Goal: Task Accomplishment & Management: Manage account settings

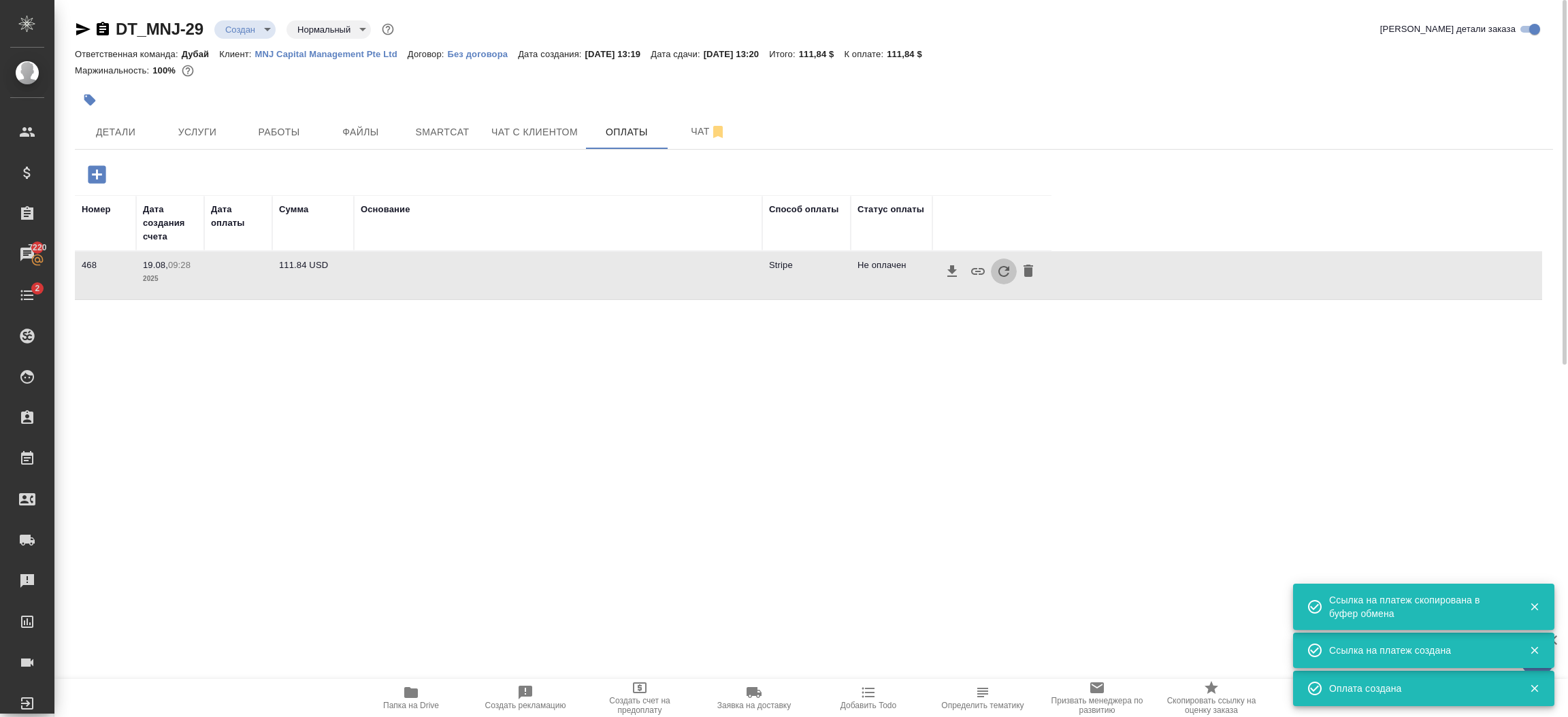
click at [1007, 276] on icon "button" at bounding box center [1004, 271] width 16 height 16
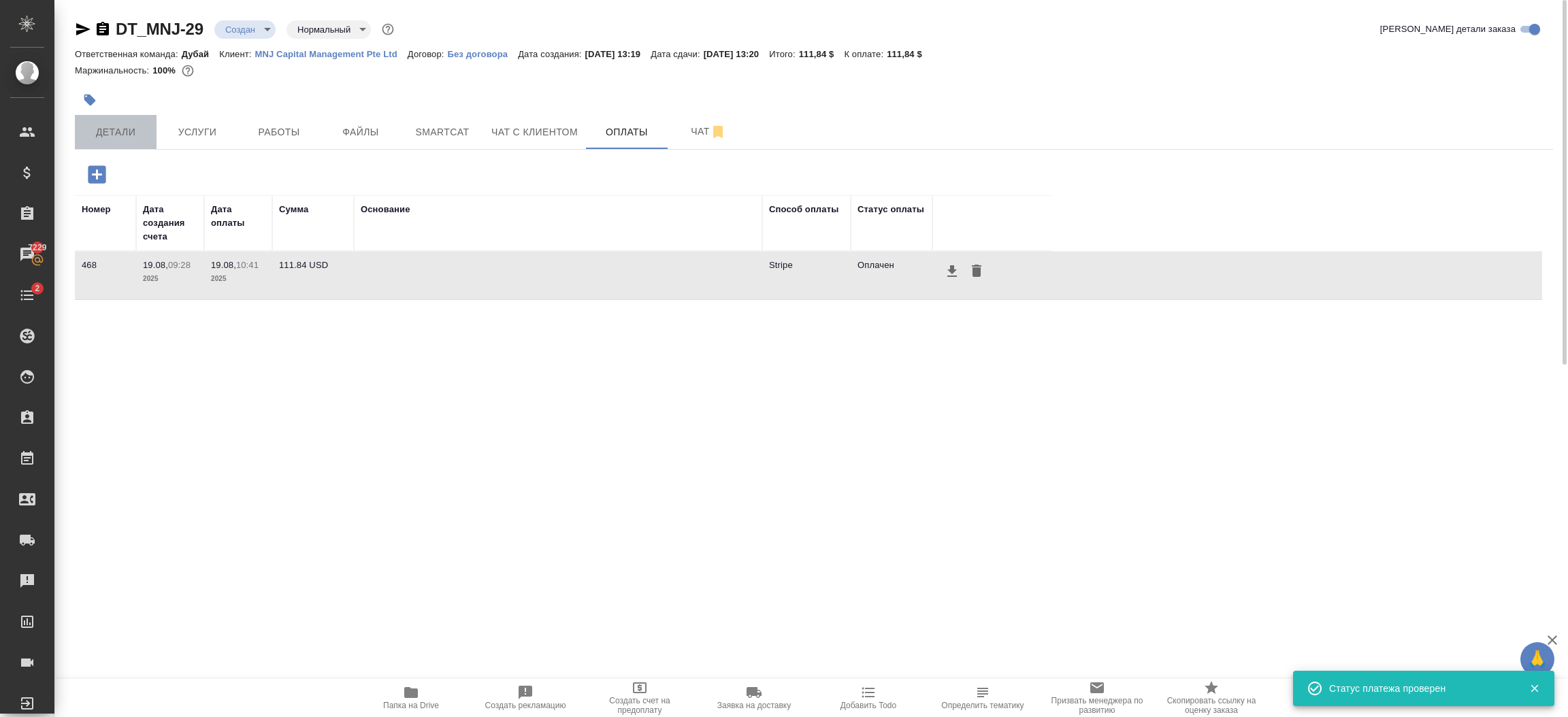
click at [120, 130] on span "Детали" at bounding box center [115, 132] width 65 height 17
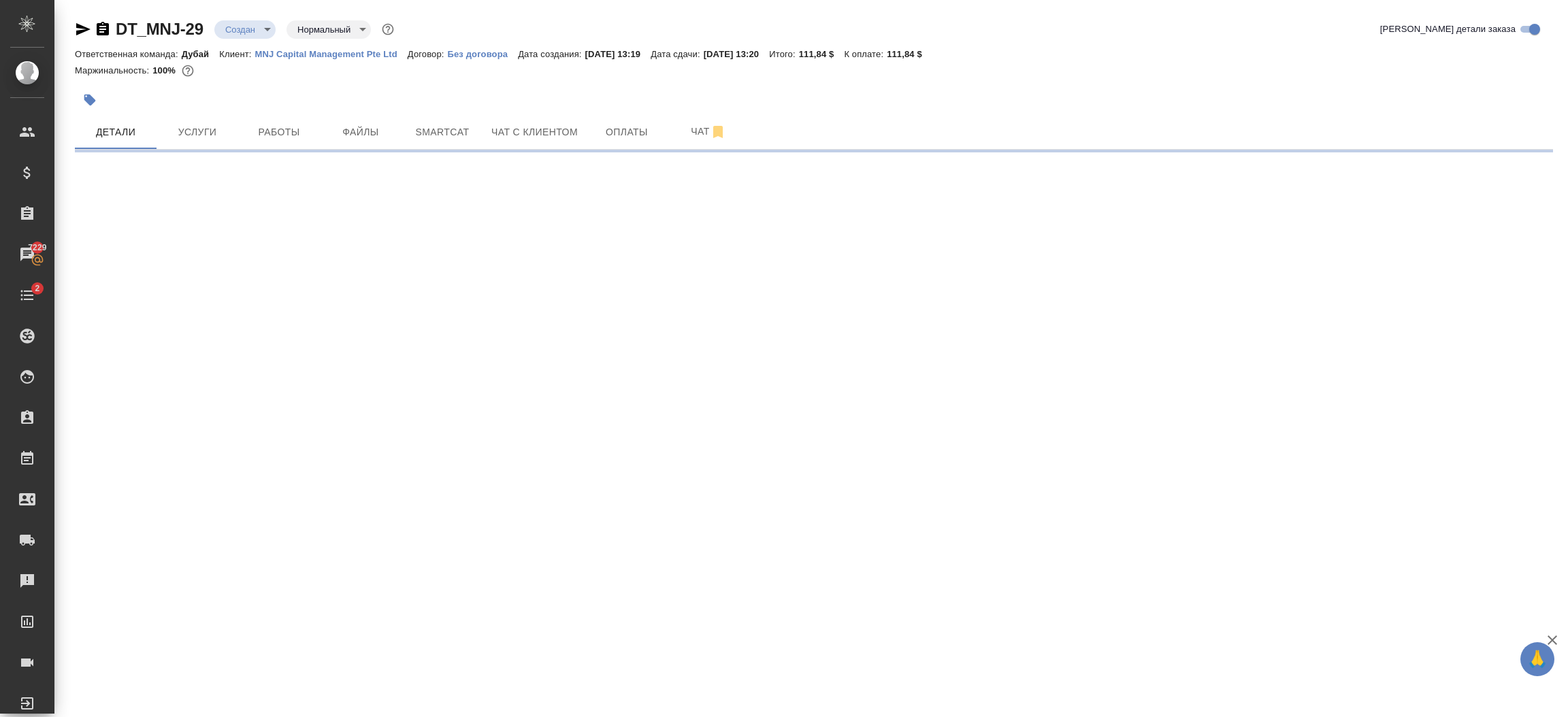
select select "RU"
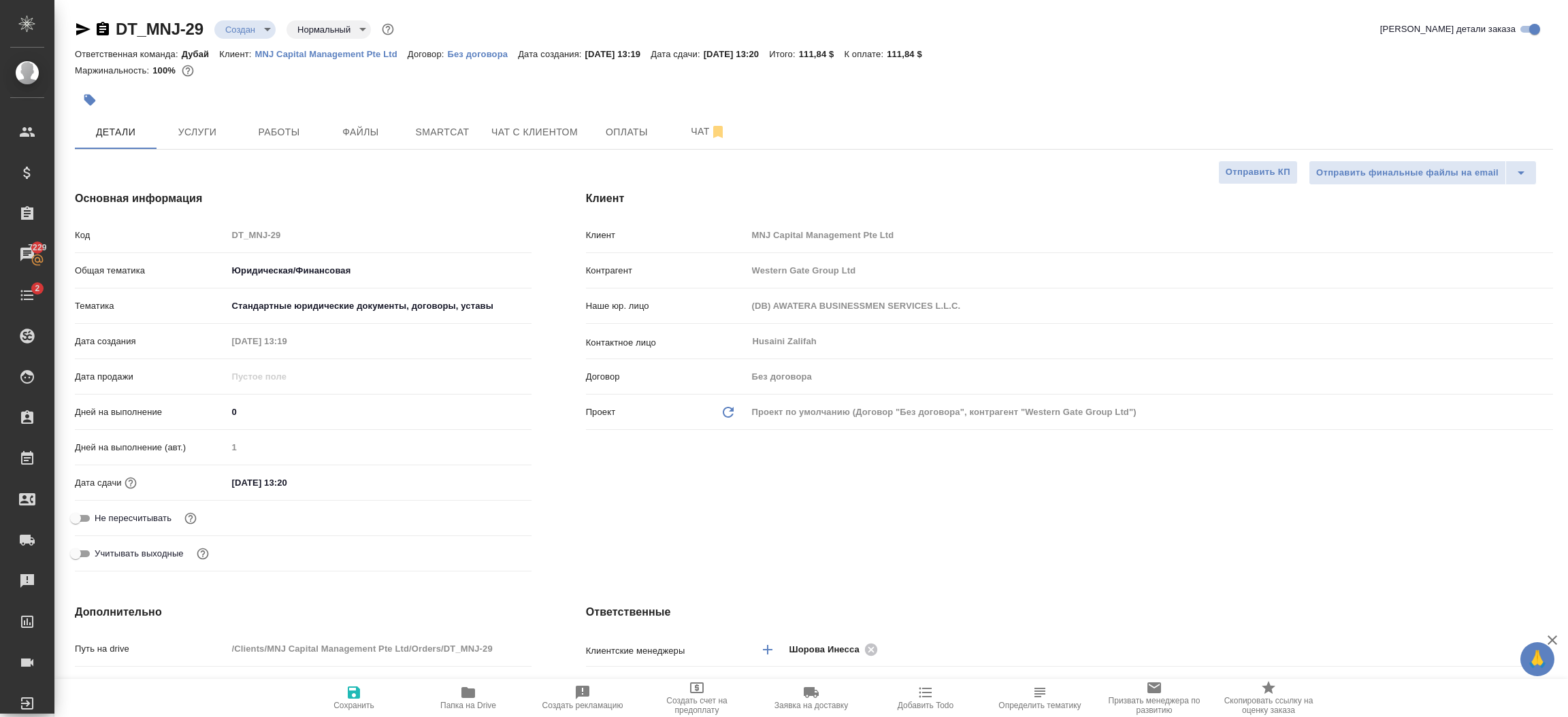
type textarea "x"
click at [319, 52] on p "MNJ Capital Management Pte Ltd" at bounding box center [331, 54] width 152 height 10
type textarea "x"
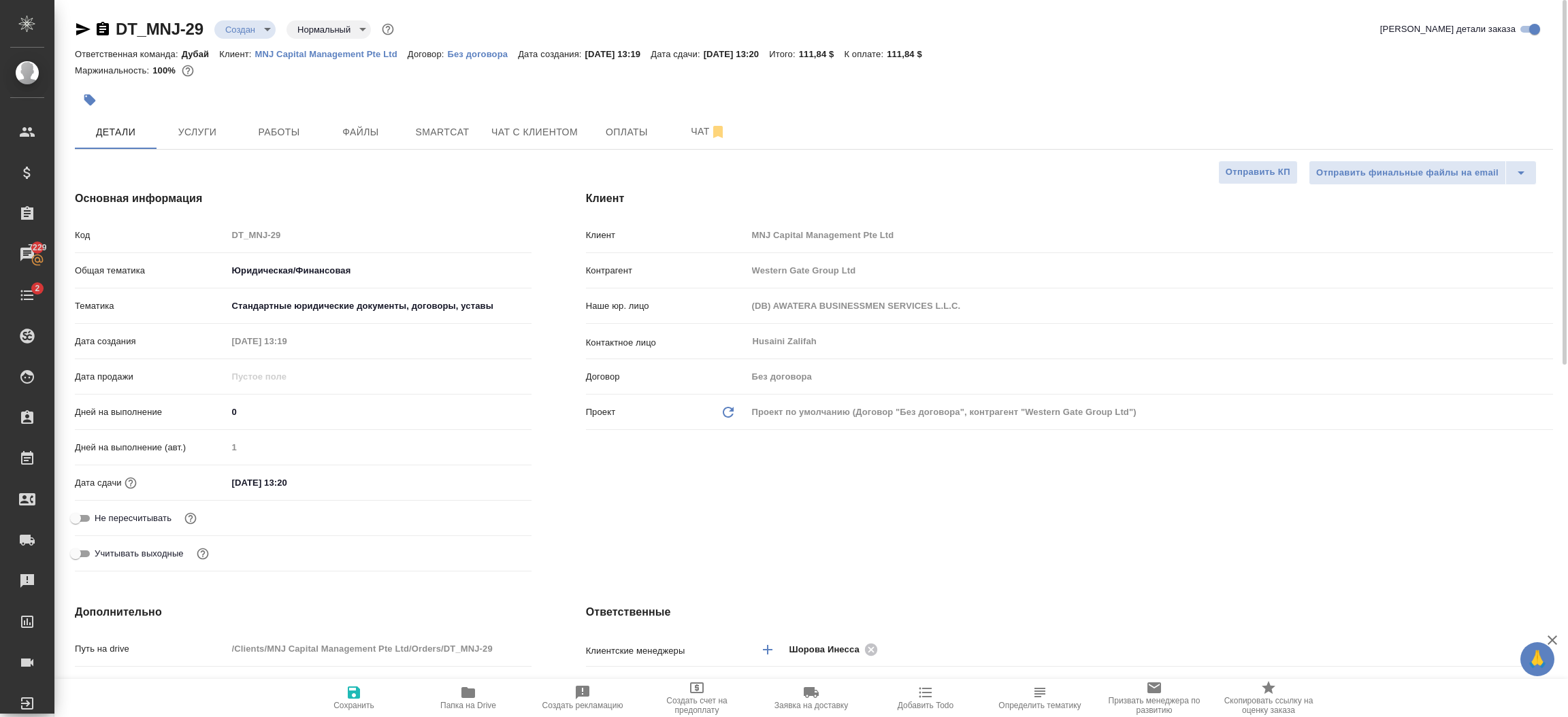
type textarea "x"
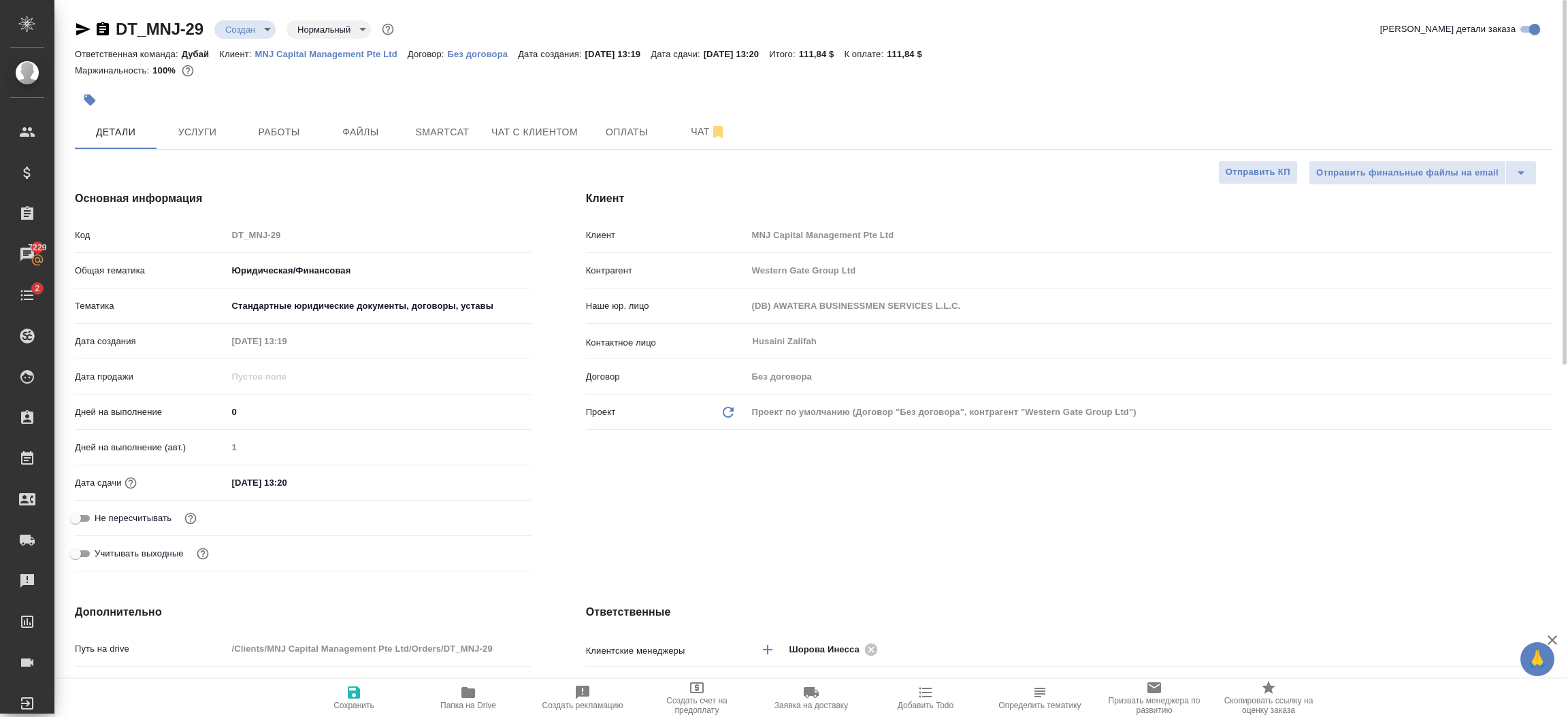
click at [769, 500] on div "Клиент Клиент MNJ Capital Management Pte Ltd Контрагент Western Gate Group Ltd …" at bounding box center [1070, 384] width 1022 height 441
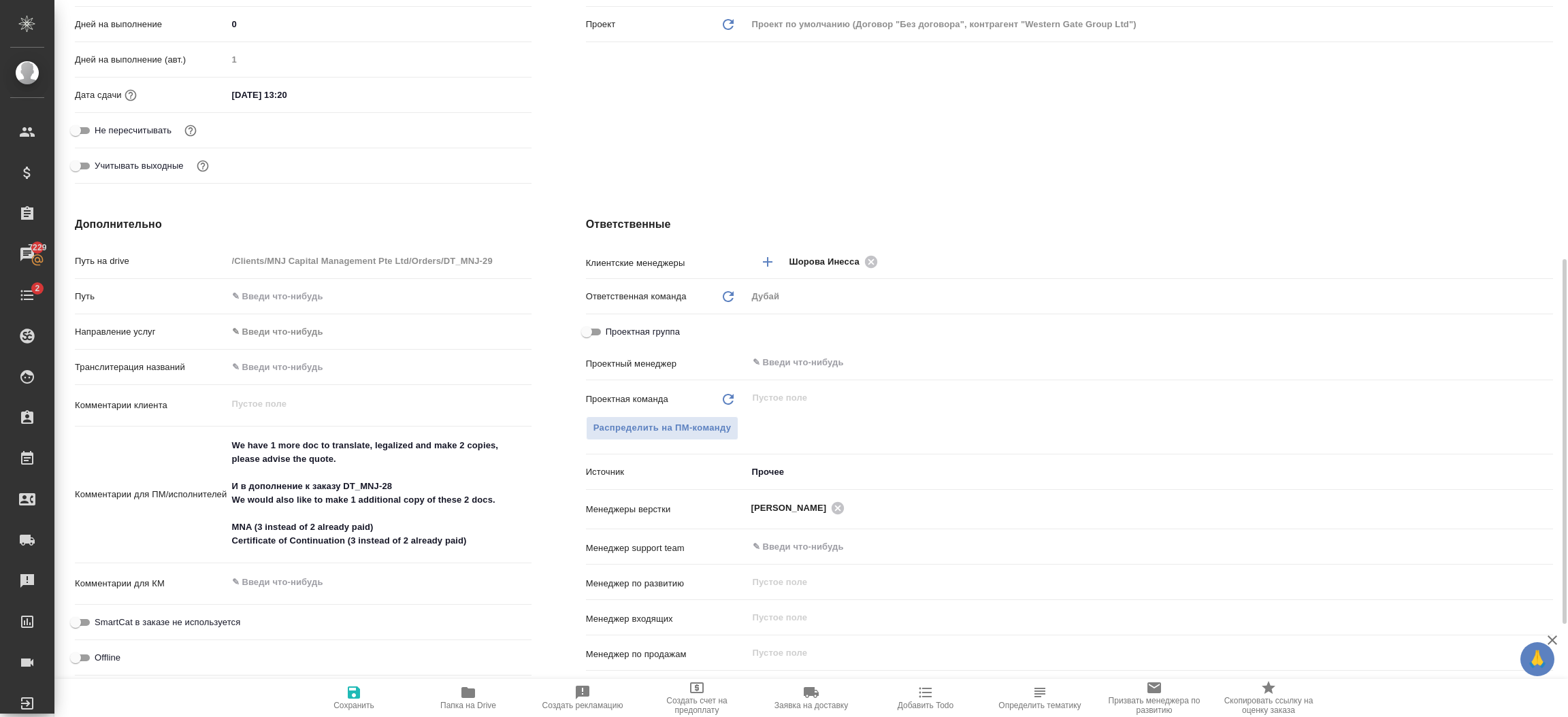
scroll to position [448, 0]
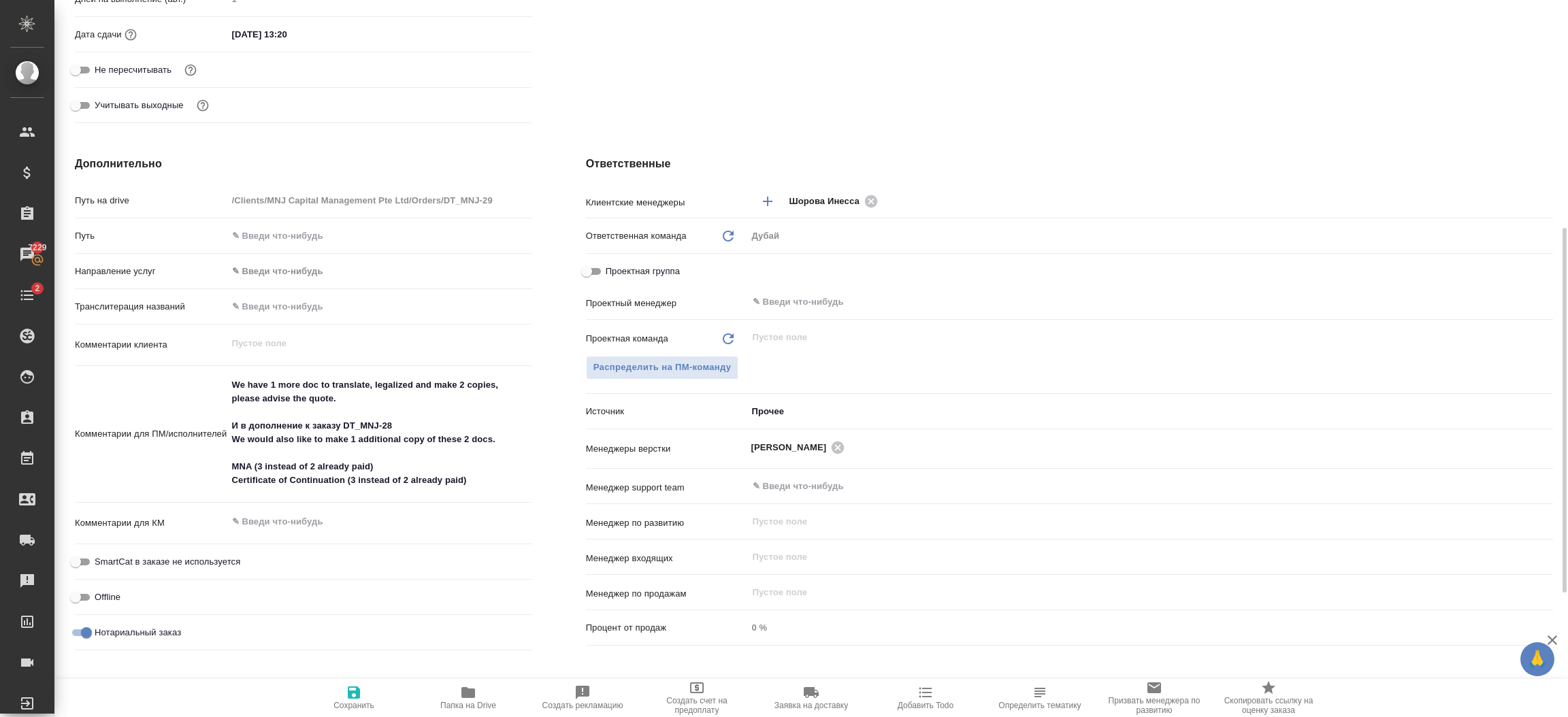
type textarea "x"
click at [478, 487] on textarea "We have 1 more doc to translate, legalized and make 2 copies, please advise the…" at bounding box center [379, 433] width 303 height 118
type textarea "We have 1 more doc to translate, legalized and make 2 copies, please advise the…"
type textarea "x"
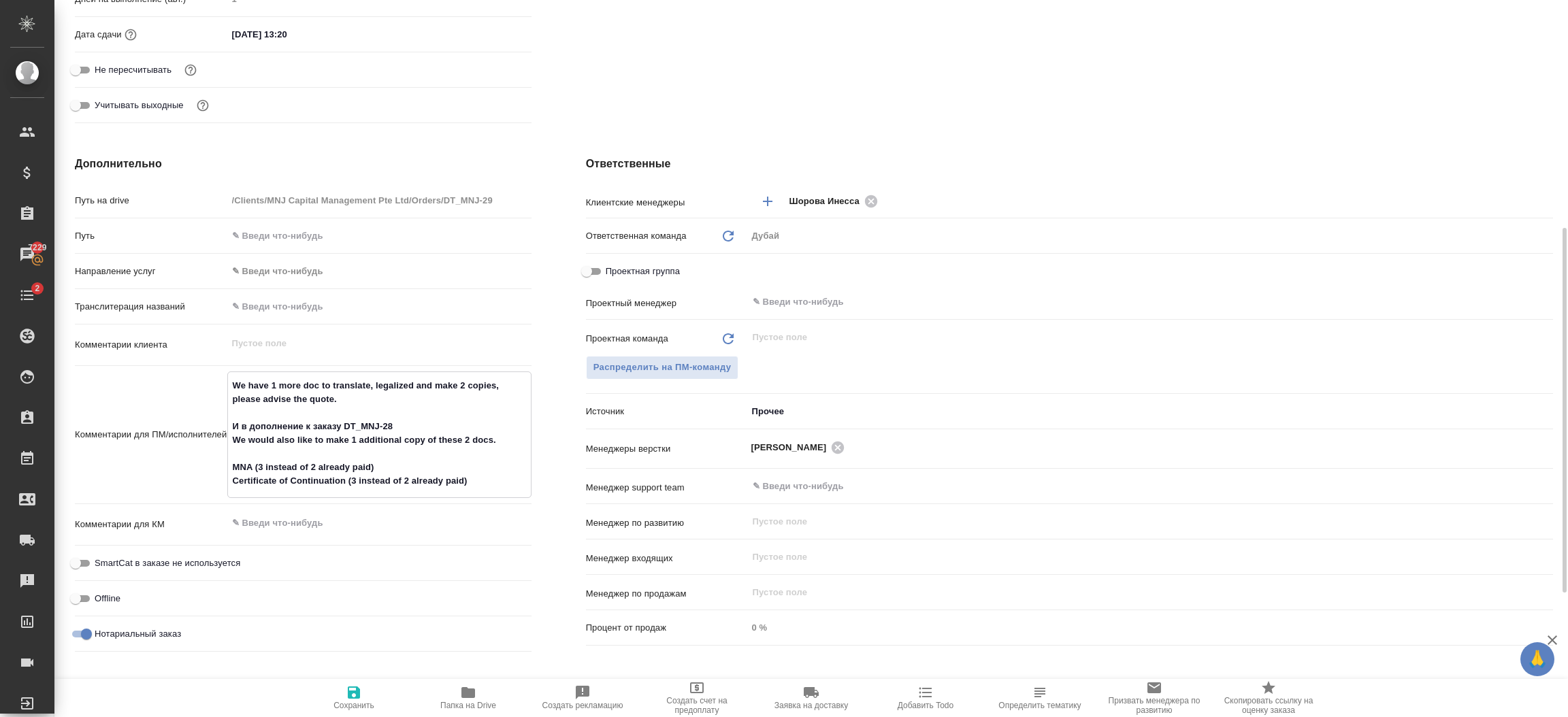
type textarea "x"
type textarea "We have 1 more doc to translate, legalized and make 2 copies, please advise the…"
type textarea "x"
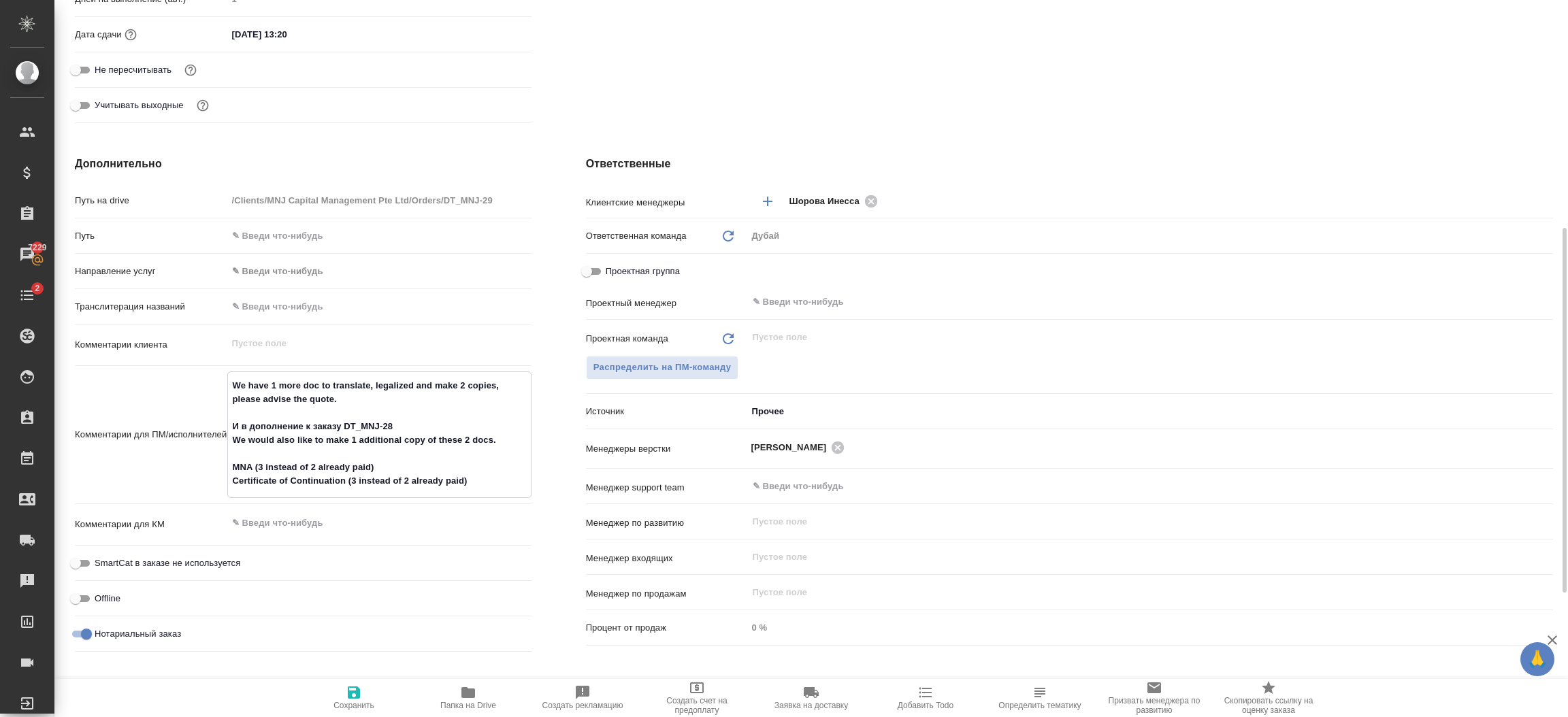
type textarea "We have 1 more doc to translate, legalized and make 2 copies, please advise the…"
type textarea "x"
type textarea "We have 1 more doc to translate, legalized and make 2 copies, please advise the…"
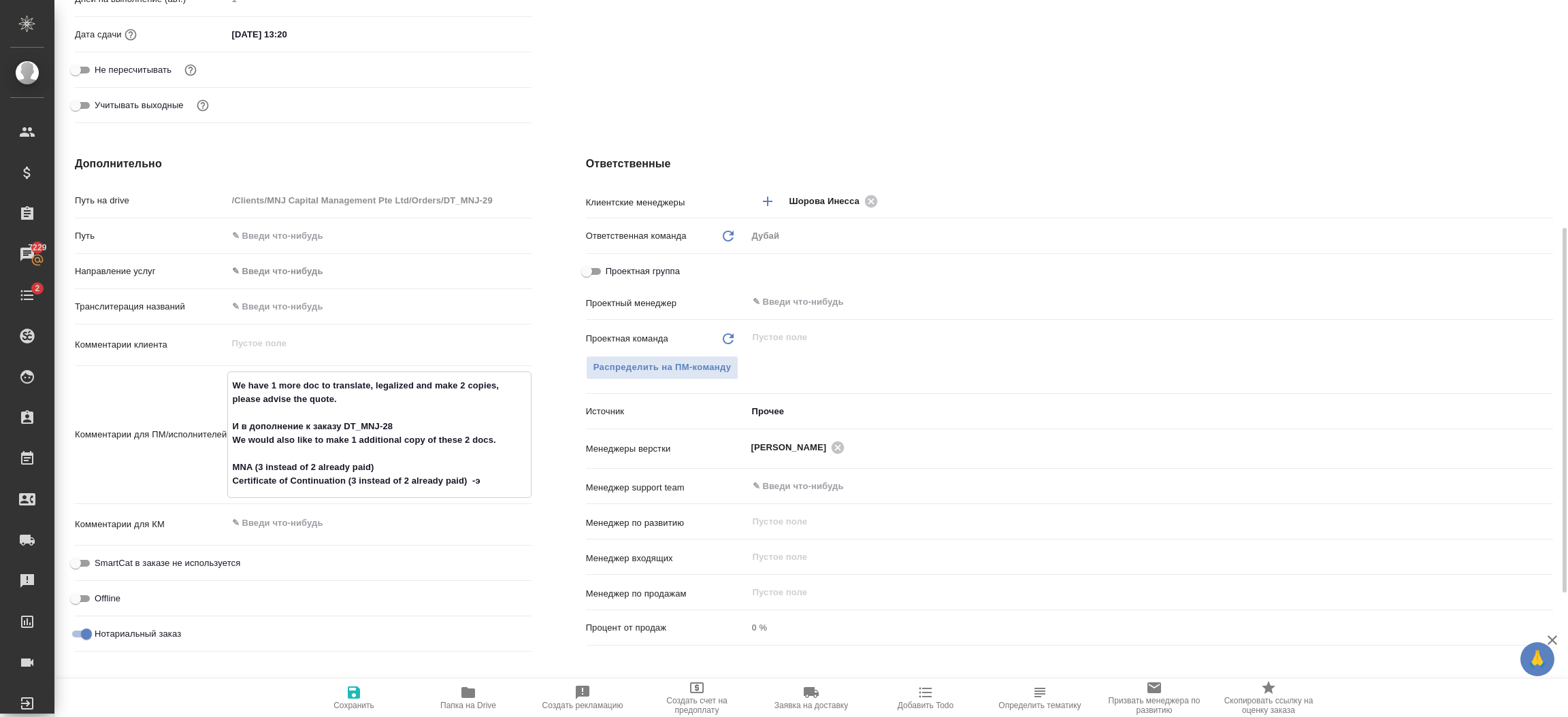
type textarea "x"
type textarea "We have 1 more doc to translate, legalized and make 2 copies, please advise the…"
type textarea "x"
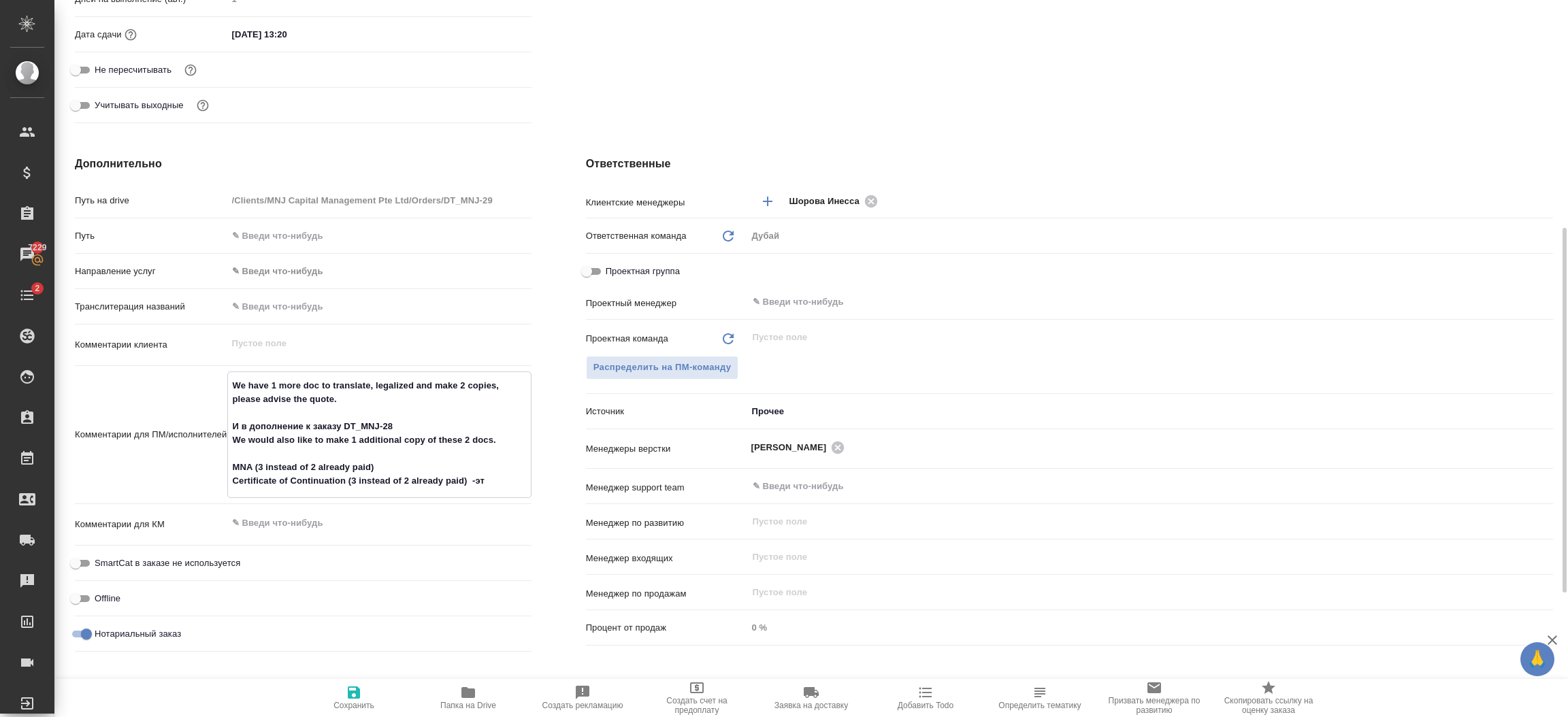
type textarea "We have 1 more doc to translate, legalized and make 2 copies, please advise the…"
type textarea "x"
type textarea "We have 1 more doc to translate, legalized and make 2 copies, please advise the…"
type textarea "x"
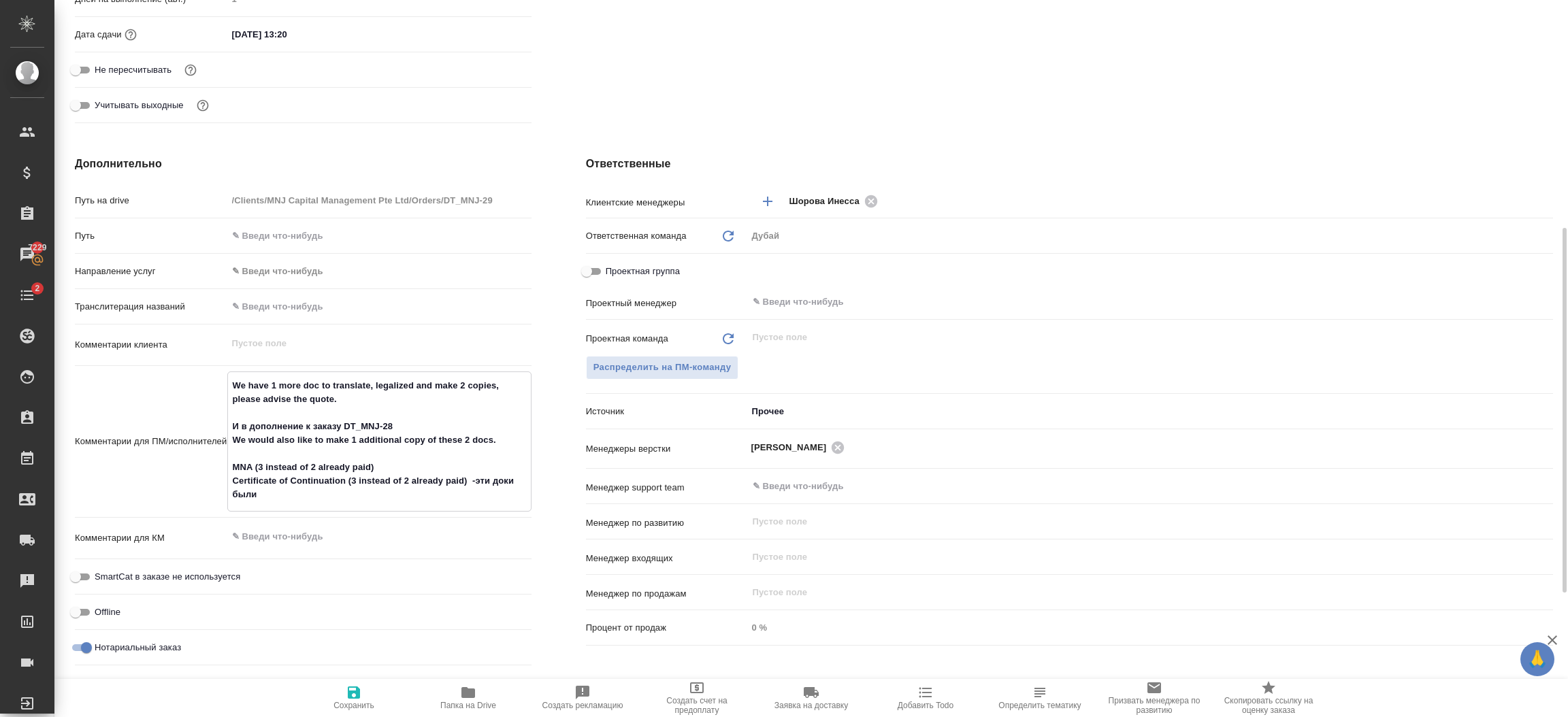
type textarea "x"
type textarea "We have 1 more doc to translate, legalized and make 2 copies, please advise the…"
type textarea "x"
type textarea "We have 1 more doc to translate, legalized and make 2 copies, please advise the…"
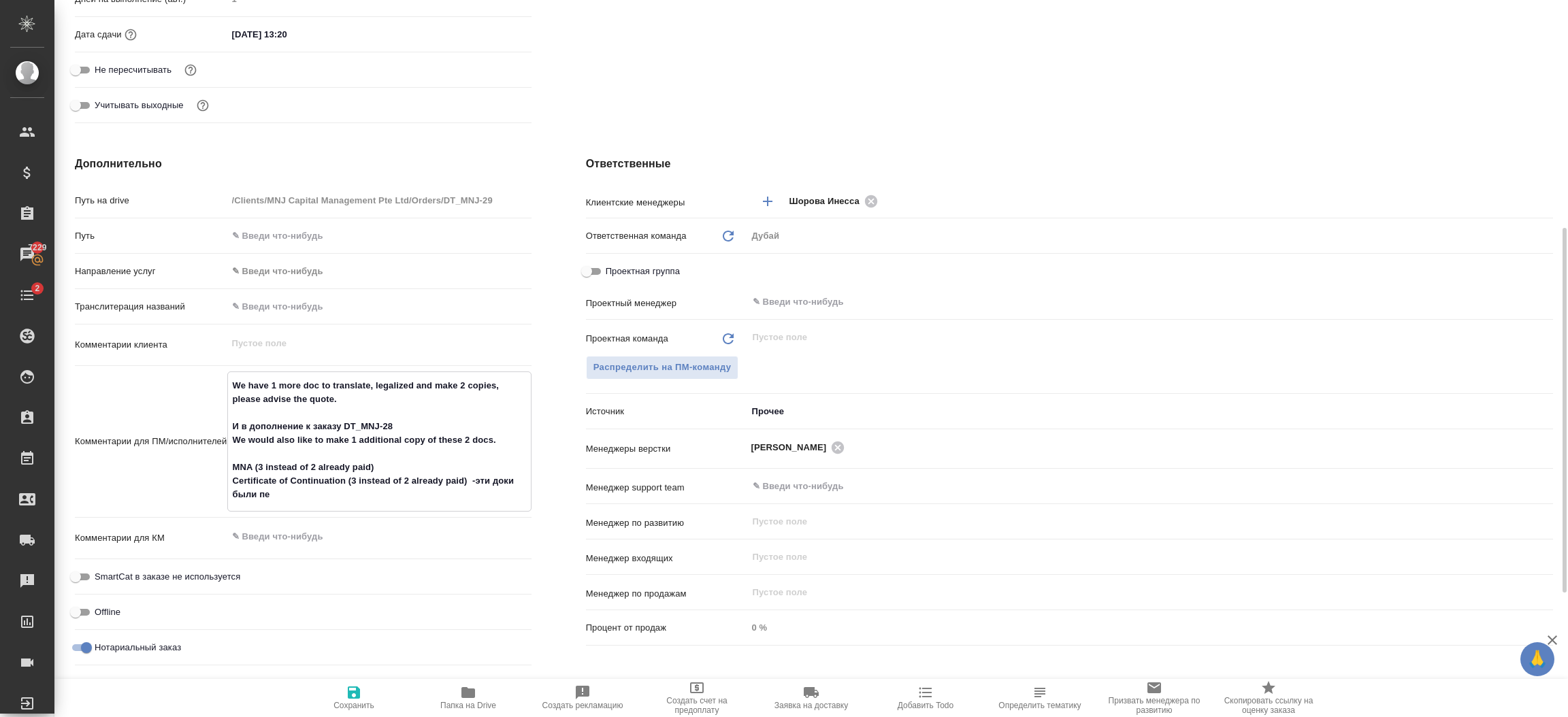
type textarea "x"
type textarea "We have 1 more doc to translate, legalized and make 2 copies, please advise the…"
type textarea "x"
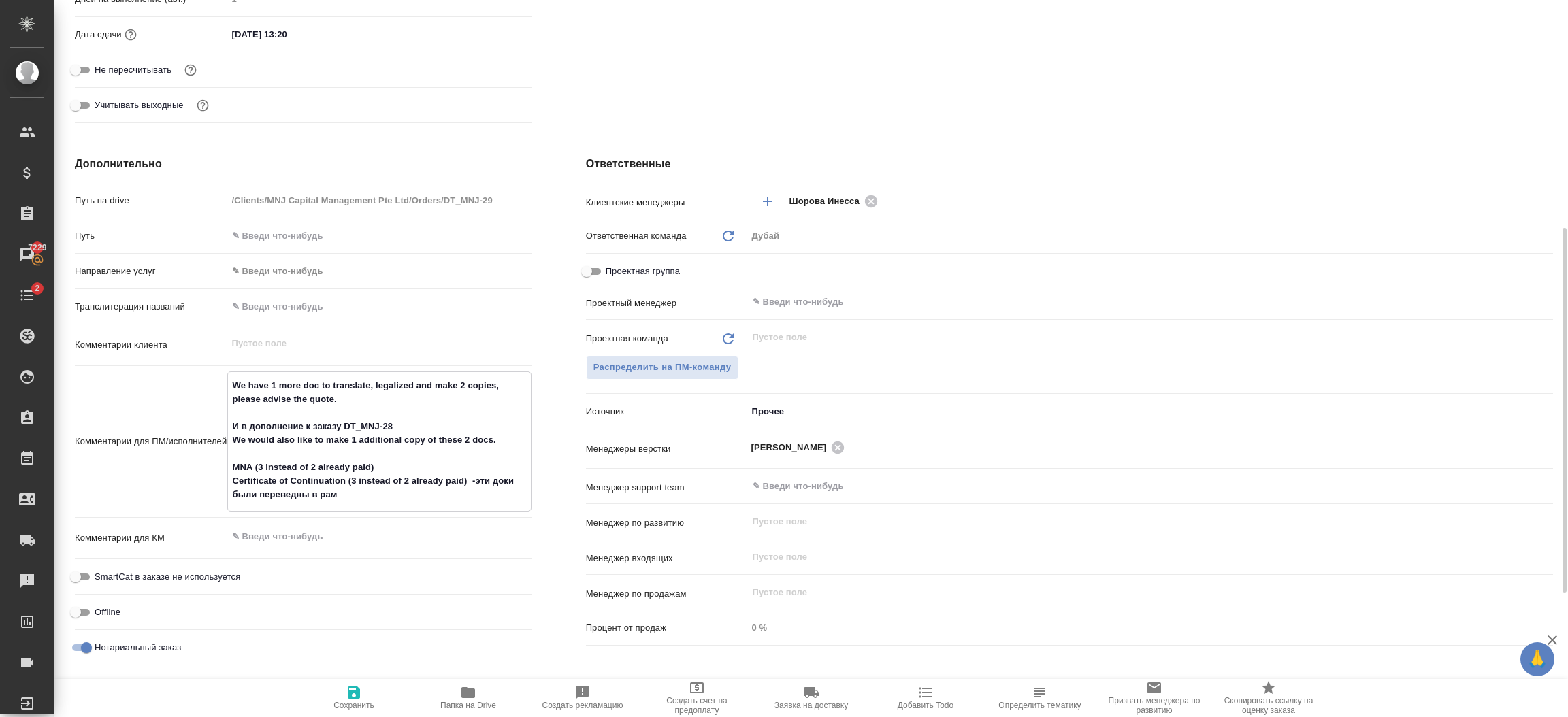
type textarea "x"
type textarea "We have 1 more doc to translate, legalized and make 2 copies, please advise the…"
type textarea "x"
type textarea "We have 1 more doc to translate, legalized and make 2 copies, please advise the…"
type textarea "x"
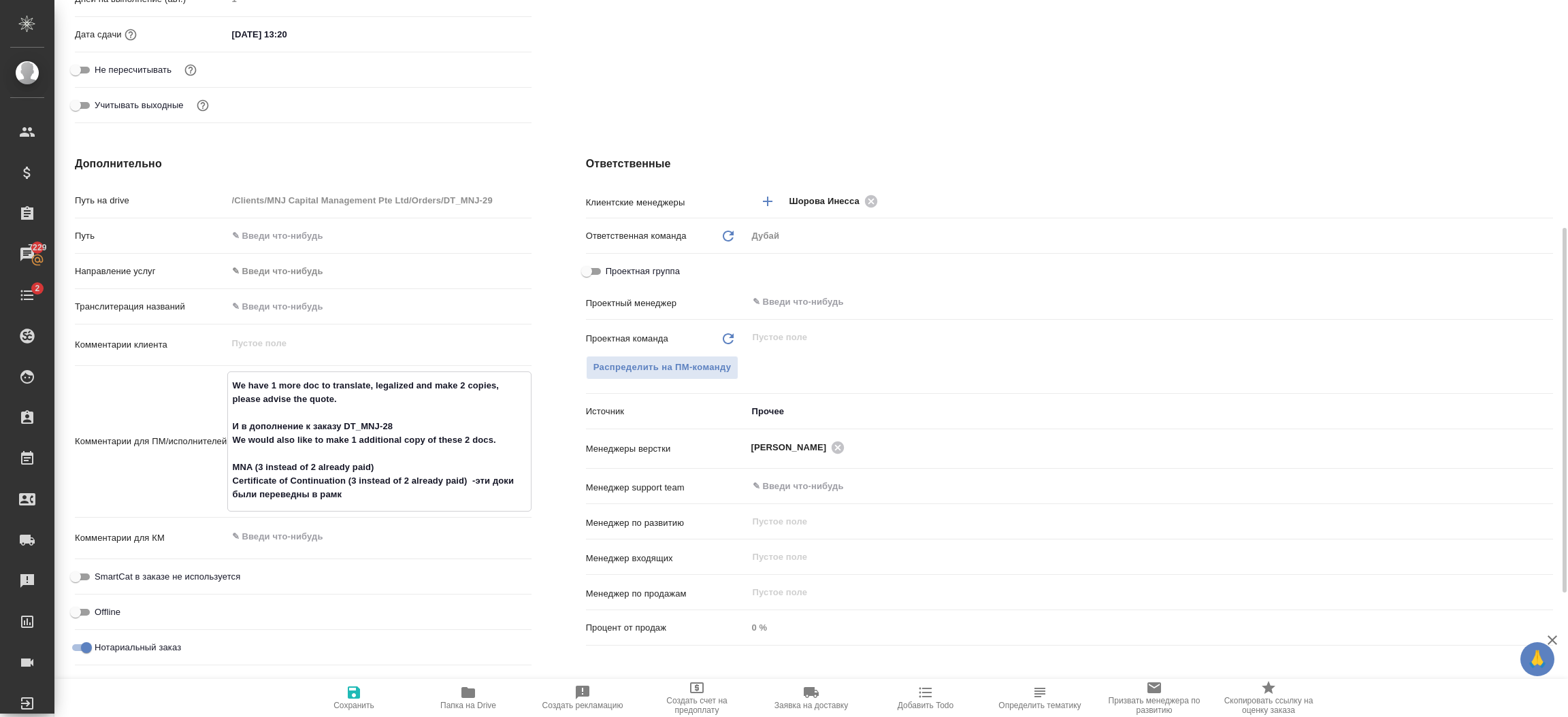
type textarea "x"
type textarea "We have 1 more doc to translate, legalized and make 2 copies, please advise the…"
type textarea "x"
type textarea "We have 1 more doc to translate, legalized and make 2 copies, please advise the…"
type textarea "x"
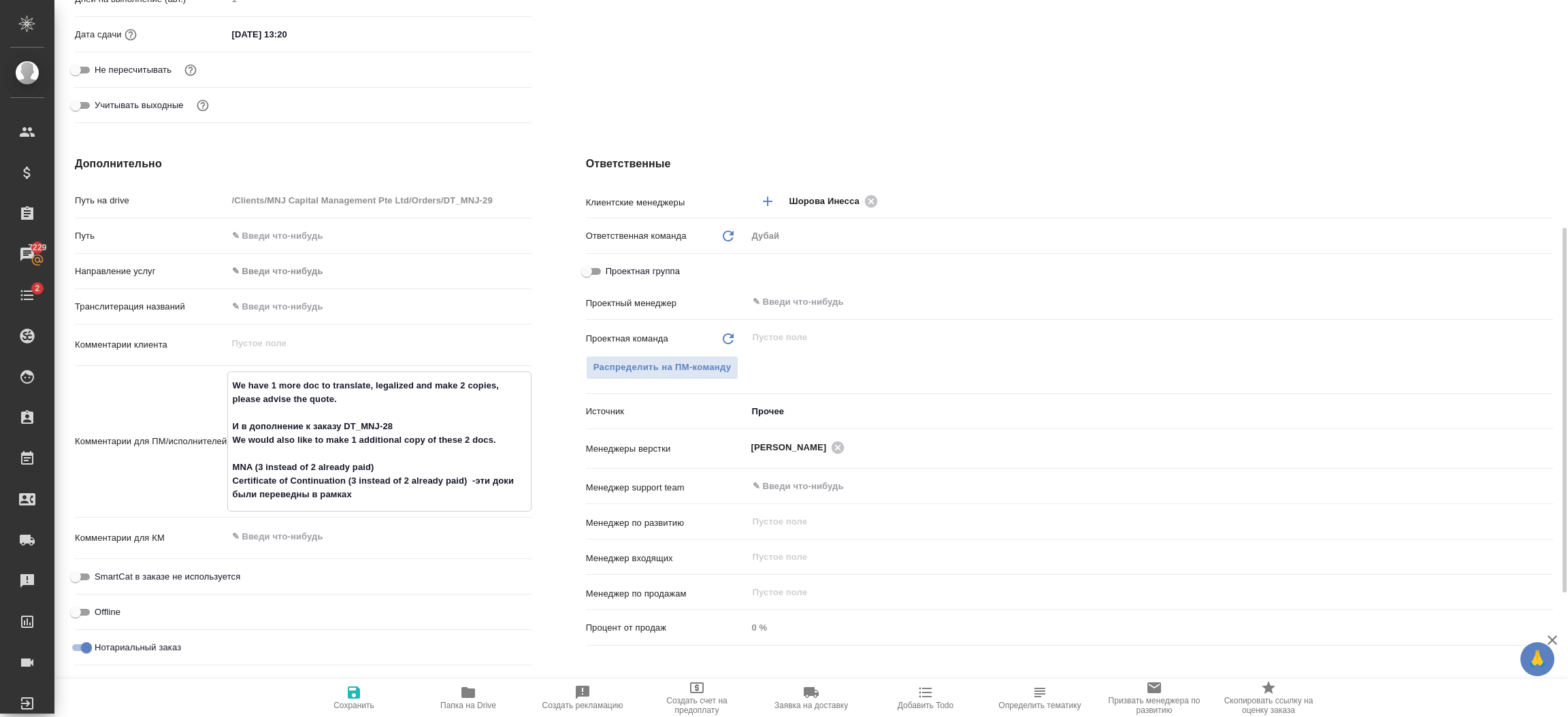
type textarea "x"
drag, startPoint x: 344, startPoint y: 426, endPoint x: 421, endPoint y: 431, distance: 77.2
click at [421, 431] on textarea "We have 1 more doc to translate, legalized and make 2 copies, please advise the…" at bounding box center [379, 440] width 303 height 132
click at [386, 492] on textarea "We have 1 more doc to translate, legalized and make 2 copies, please advise the…" at bounding box center [379, 440] width 303 height 132
paste textarea "DT_MNJ-28"
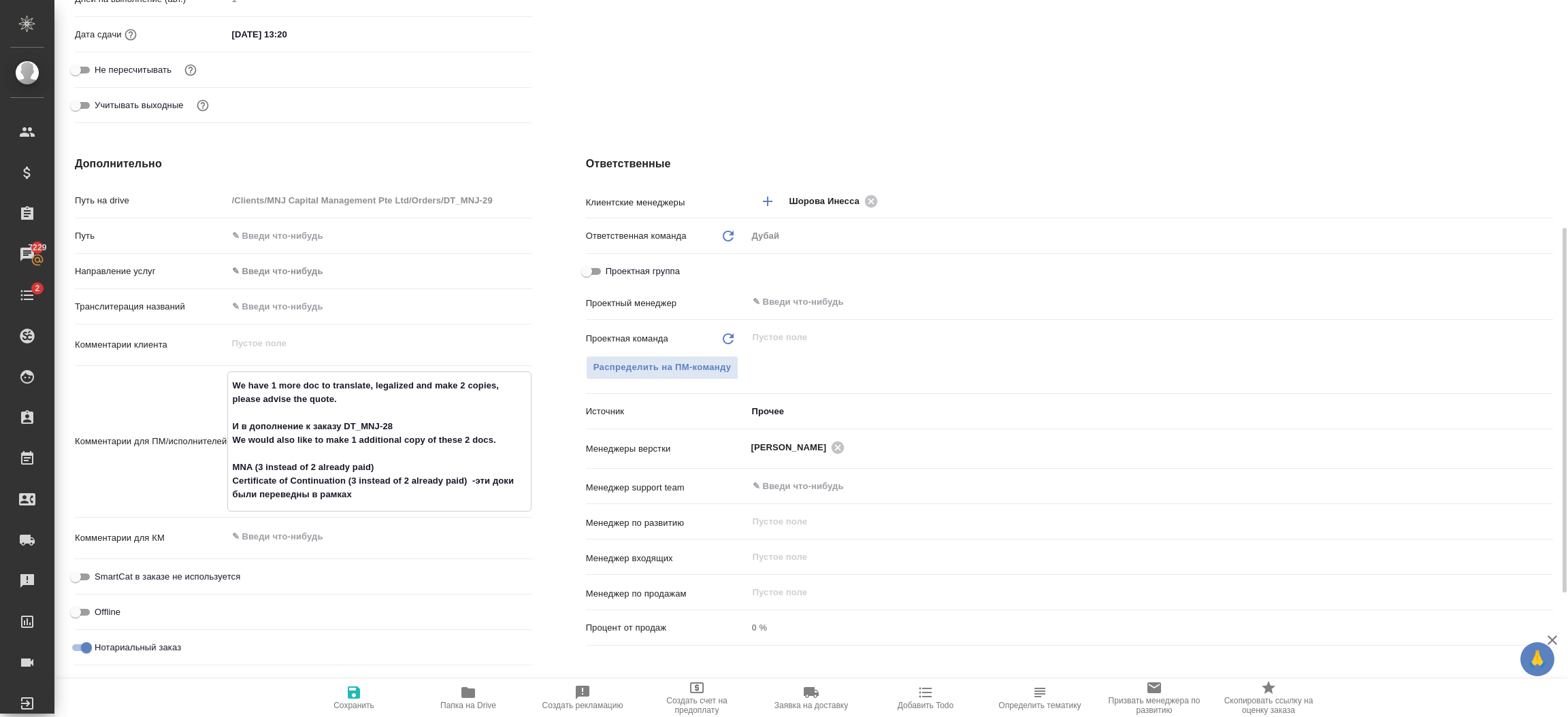
type textarea "We have 1 more doc to translate, legalized and make 2 copies, please advise the…"
type textarea "x"
click at [299, 492] on textarea "We have 1 more doc to translate, legalized and make 2 copies, please advise the…" at bounding box center [379, 440] width 303 height 132
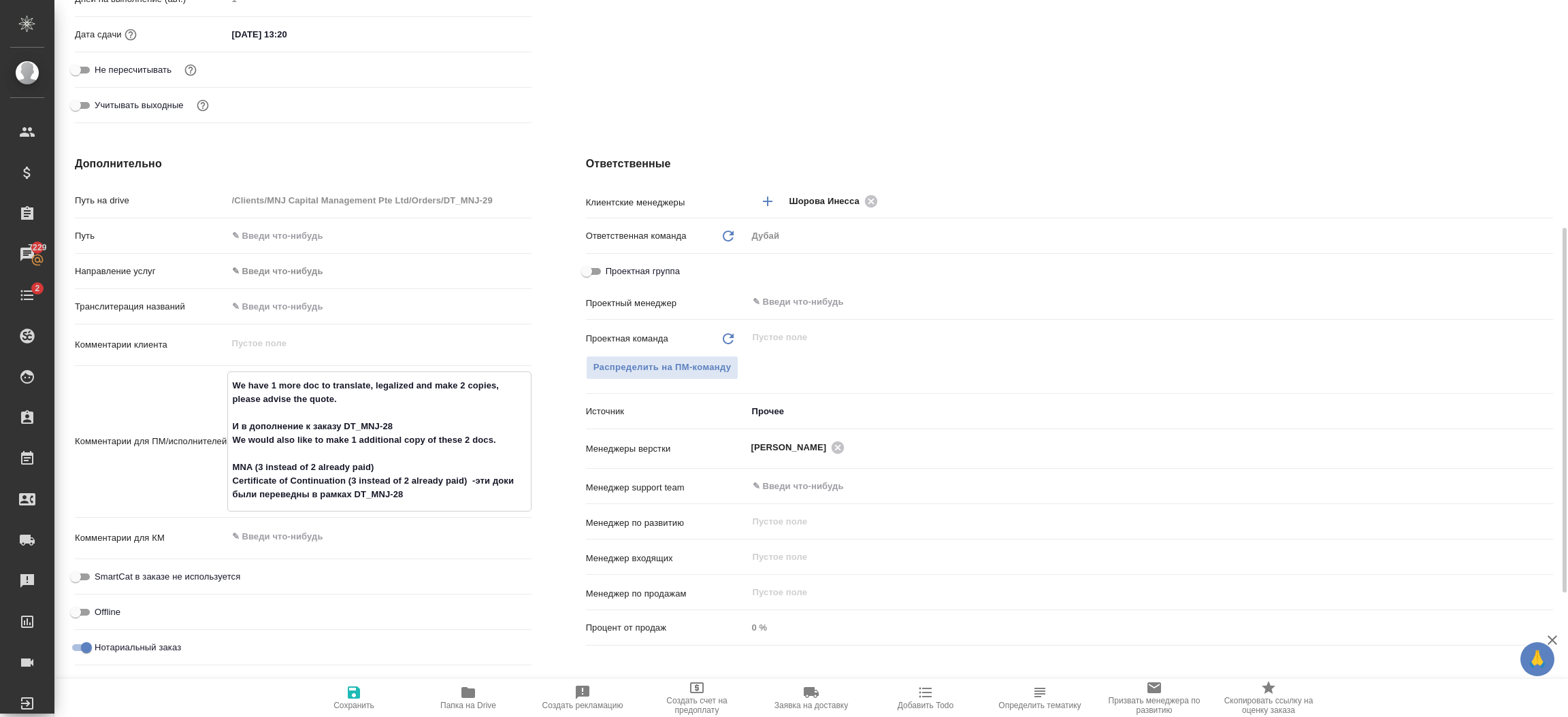
type textarea "We have 1 more doc to translate, legalized and make 2 copies, please advise the…"
type textarea "x"
click at [359, 400] on textarea "We have 1 more doc to translate, legalized and make 2 copies, please advise the…" at bounding box center [379, 440] width 303 height 132
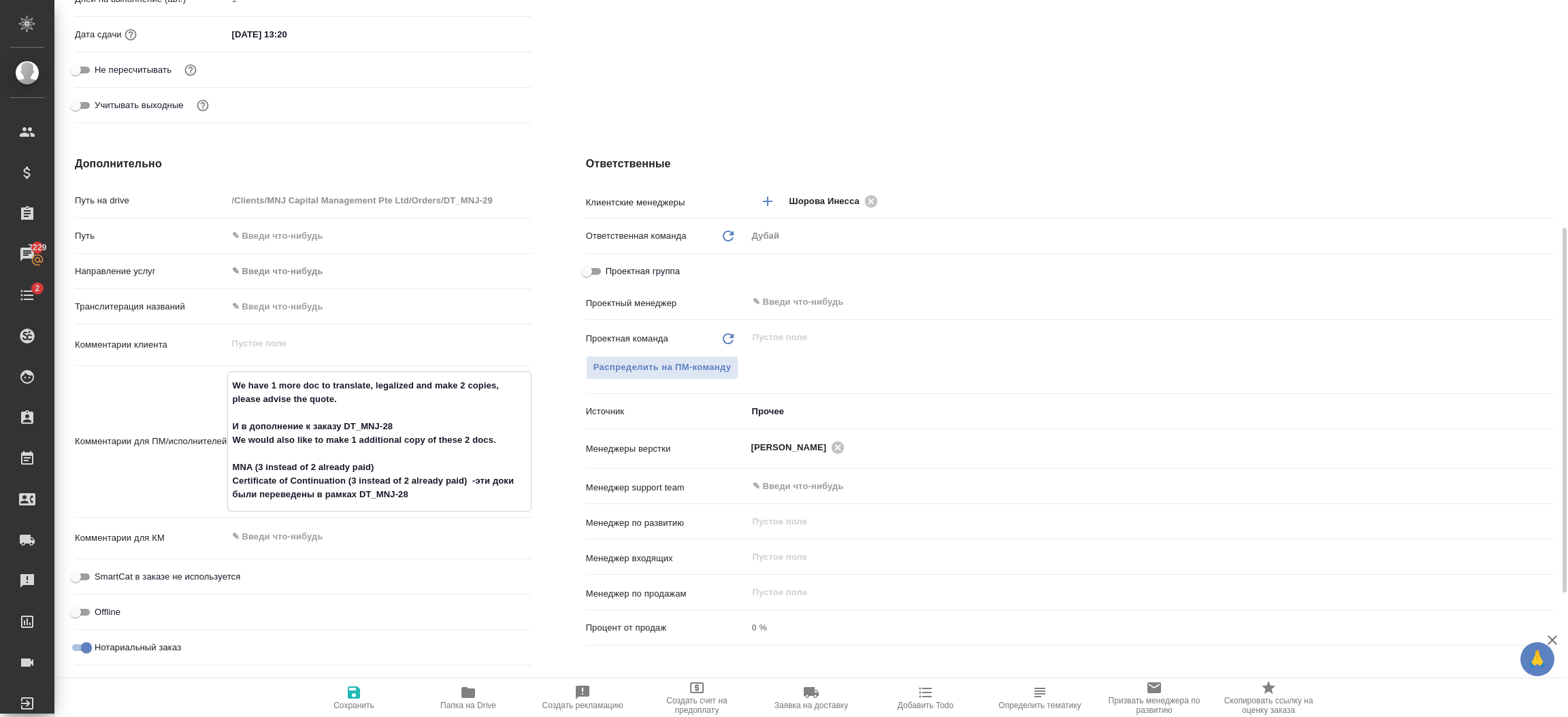
type textarea "We have 1 more doc to translate, legalized and make 2 copies, please advise the…"
type textarea "x"
type textarea "We have 1 more doc to translate, legalized and make 2 copies, please advise the…"
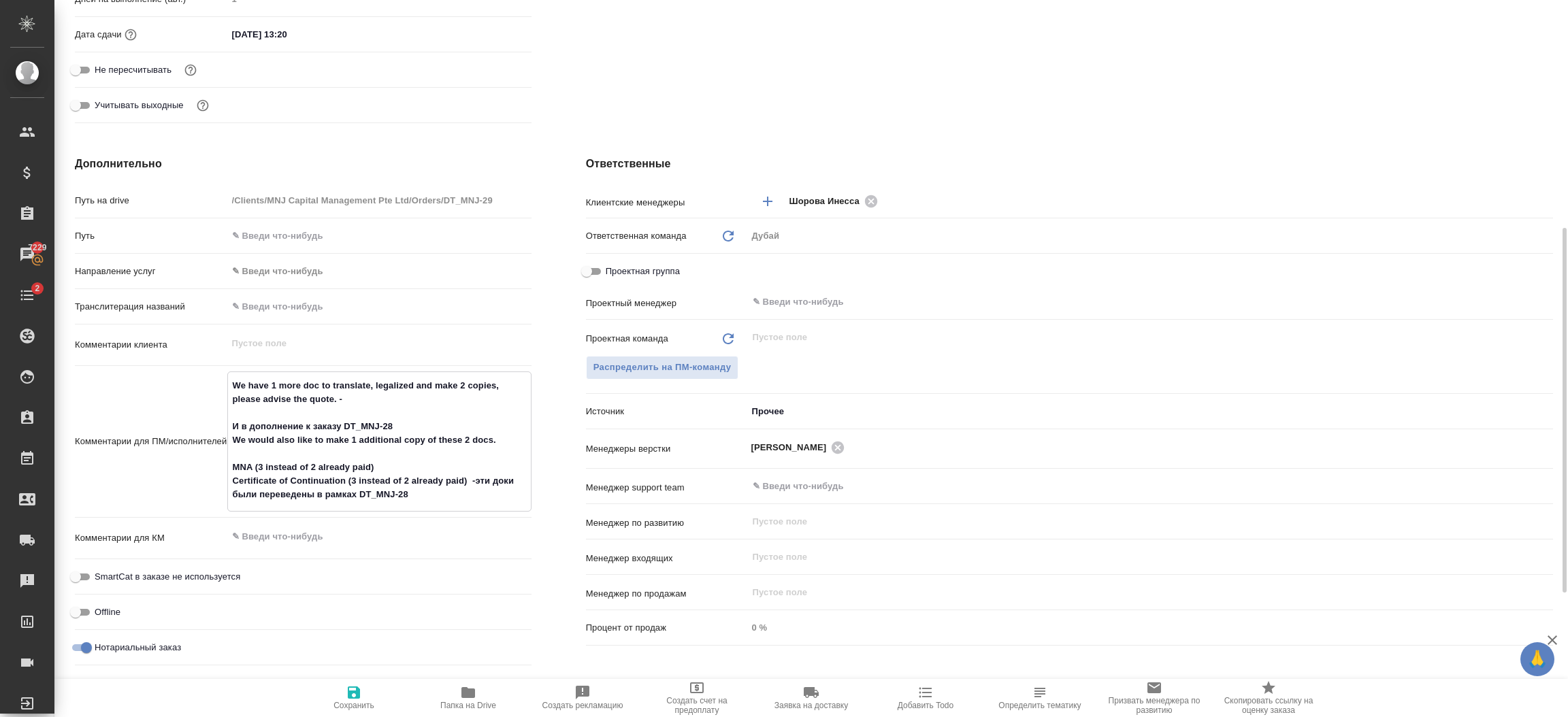
type textarea "x"
type textarea "We have 1 more doc to translate, legalized and make 2 copies, please advise the…"
type textarea "x"
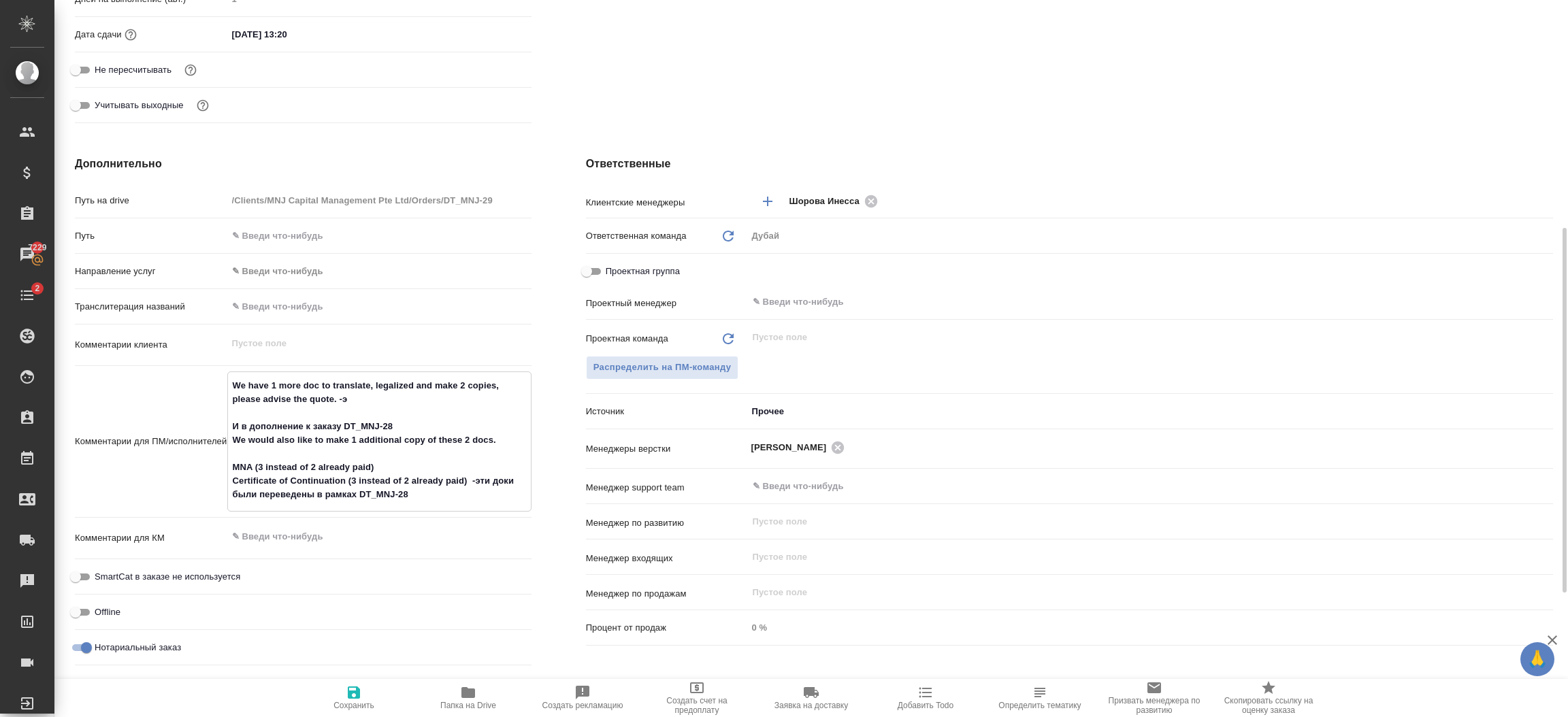
type textarea "x"
type textarea "We have 1 more doc to translate, legalized and make 2 copies, please advise the…"
type textarea "x"
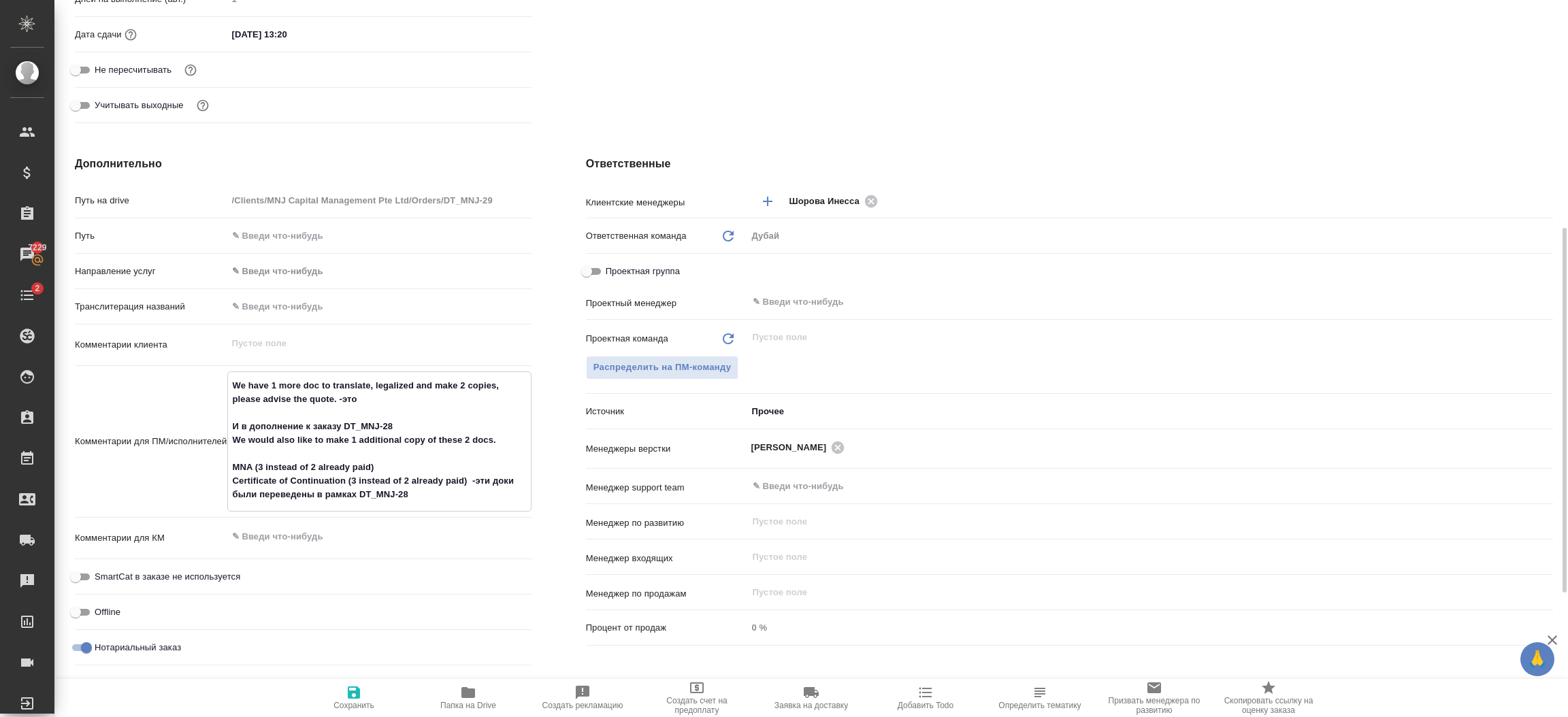
type textarea "x"
type textarea "We have 1 more doc to translate, legalized and make 2 copies, please advise the…"
type textarea "x"
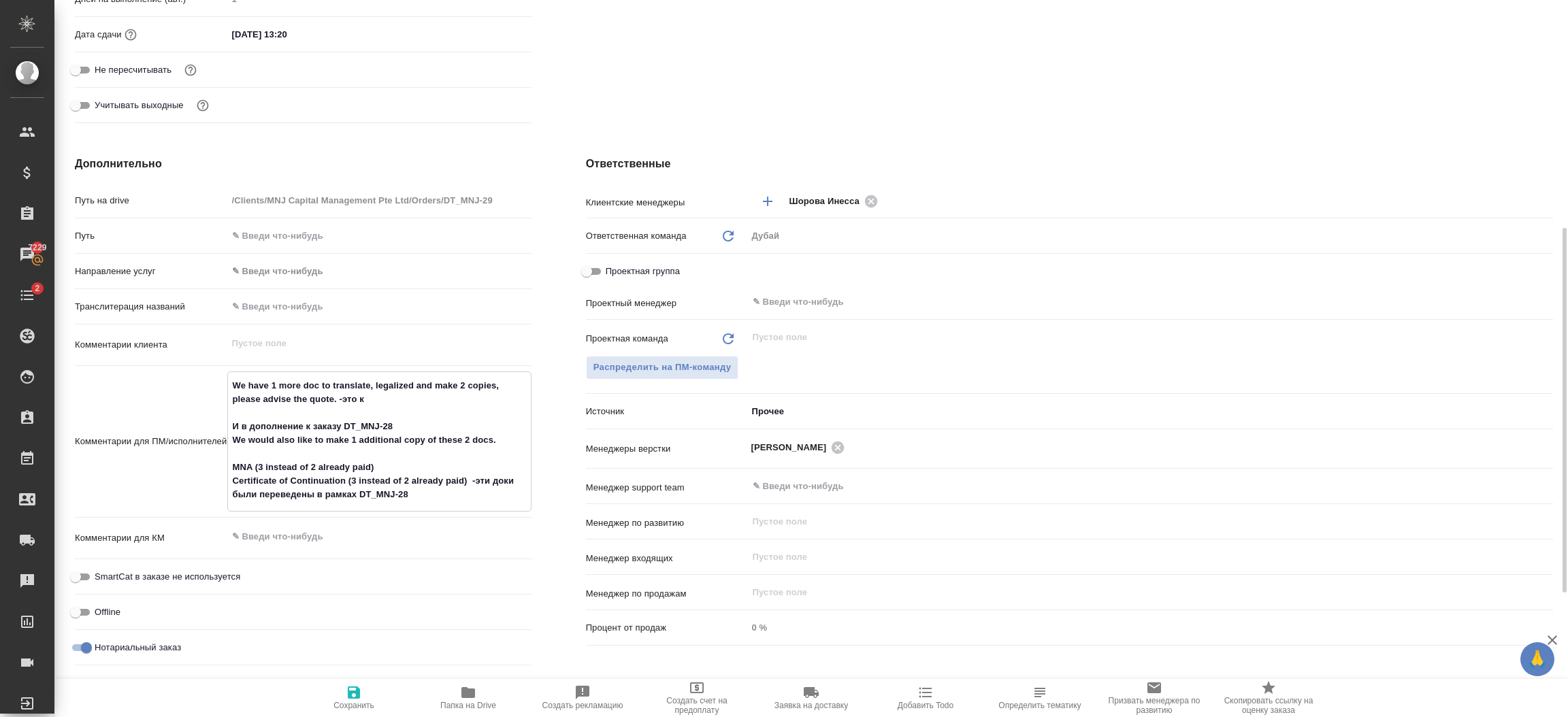
type textarea "x"
type textarea "We have 1 more doc to translate, legalized and make 2 copies, please advise the…"
type textarea "x"
type textarea "We have 1 more doc to translate, legalized and make 2 copies, please advise the…"
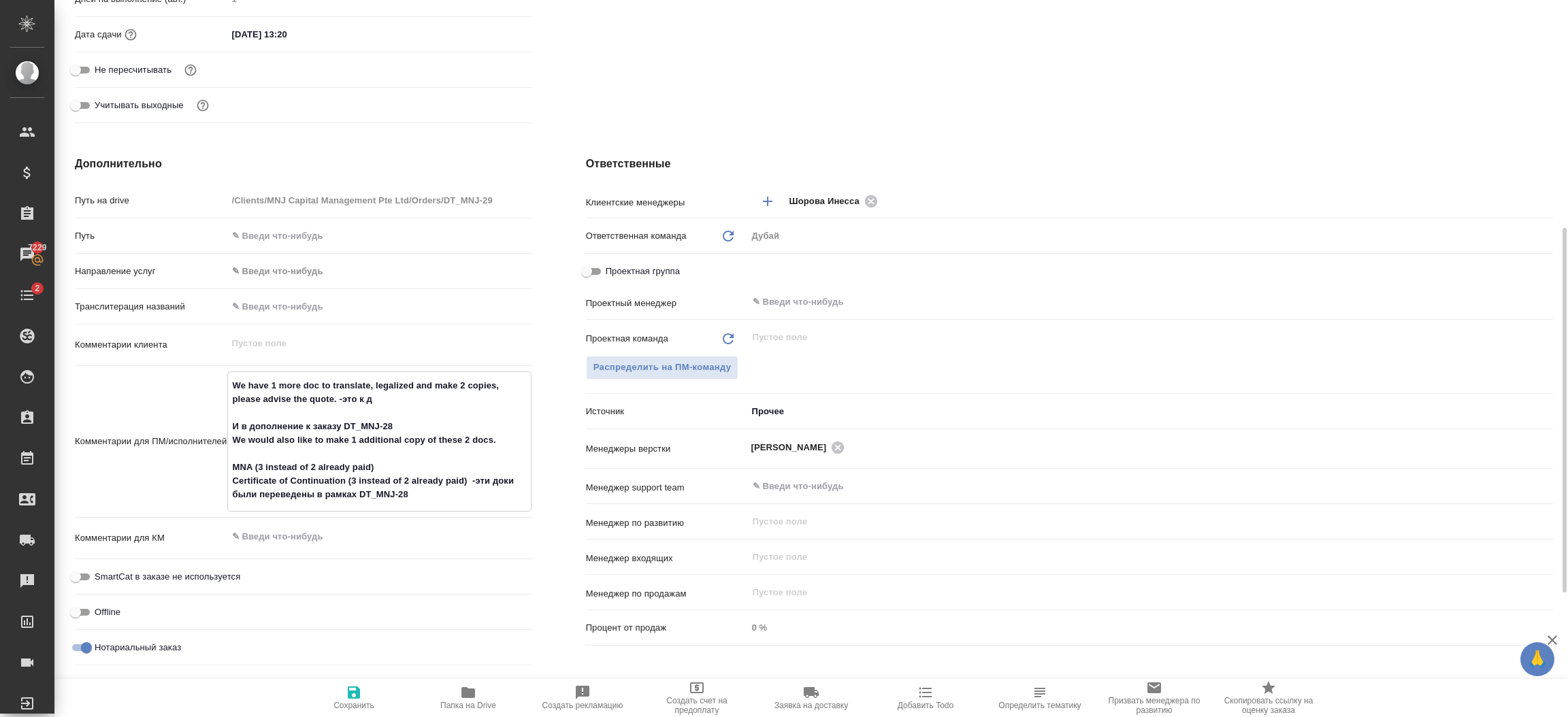
type textarea "x"
type textarea "We have 1 more doc to translate, legalized and make 2 copies, please advise the…"
type textarea "x"
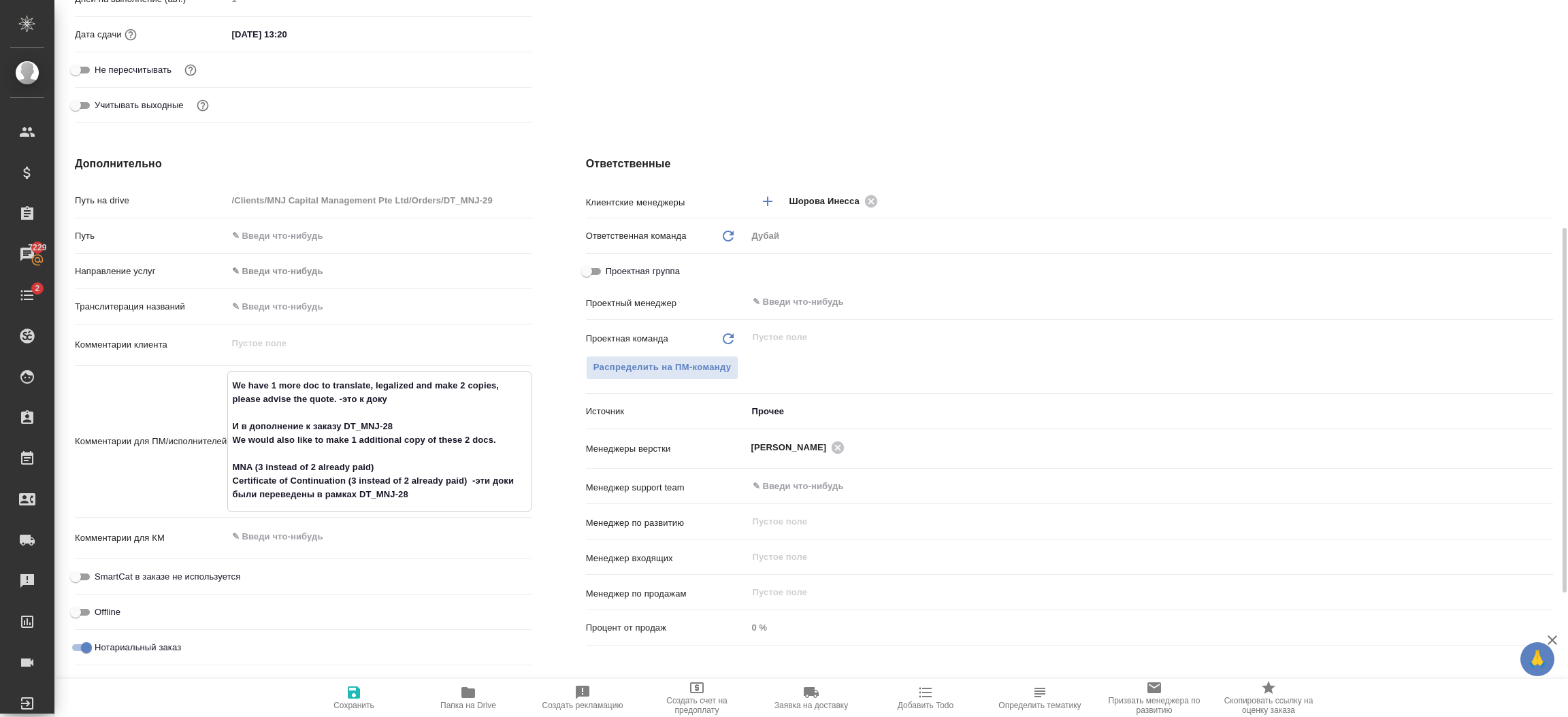
type textarea "x"
type textarea "We have 1 more doc to translate, legalized and make 2 copies, please advise the…"
type textarea "x"
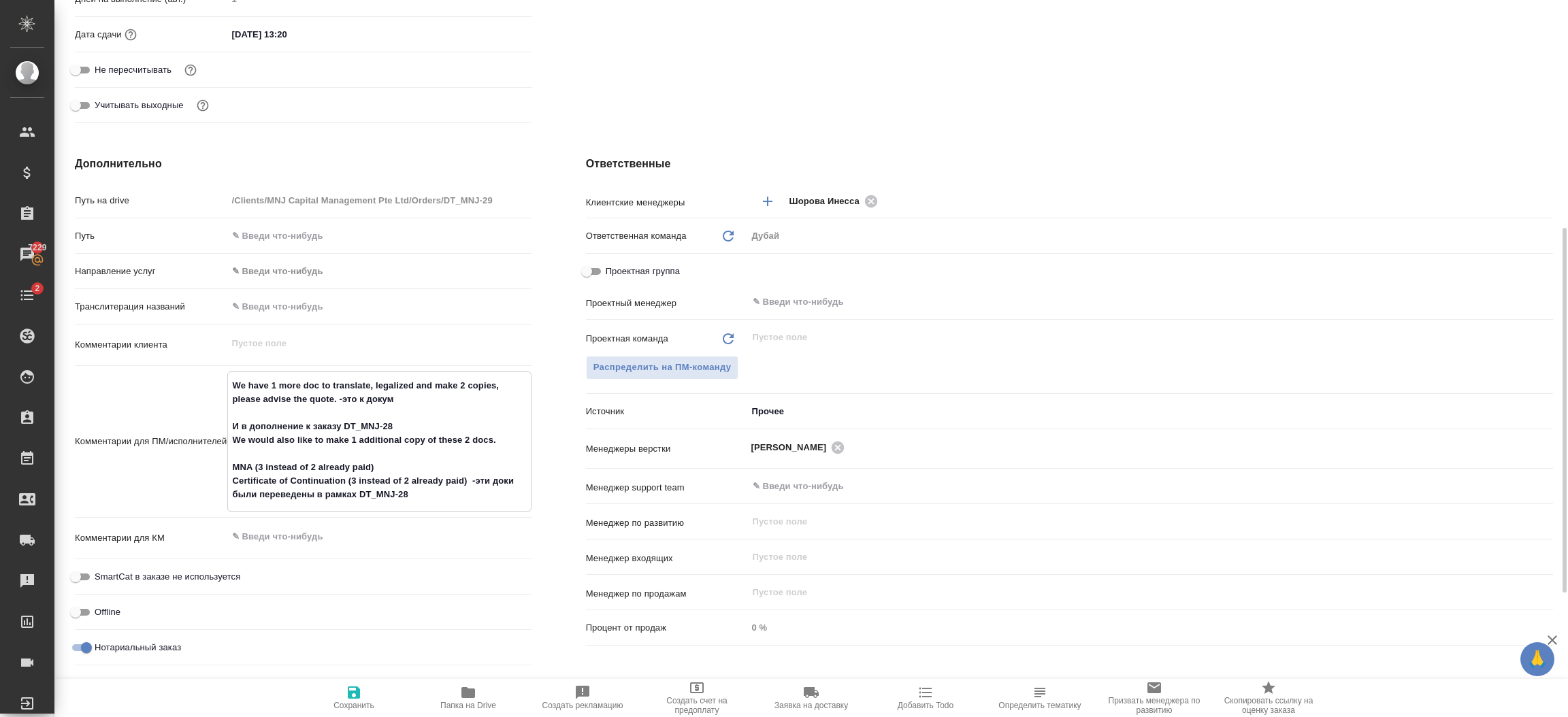
type textarea "x"
type textarea "We have 1 more doc to translate, legalized and make 2 copies, please advise the…"
type textarea "x"
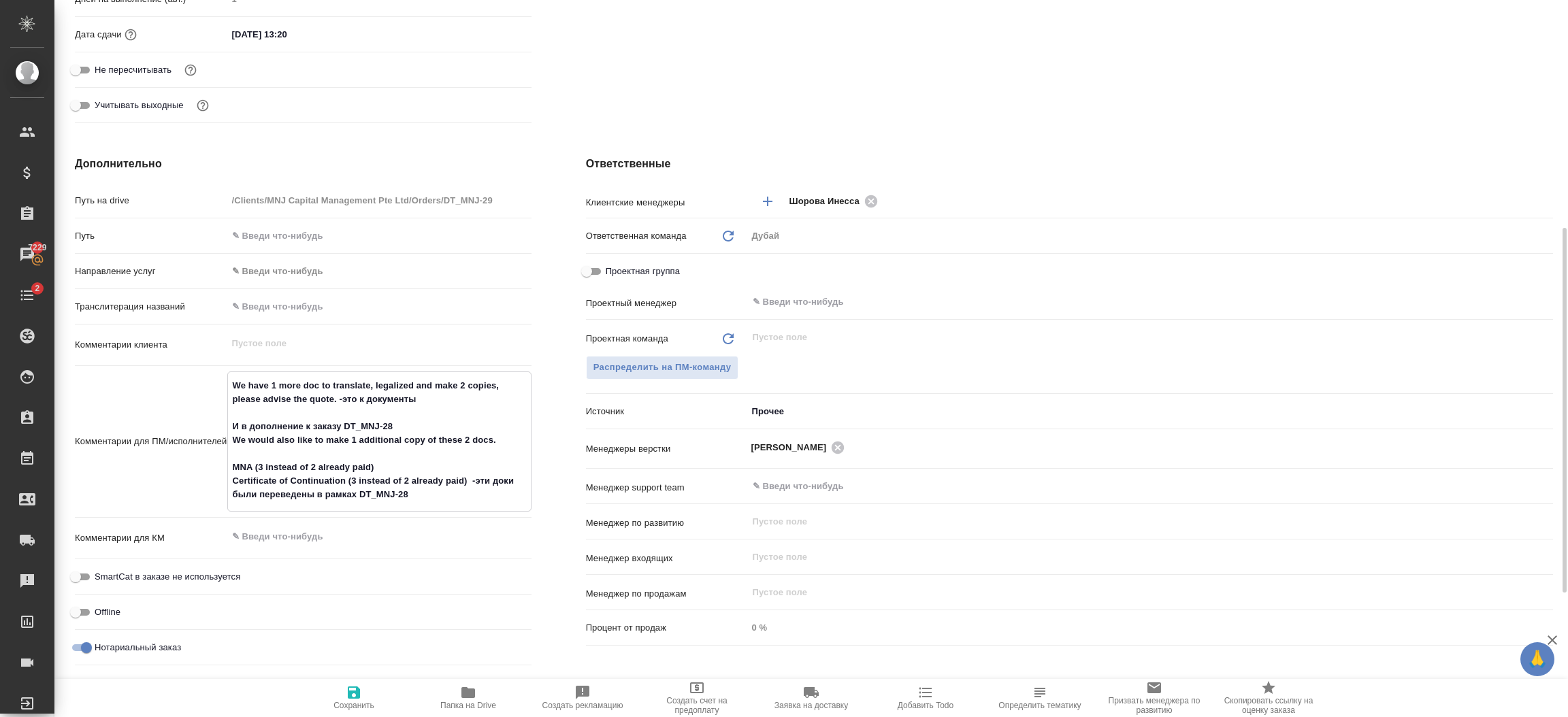
type textarea "x"
type textarea "We have 1 more doc to translate, legalized and make 2 copies, please advise the…"
type textarea "x"
type textarea "We have 1 more doc to translate, legalized and make 2 copies, please advise the…"
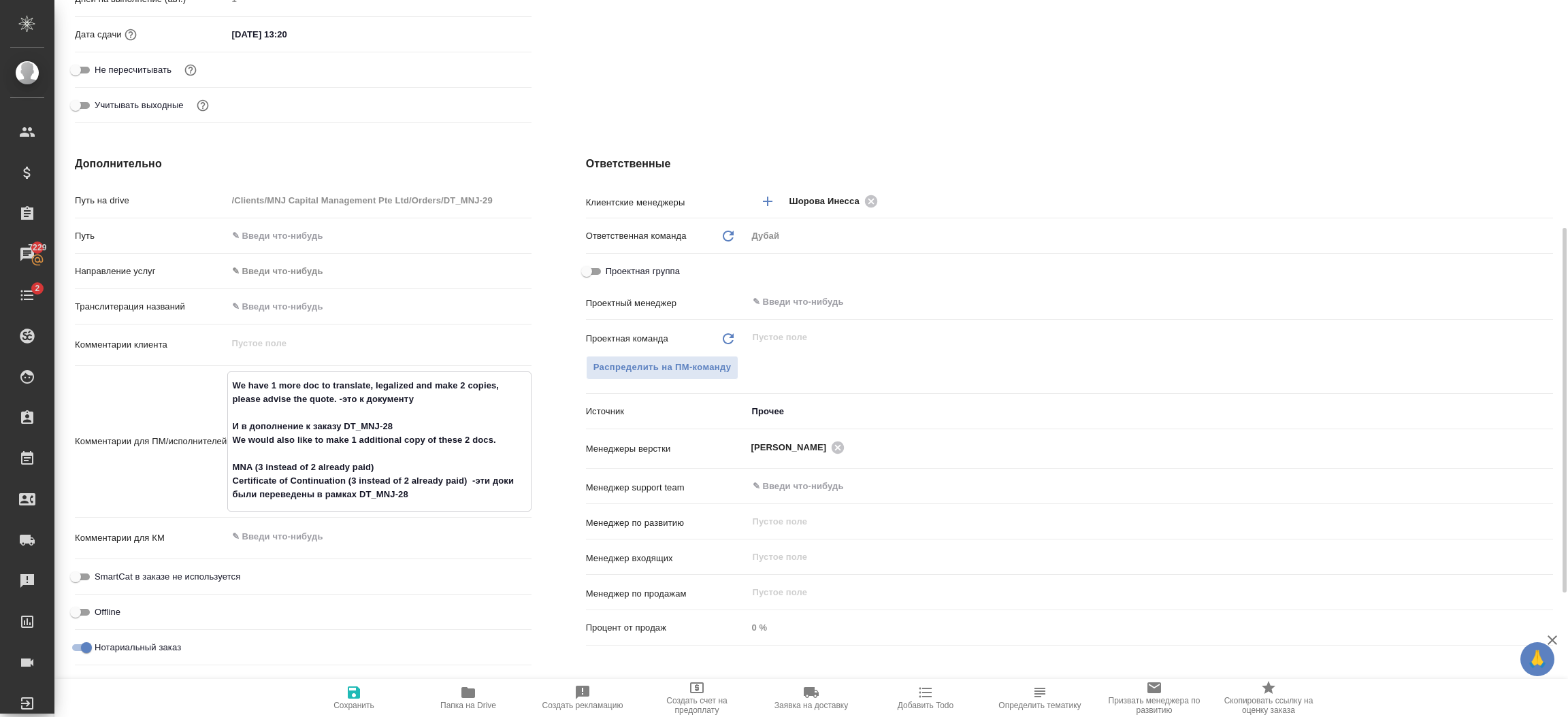
type textarea "x"
type textarea "We have 1 more doc to translate, legalized and make 2 copies, please advise the…"
type textarea "x"
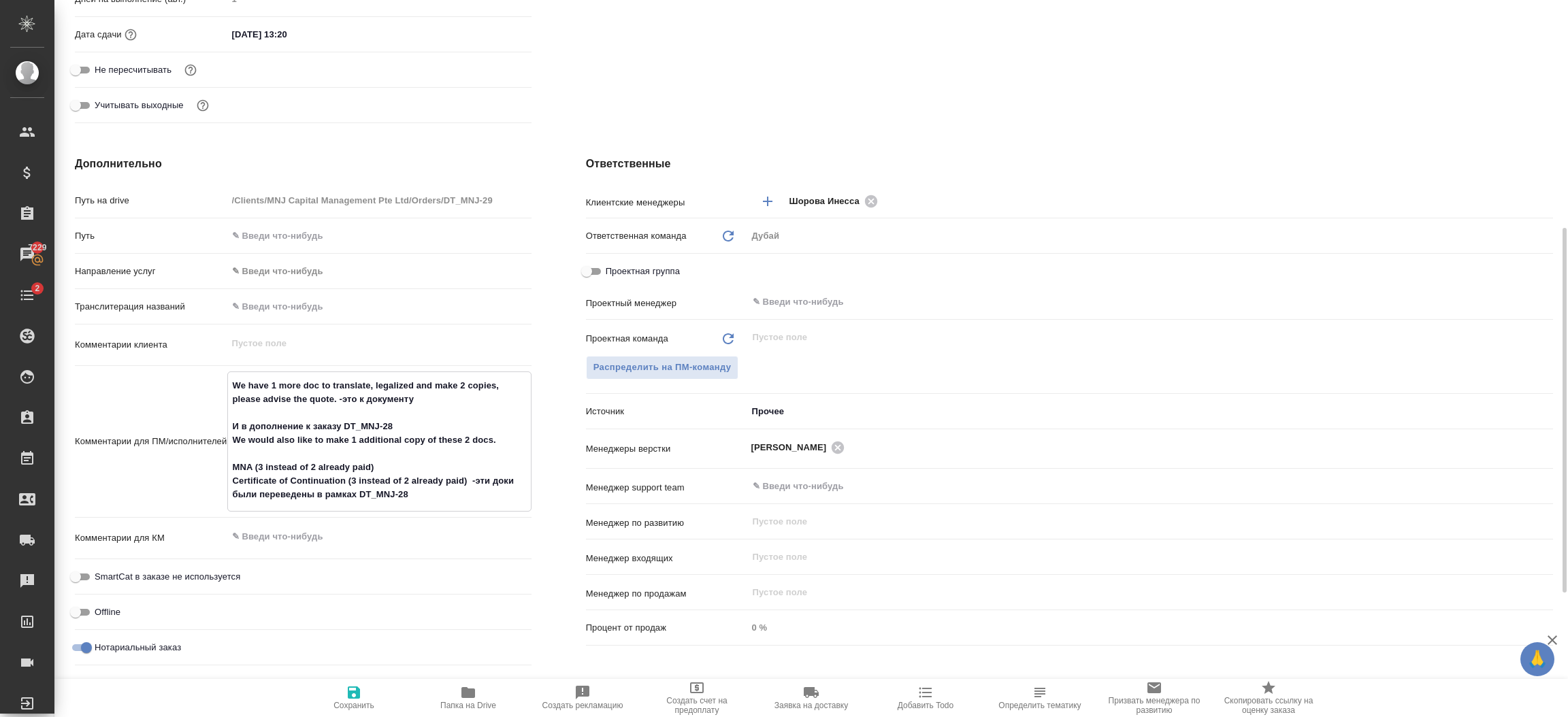
type textarea "x"
type textarea "We have 1 more doc to translate, legalized and make 2 copies, please advise the…"
type textarea "x"
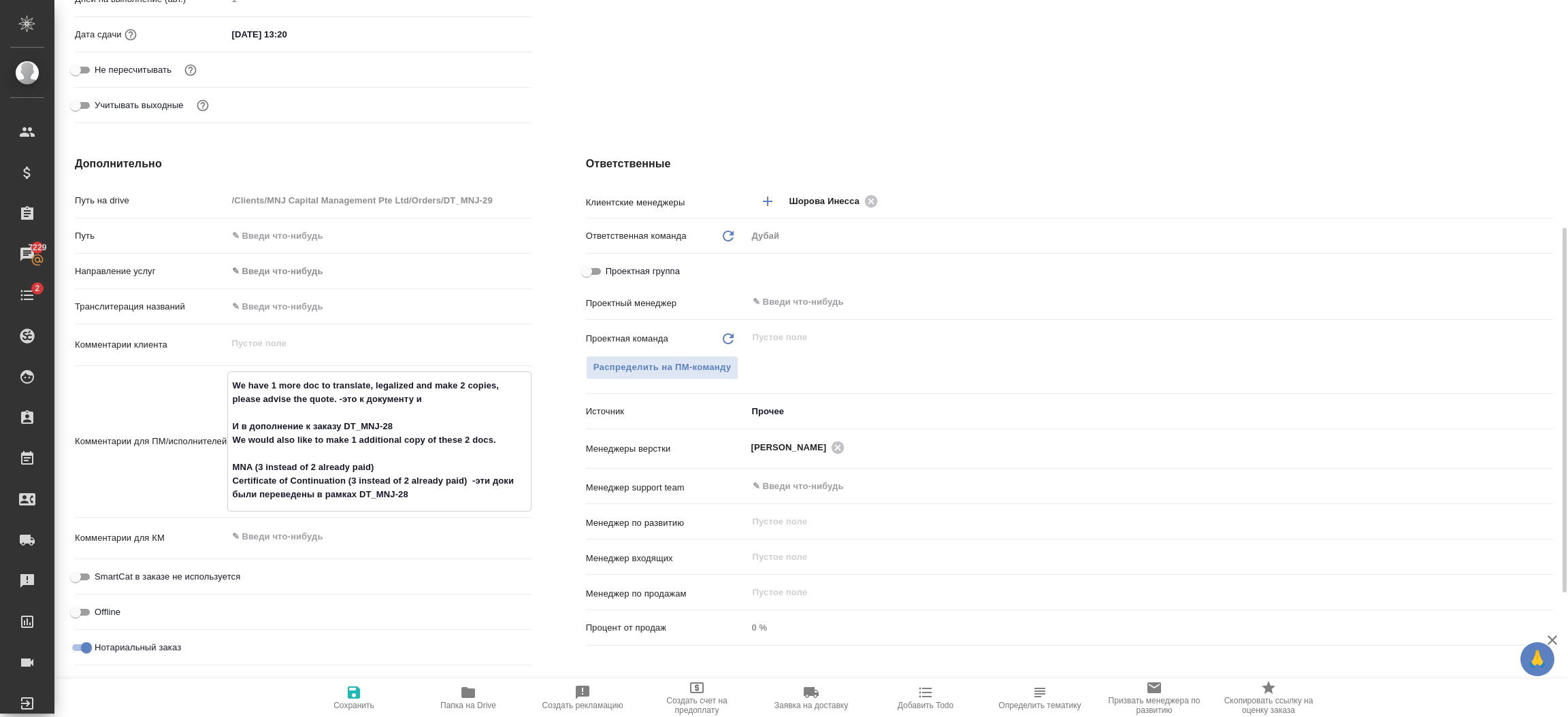
type textarea "x"
type textarea "We have 1 more doc to translate, legalized and make 2 copies, please advise the…"
type textarea "x"
type textarea "We have 1 more doc to translate, legalized and make 2 copies, please advise the…"
type textarea "x"
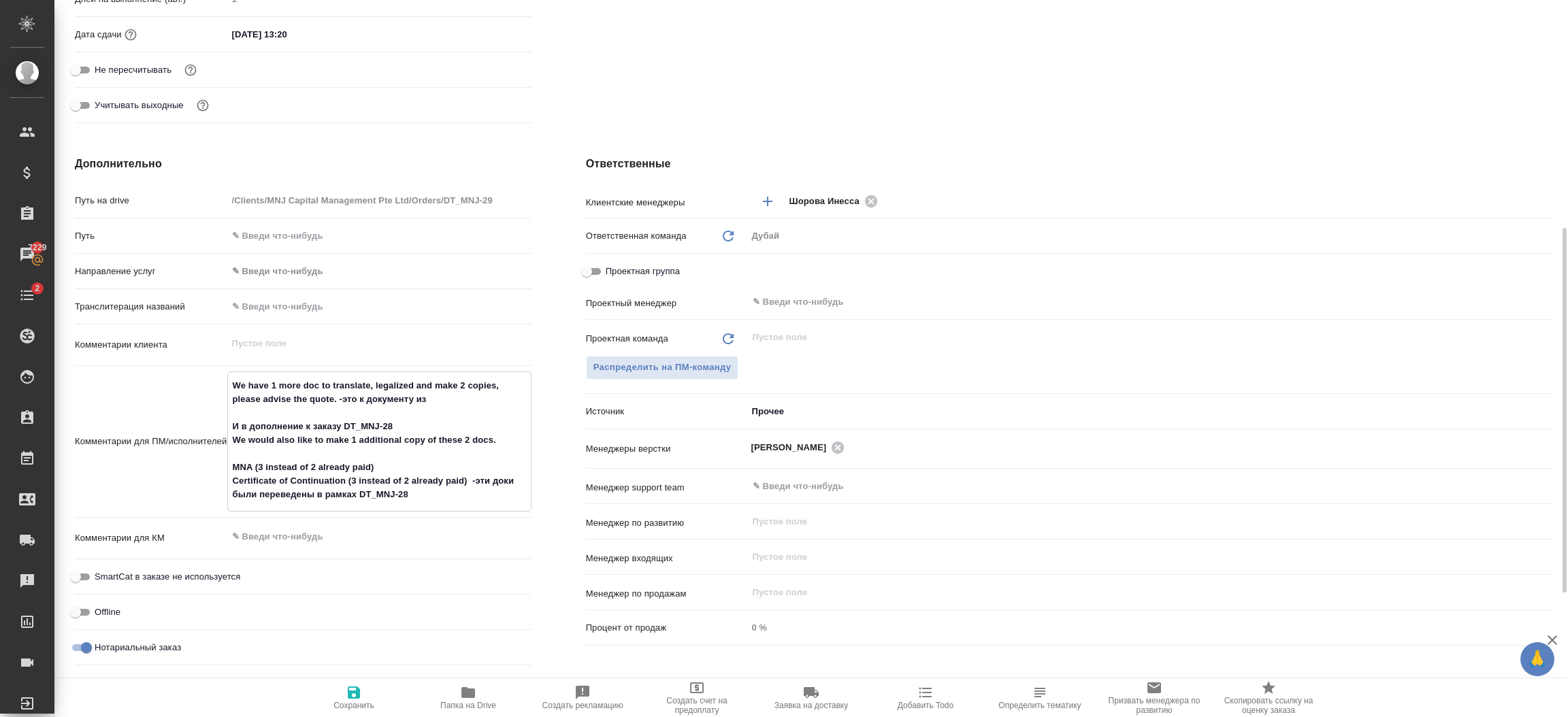
type textarea "x"
type textarea "We have 1 more doc to translate, legalized and make 2 copies, please advise the…"
type textarea "x"
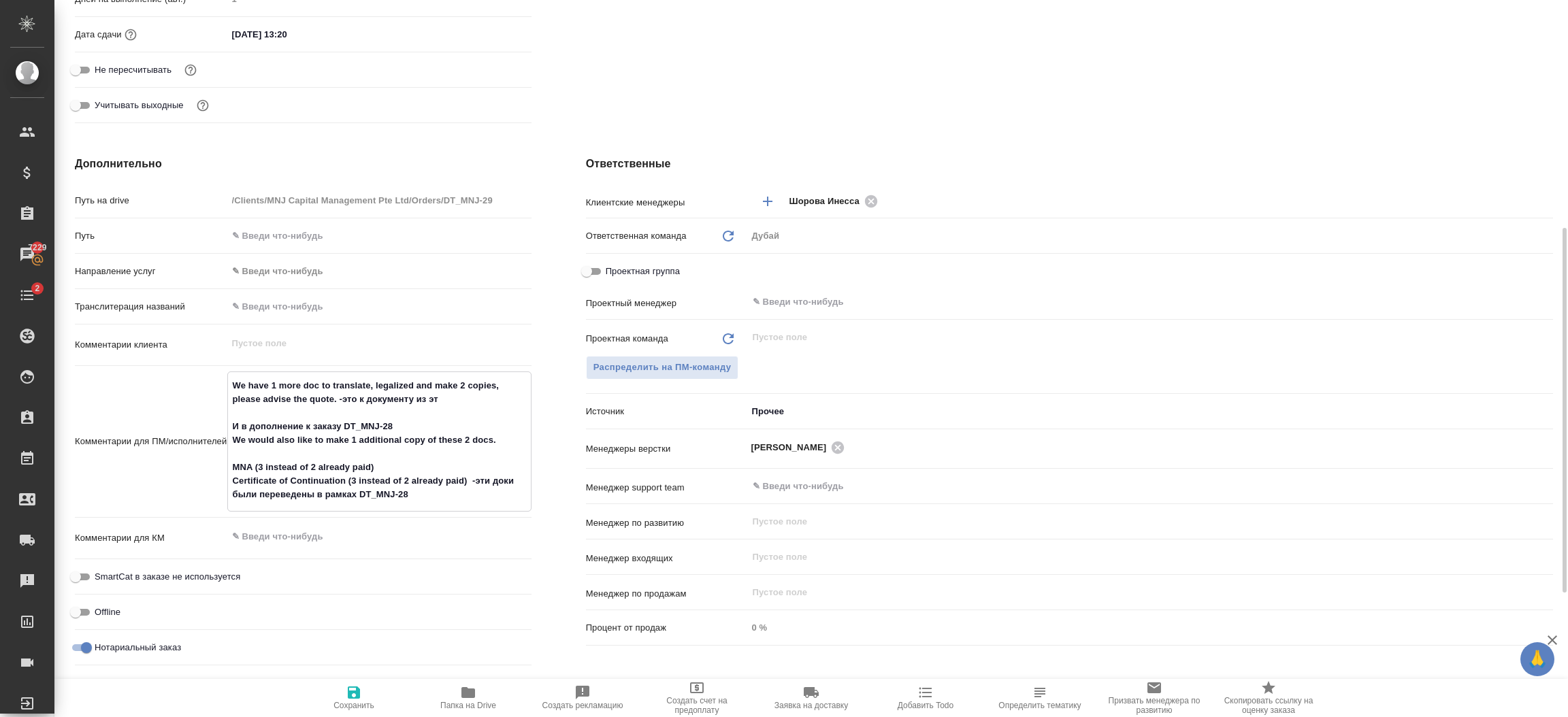
type textarea "We have 1 more doc to translate, legalized and make 2 copies, please advise the…"
type textarea "x"
type textarea "We have 1 more doc to translate, legalized and make 2 copies, please advise the…"
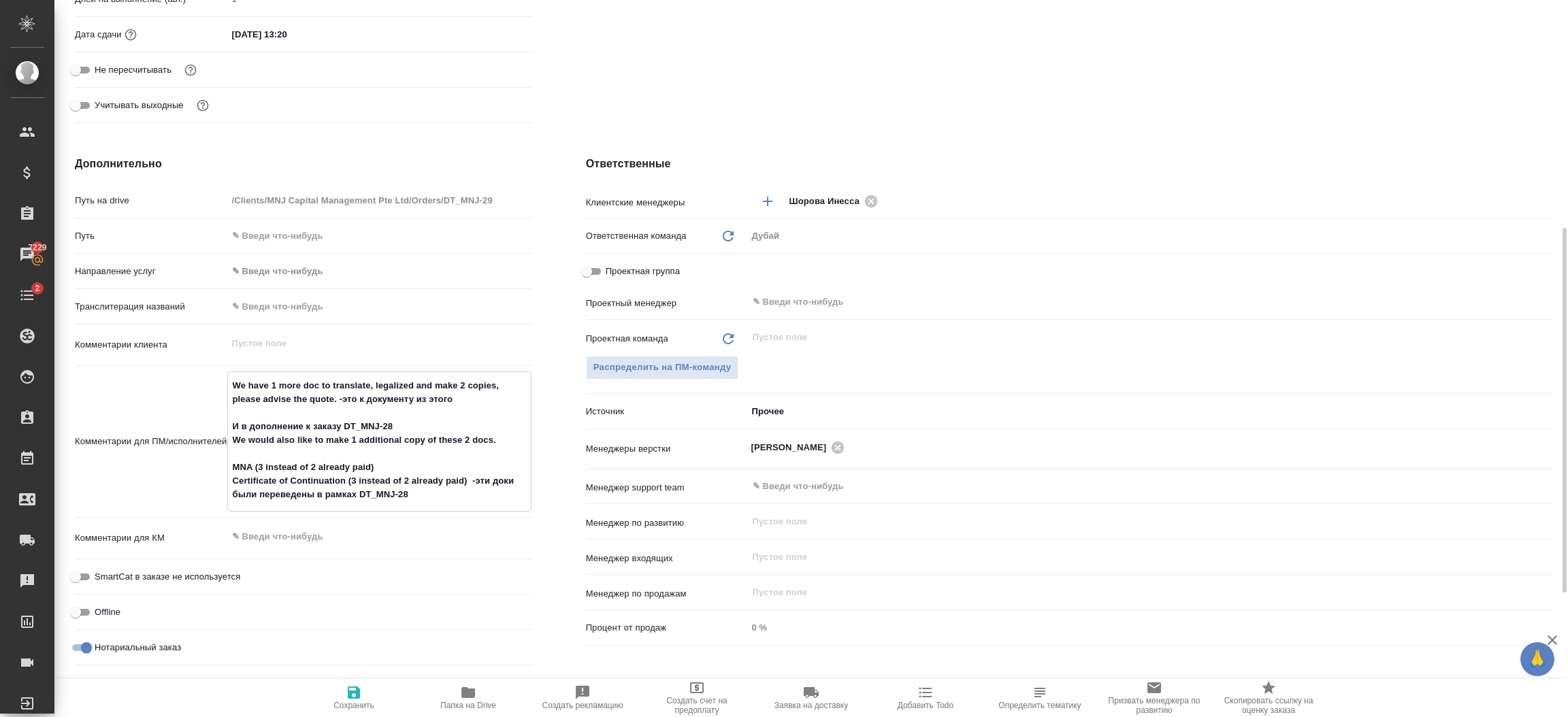
type textarea "x"
type textarea "We have 1 more doc to translate, legalized and make 2 copies, please advise the…"
type textarea "x"
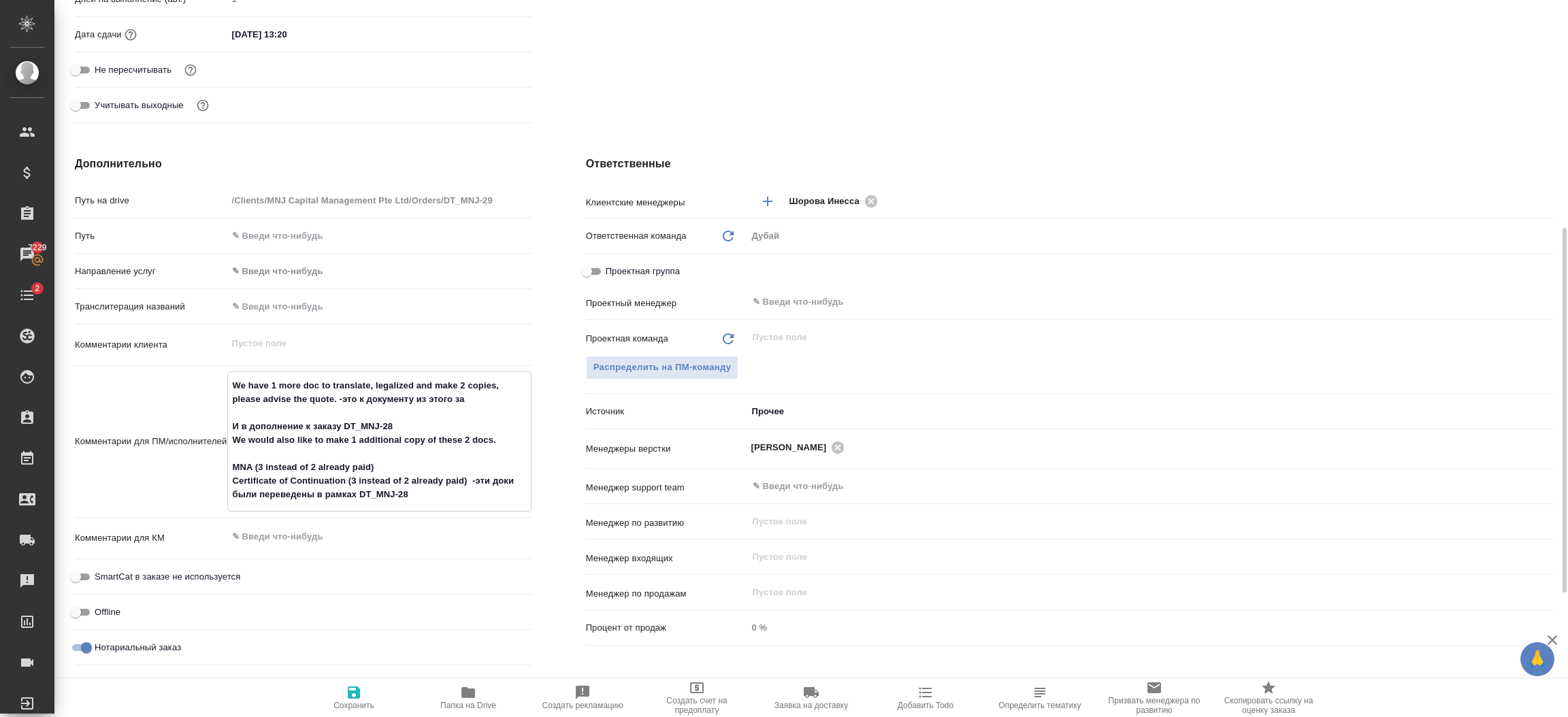
type textarea "x"
type textarea "We have 1 more doc to translate, legalized and make 2 copies, please advise the…"
type textarea "x"
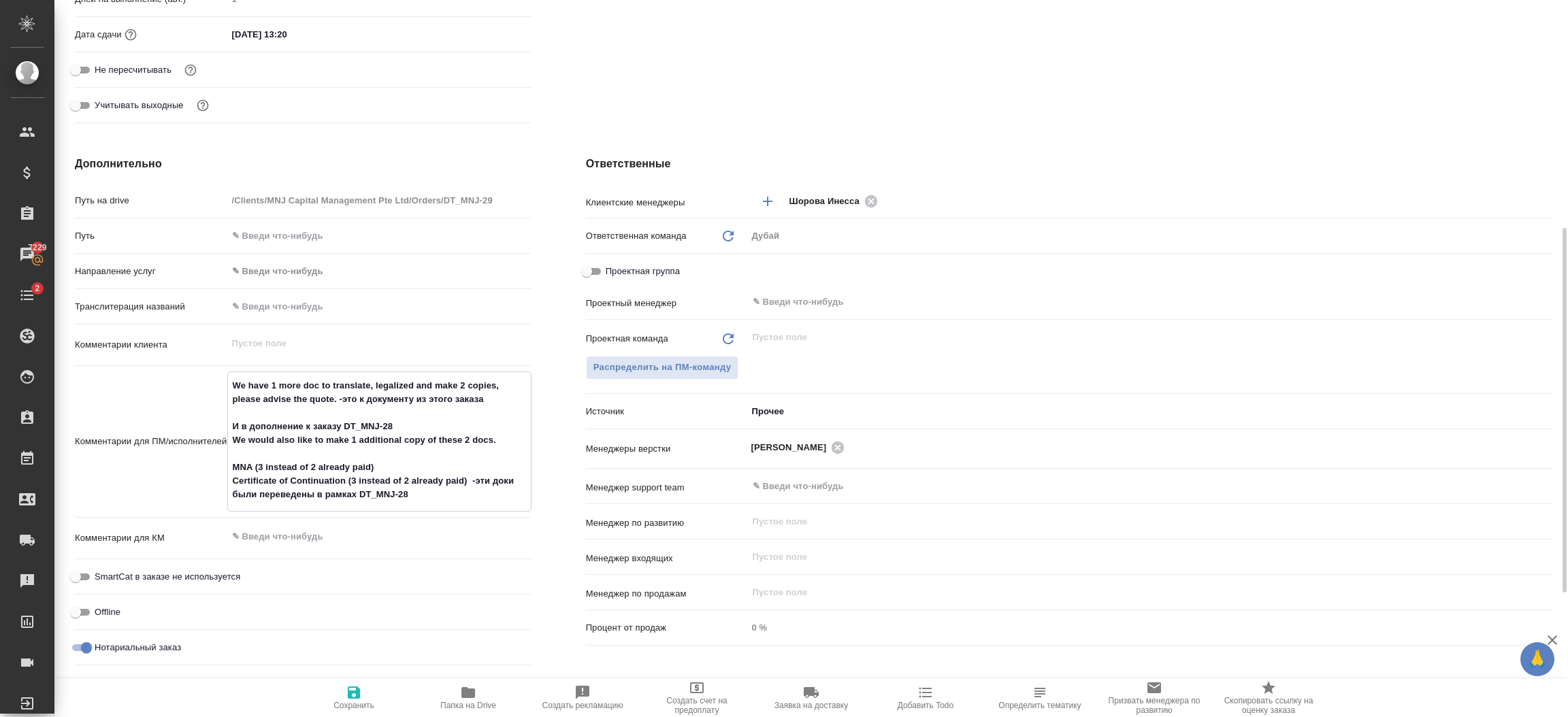
type textarea "x"
type textarea "We have 1 more doc to translate, legalized and make 2 copies, please advise the…"
type textarea "x"
click at [352, 689] on icon "button" at bounding box center [354, 693] width 16 height 16
type textarea "x"
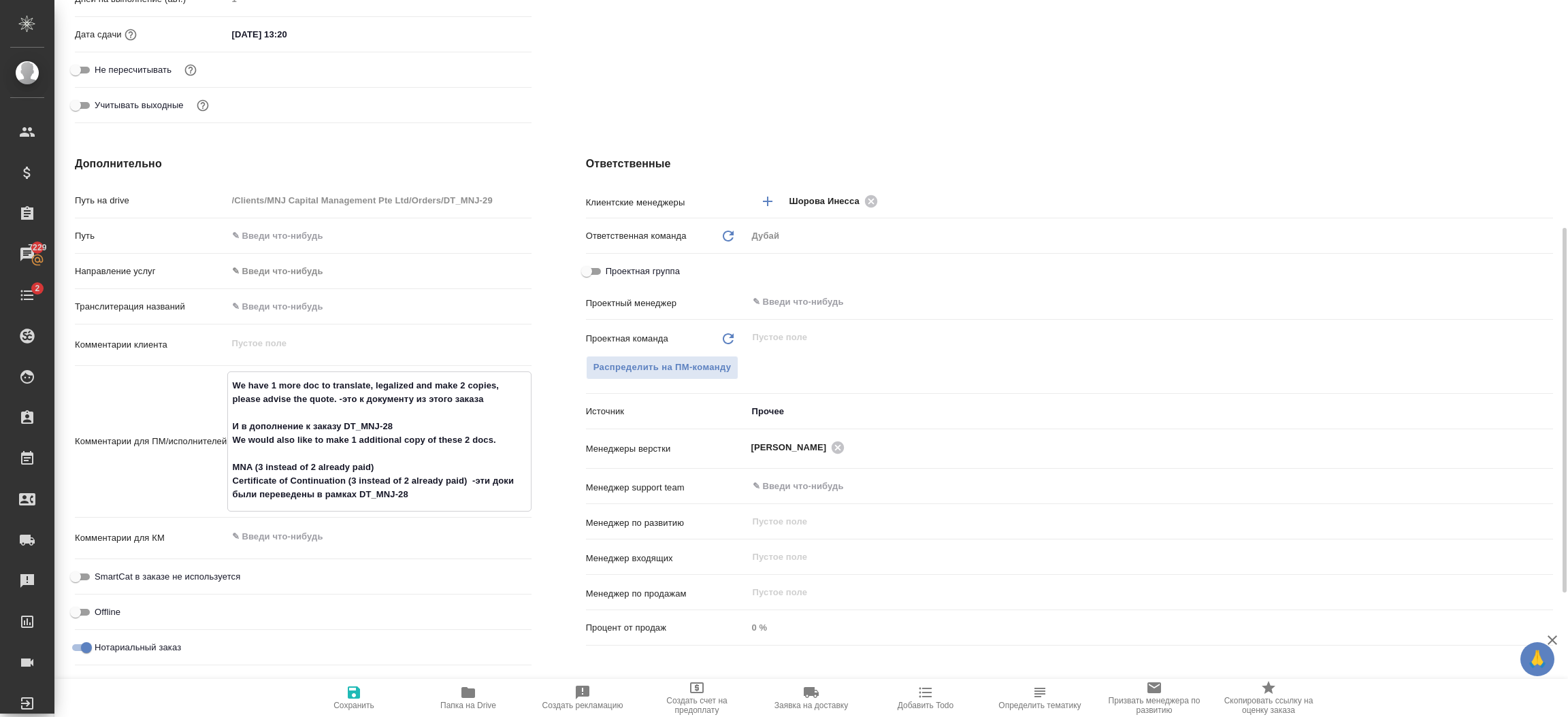
type textarea "x"
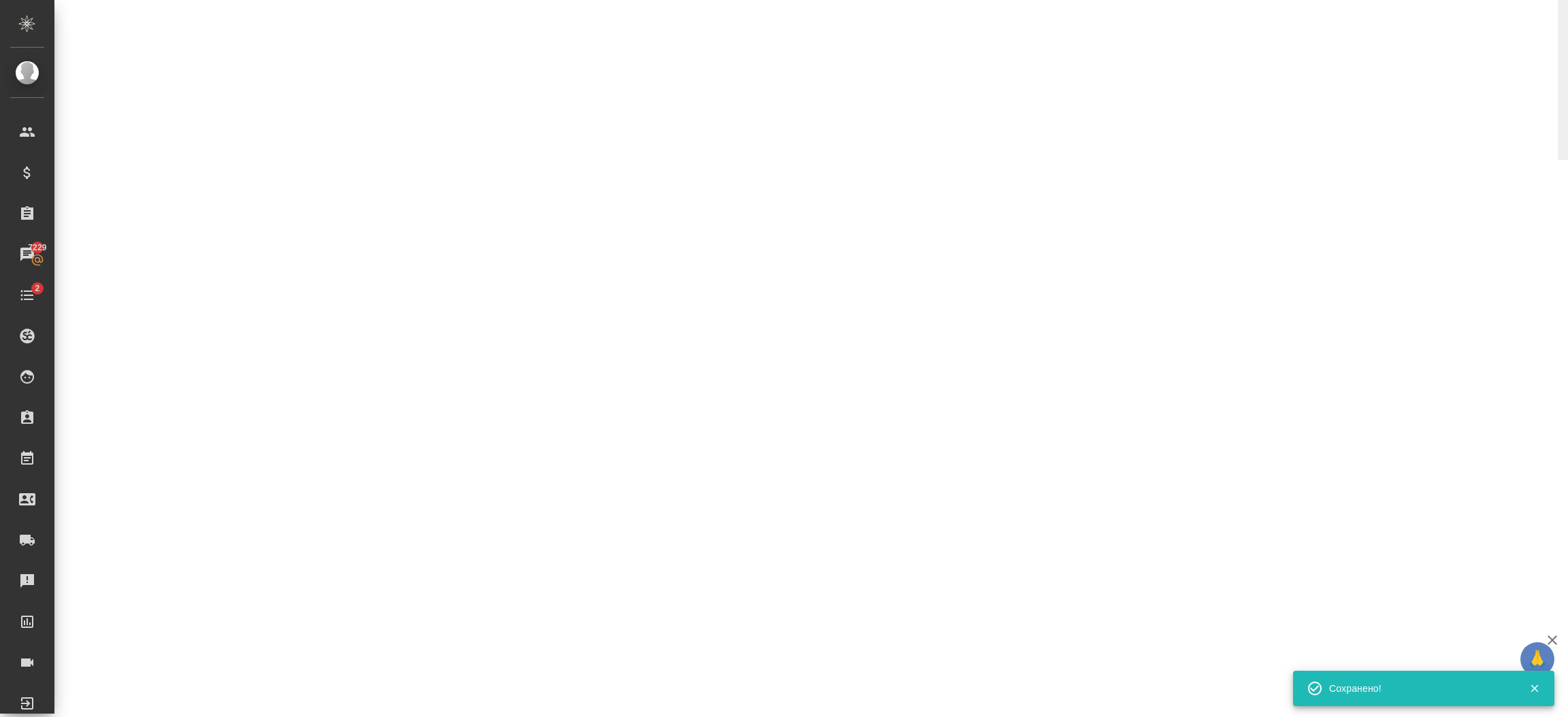
select select "RU"
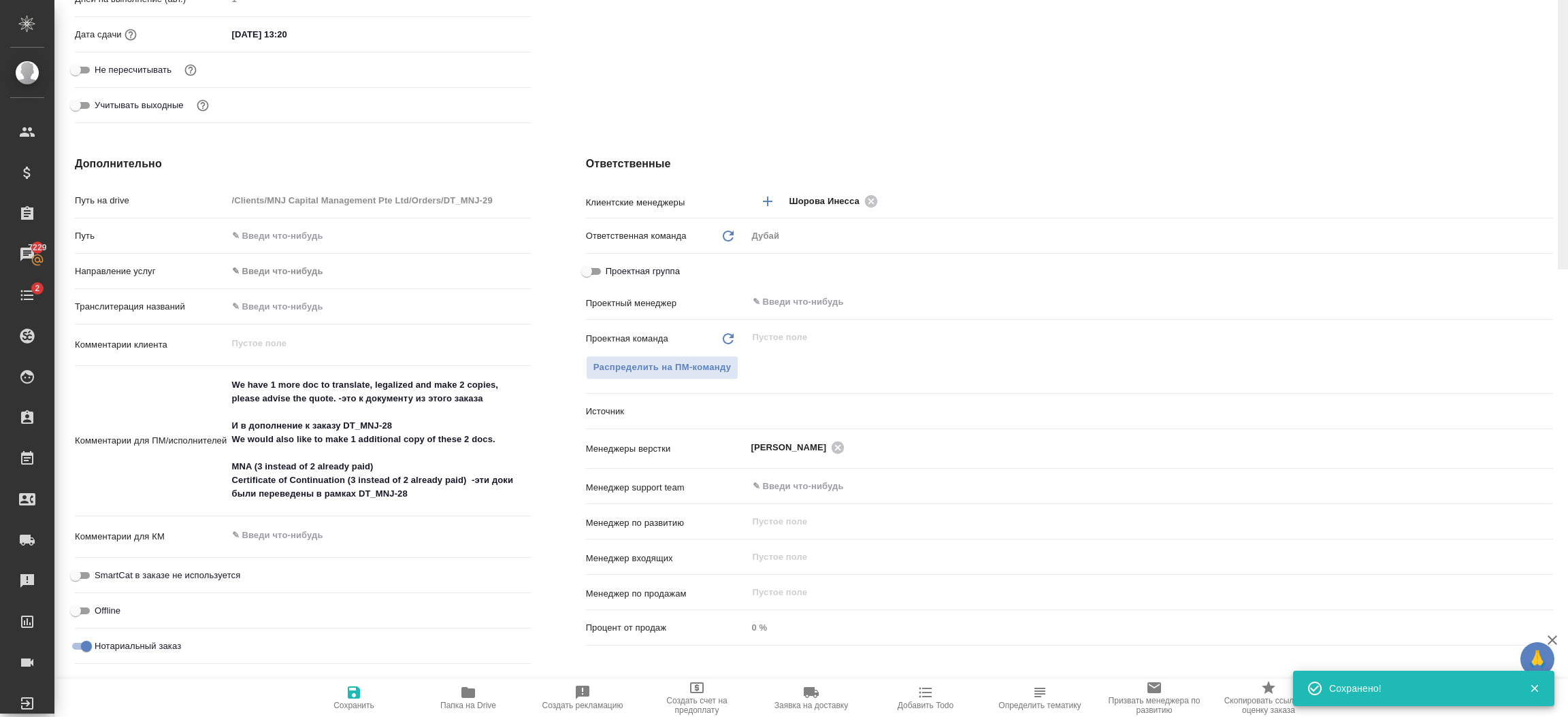
scroll to position [0, 0]
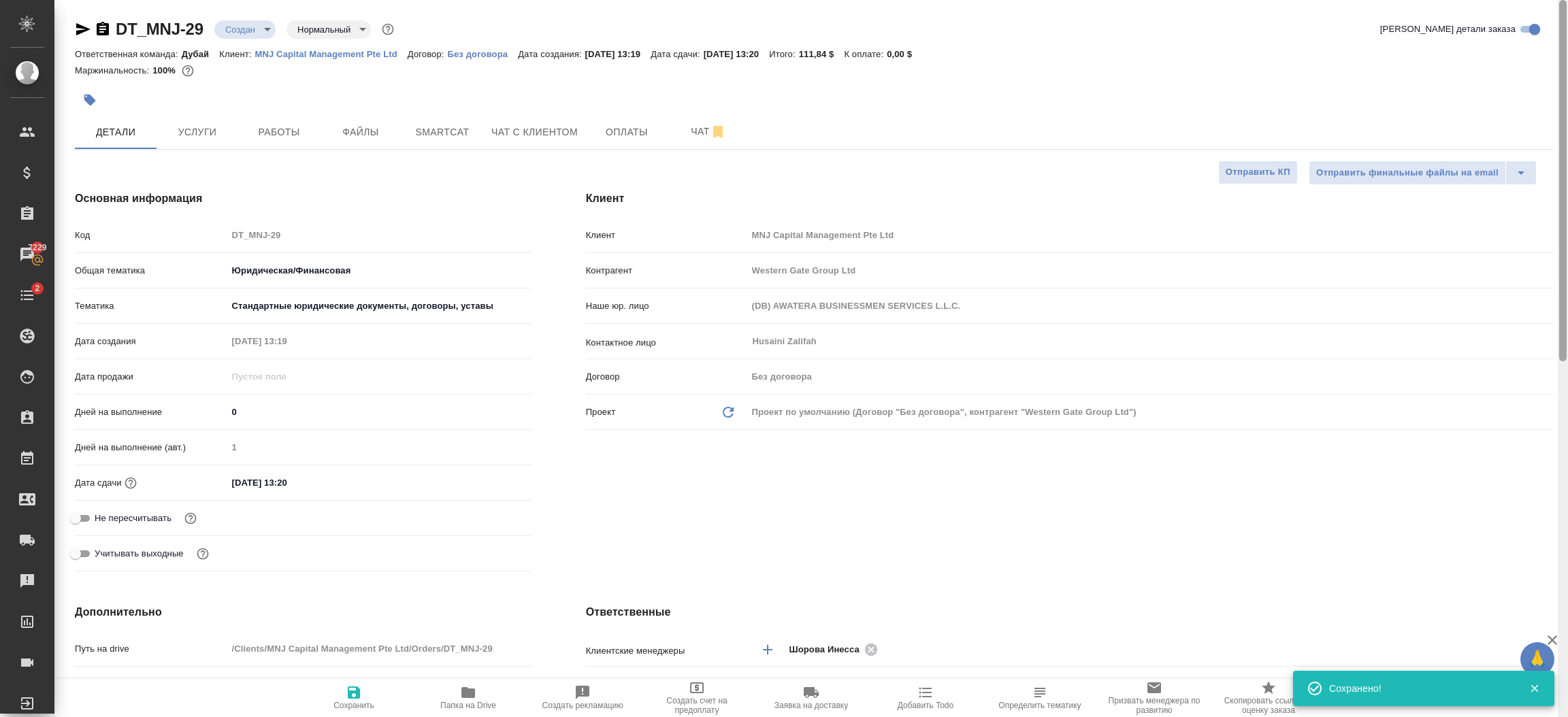
click at [1567, 137] on div at bounding box center [1564, 359] width 10 height 718
type textarea "x"
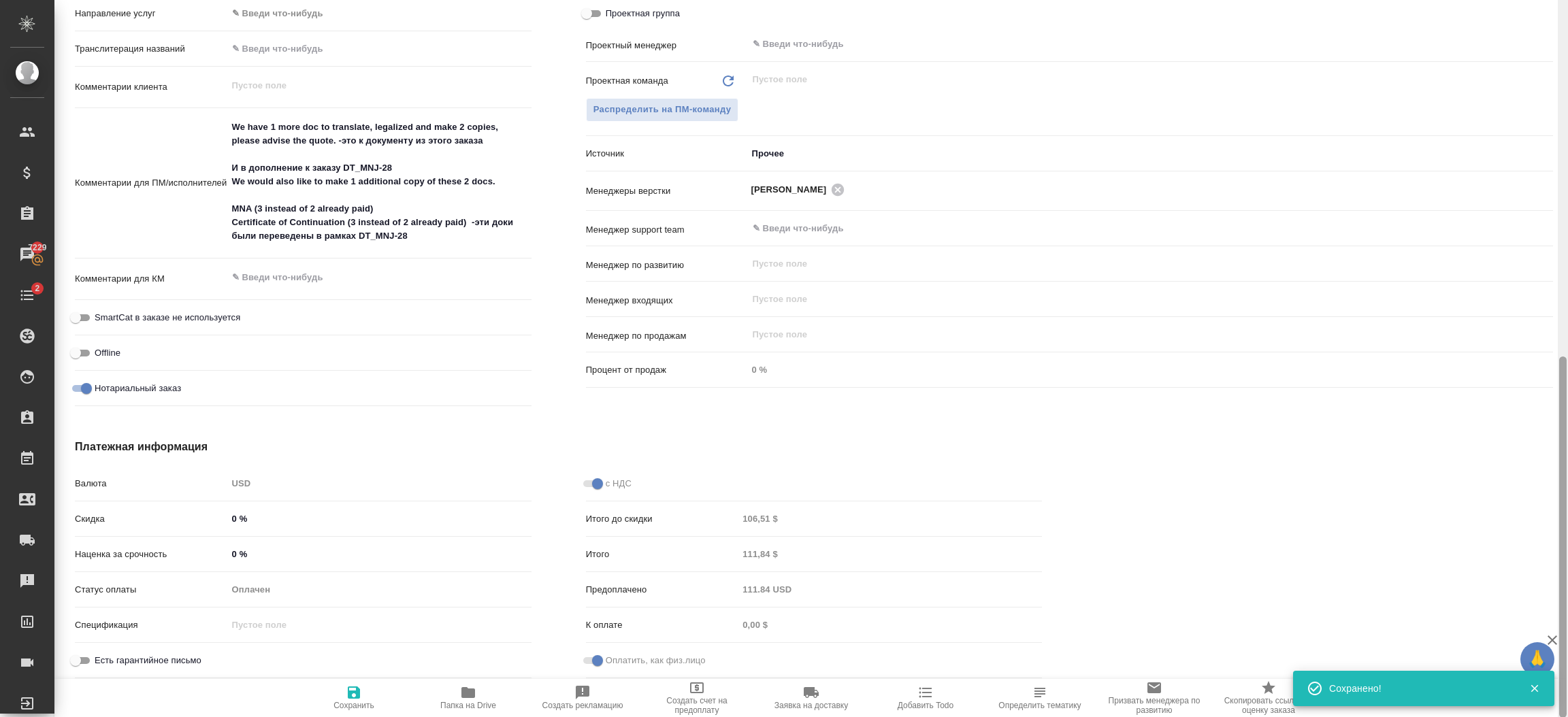
drag, startPoint x: 1567, startPoint y: 137, endPoint x: 1567, endPoint y: 170, distance: 33.0
click at [1567, 170] on div at bounding box center [1564, 359] width 10 height 718
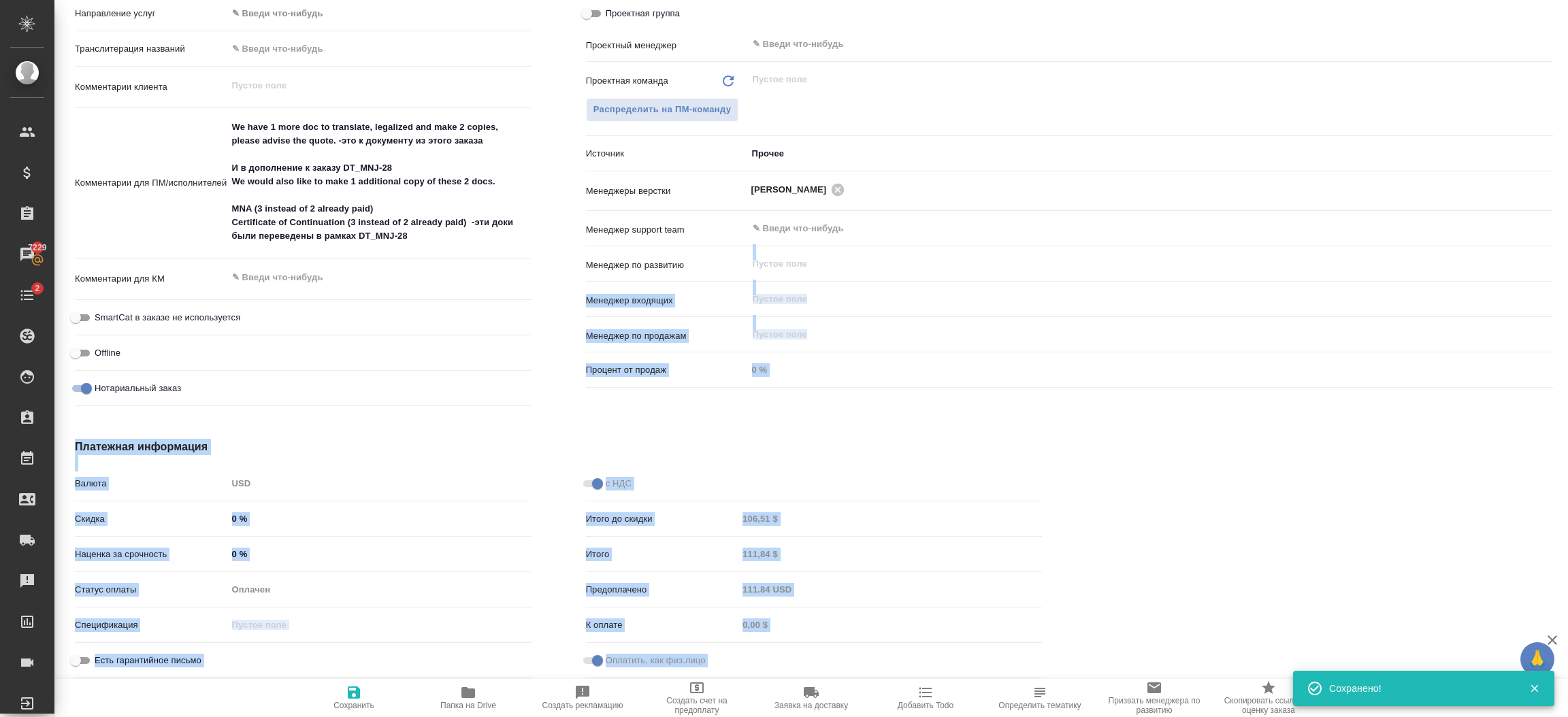
drag, startPoint x: 1567, startPoint y: 381, endPoint x: 1551, endPoint y: 264, distance: 118.1
click at [1551, 264] on div "DT_MNJ-29 Создан new Нормальный normal Кратко детали заказа Ответственная коман…" at bounding box center [812, 358] width 1514 height 717
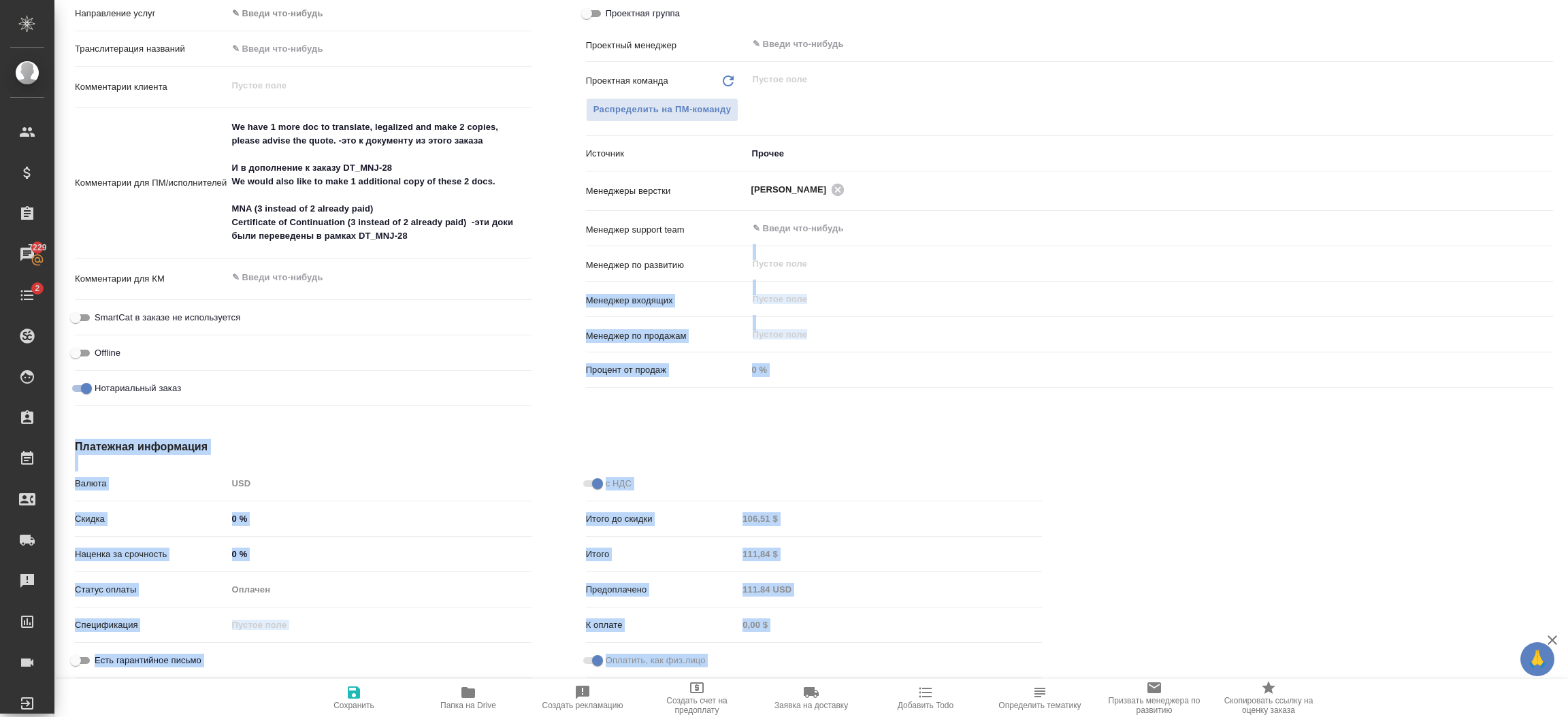
click at [1444, 501] on div at bounding box center [1325, 561] width 511 height 300
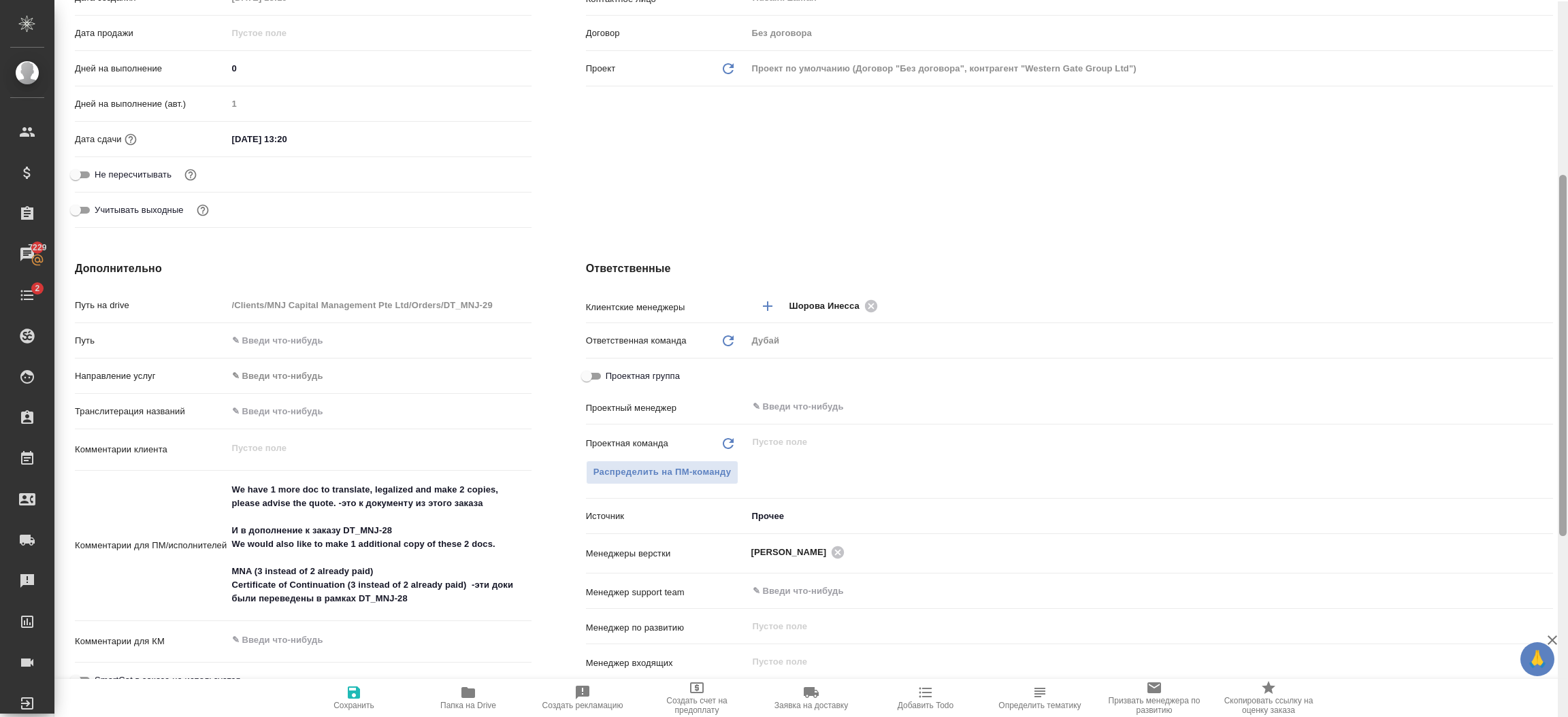
drag, startPoint x: 1559, startPoint y: 459, endPoint x: 1550, endPoint y: 280, distance: 179.2
click at [1550, 280] on div "DT_MNJ-29 Создан new Нормальный normal Кратко детали заказа Ответственная коман…" at bounding box center [812, 358] width 1514 height 717
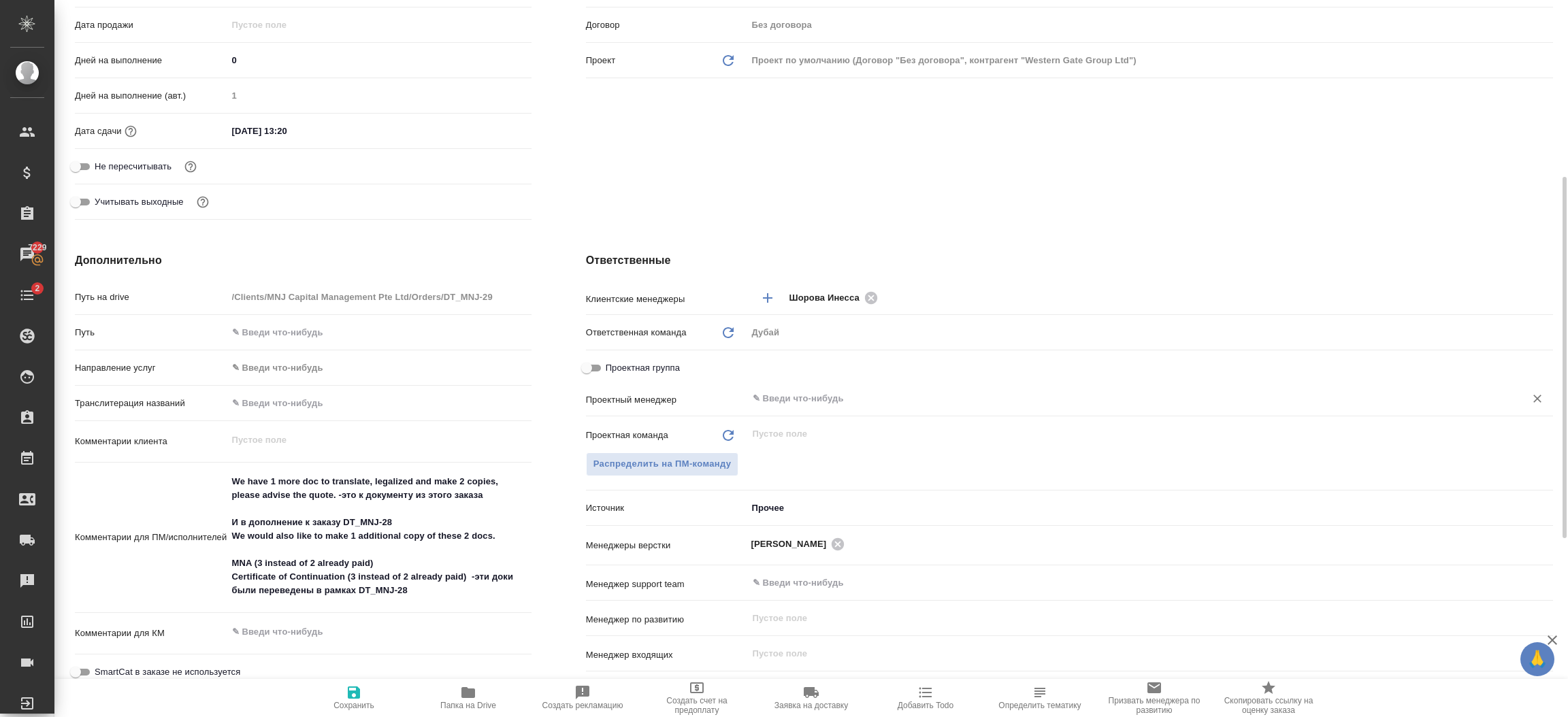
click at [805, 402] on input "text" at bounding box center [1127, 399] width 752 height 16
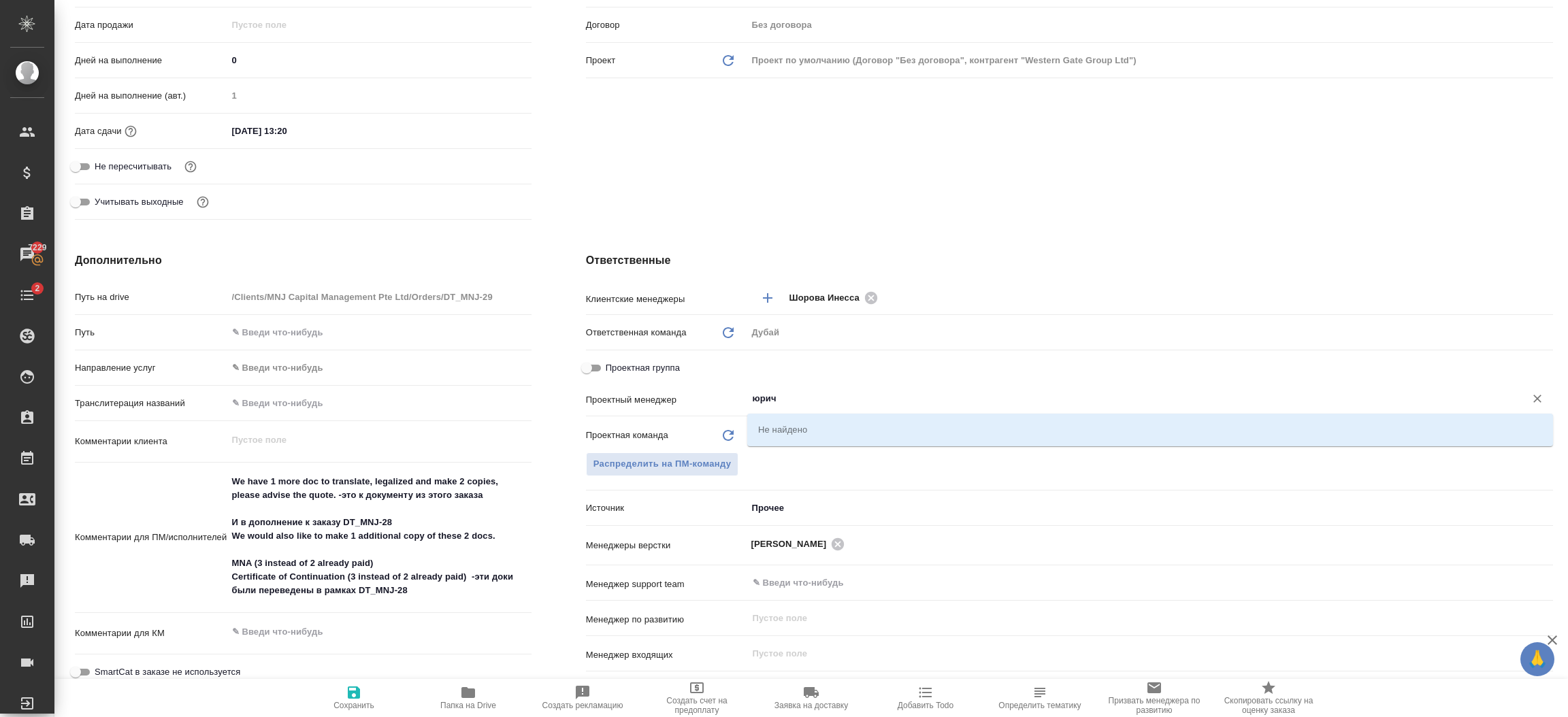
type input "юри"
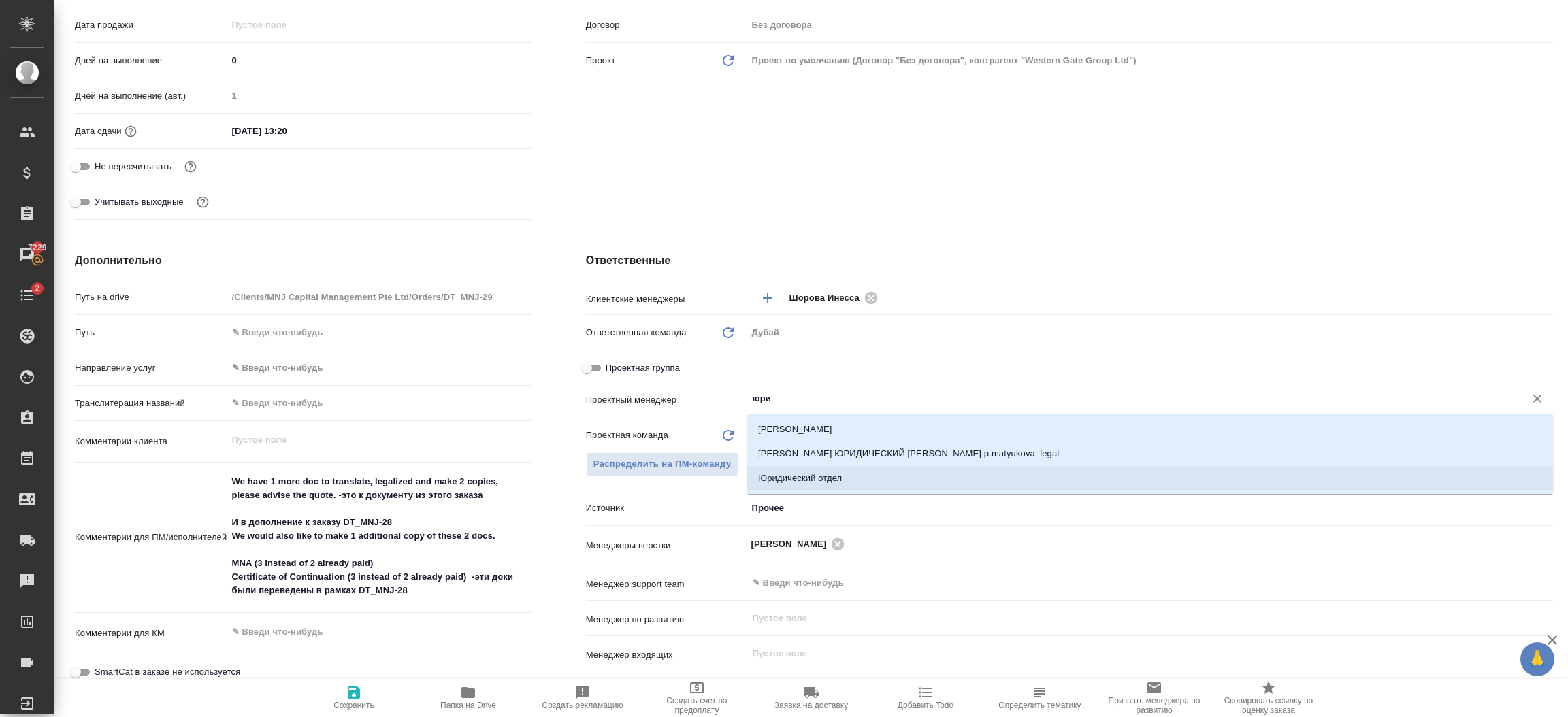
click at [818, 472] on li "Юридический отдел" at bounding box center [1150, 478] width 806 height 25
type textarea "x"
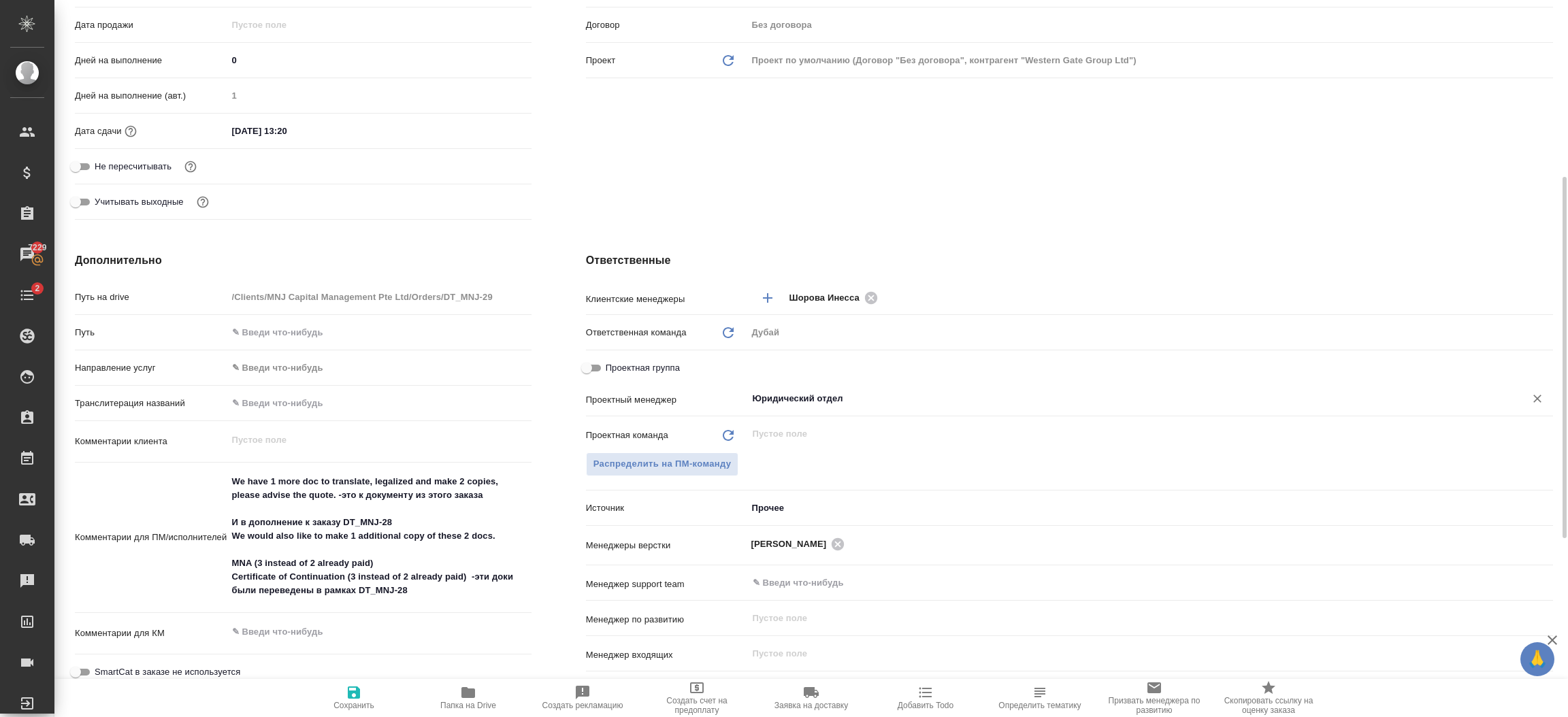
type input "Юридический отдел"
click at [360, 692] on icon "button" at bounding box center [354, 693] width 16 height 16
type textarea "x"
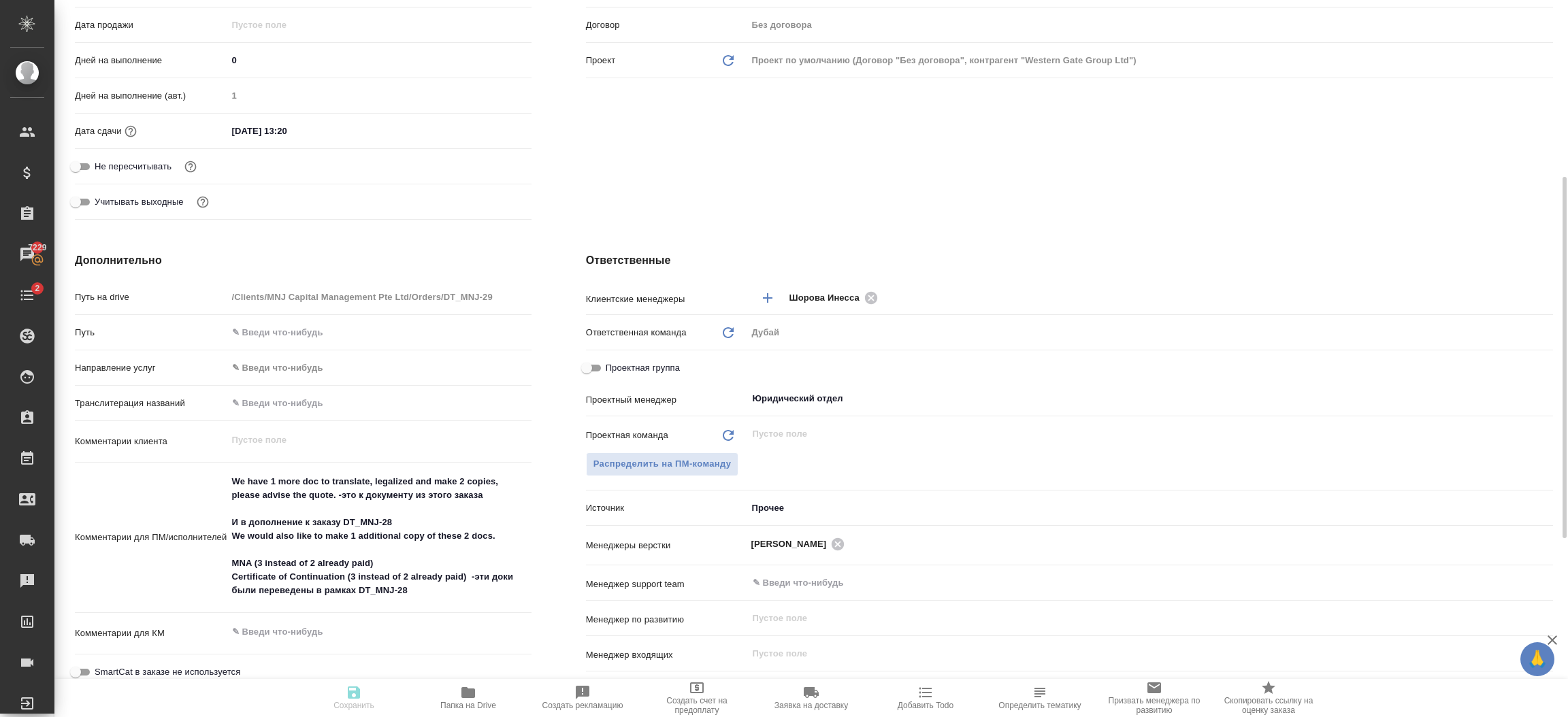
type textarea "x"
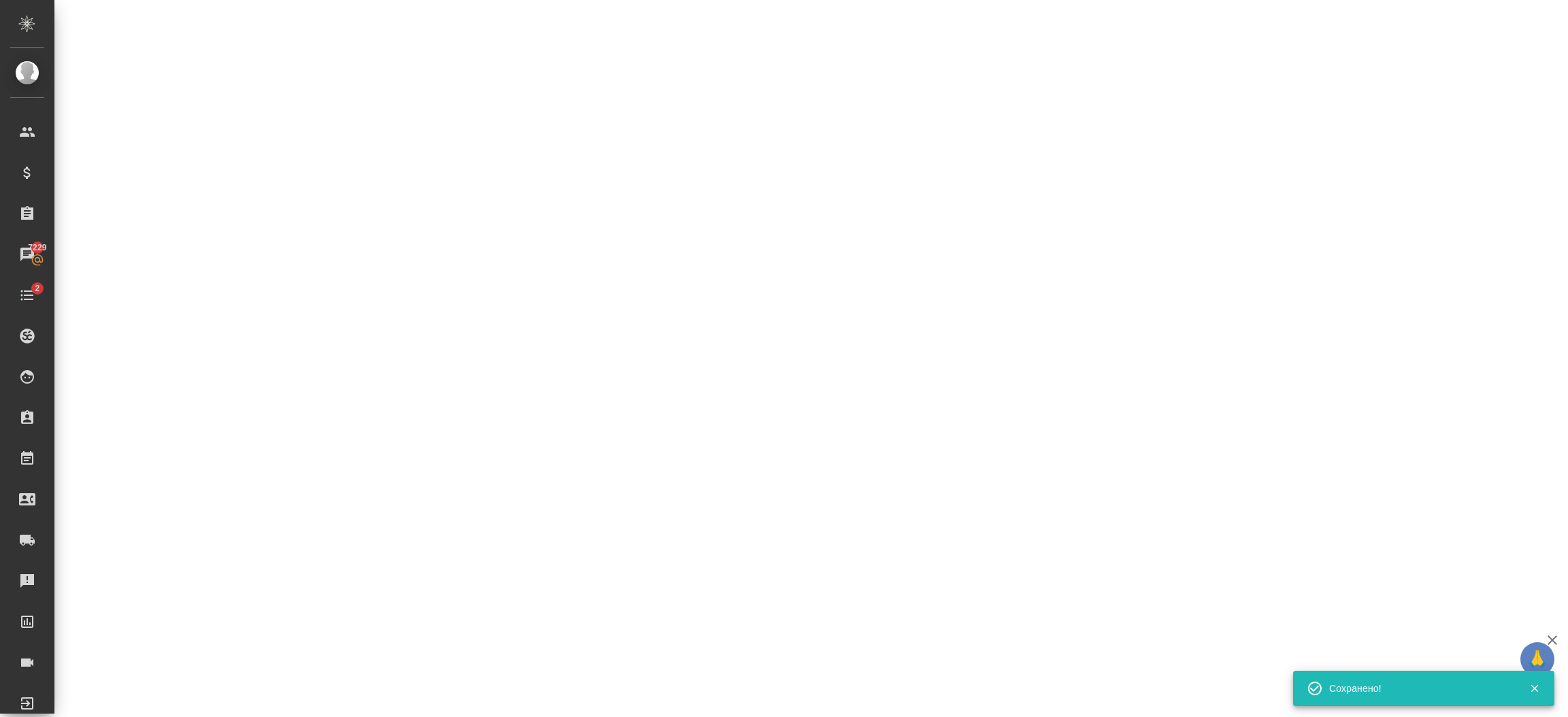
select select "RU"
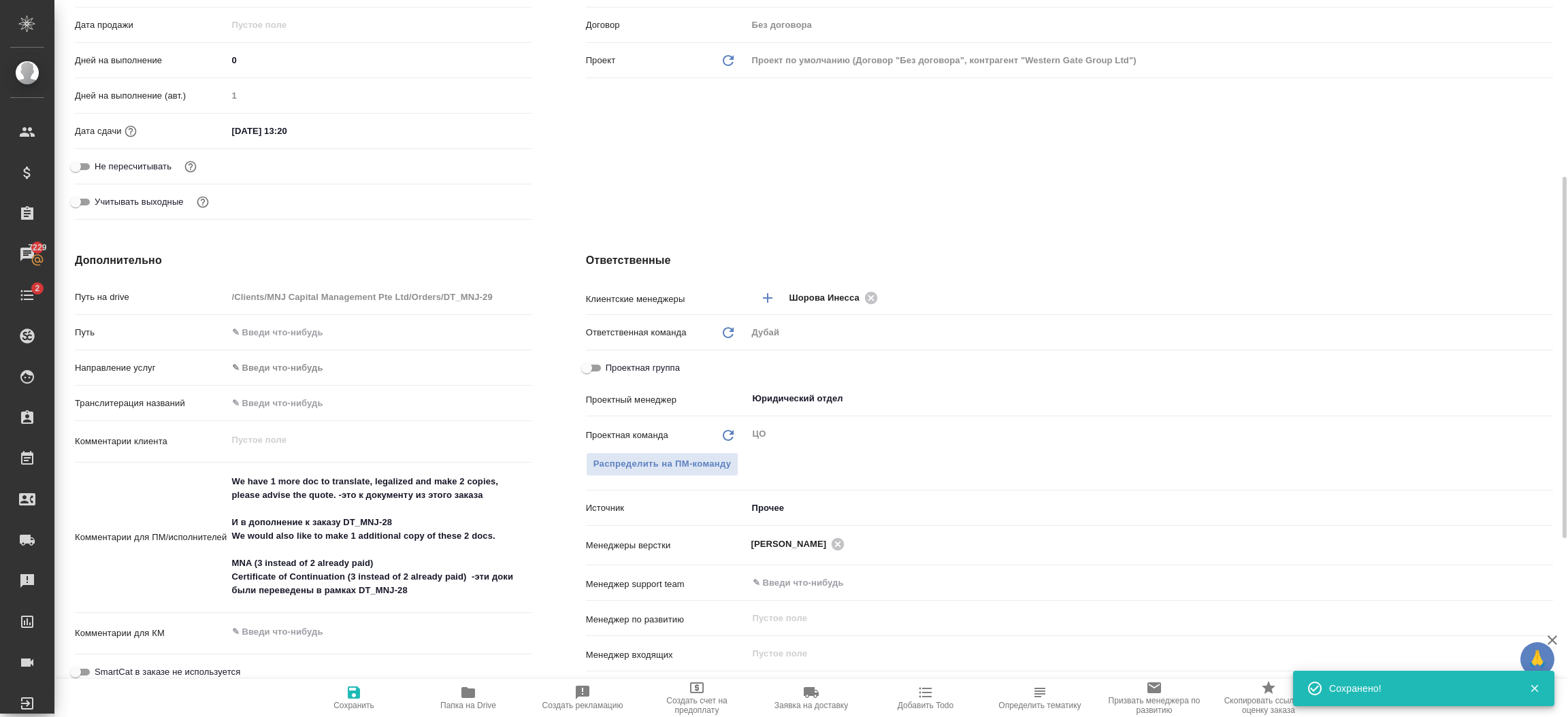
type textarea "x"
click at [726, 462] on span "Распределить на ПМ-команду" at bounding box center [663, 464] width 138 height 16
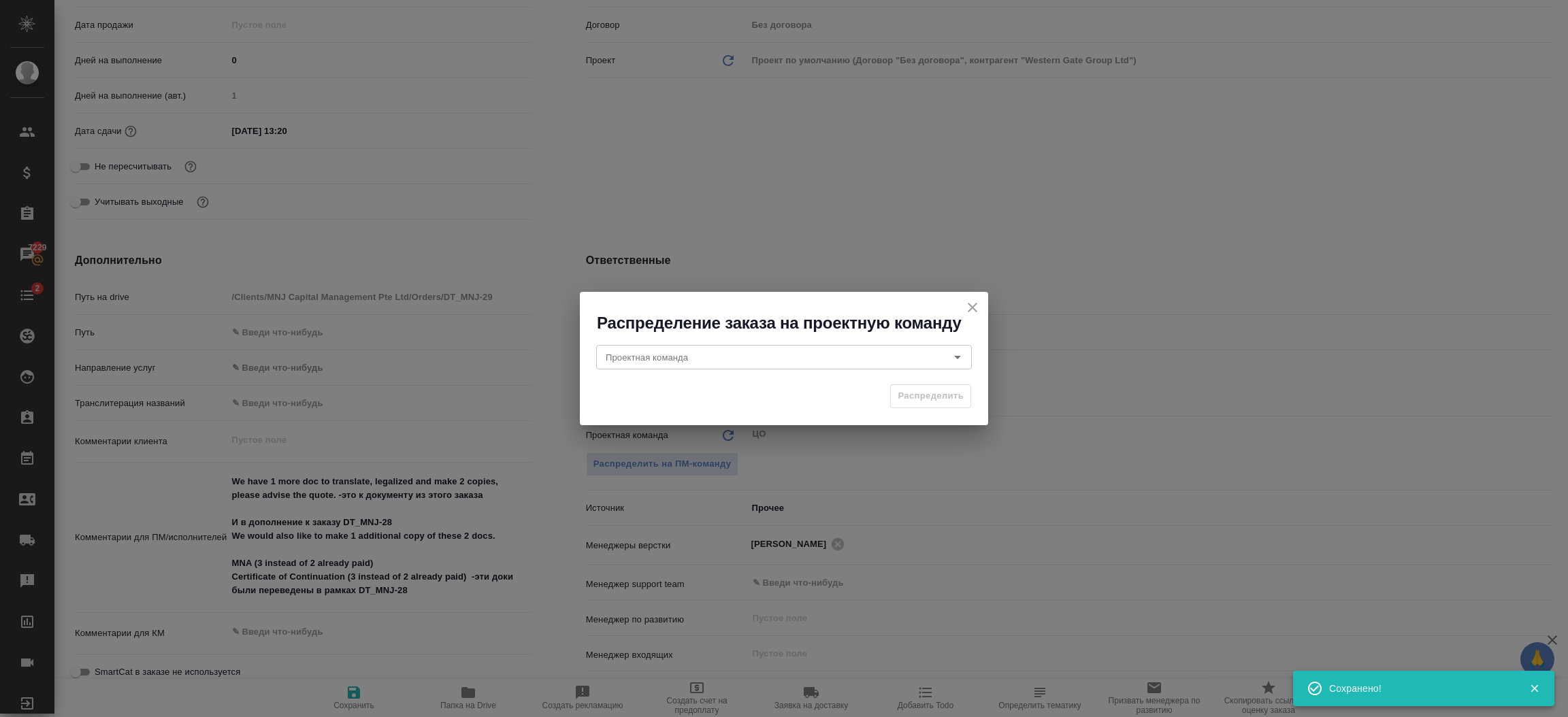
click at [754, 374] on div "Проектная команда Проектная команда" at bounding box center [784, 356] width 408 height 43
click at [744, 366] on div "Проектная команда" at bounding box center [783, 357] width 376 height 25
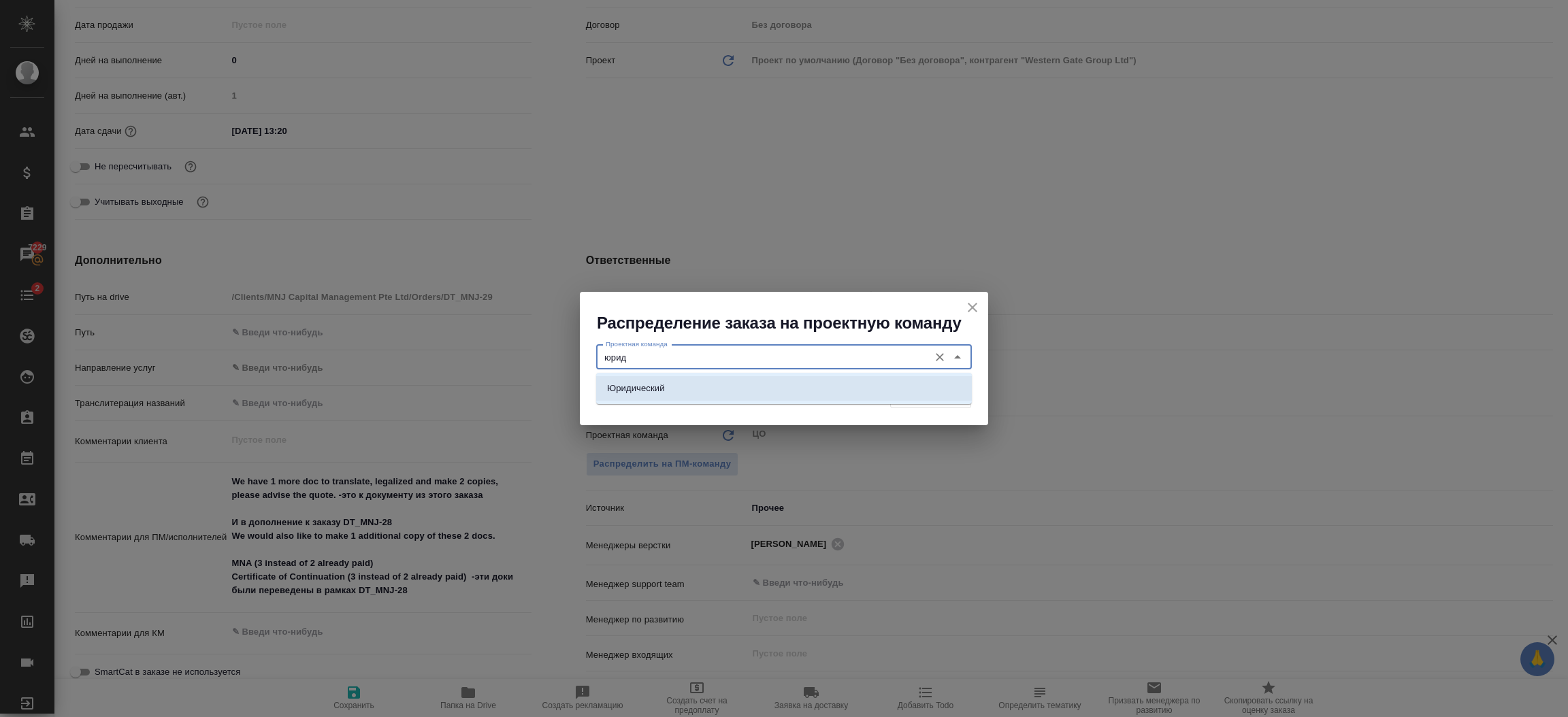
click at [736, 388] on li "Юридический" at bounding box center [783, 388] width 376 height 25
type input "Юридический"
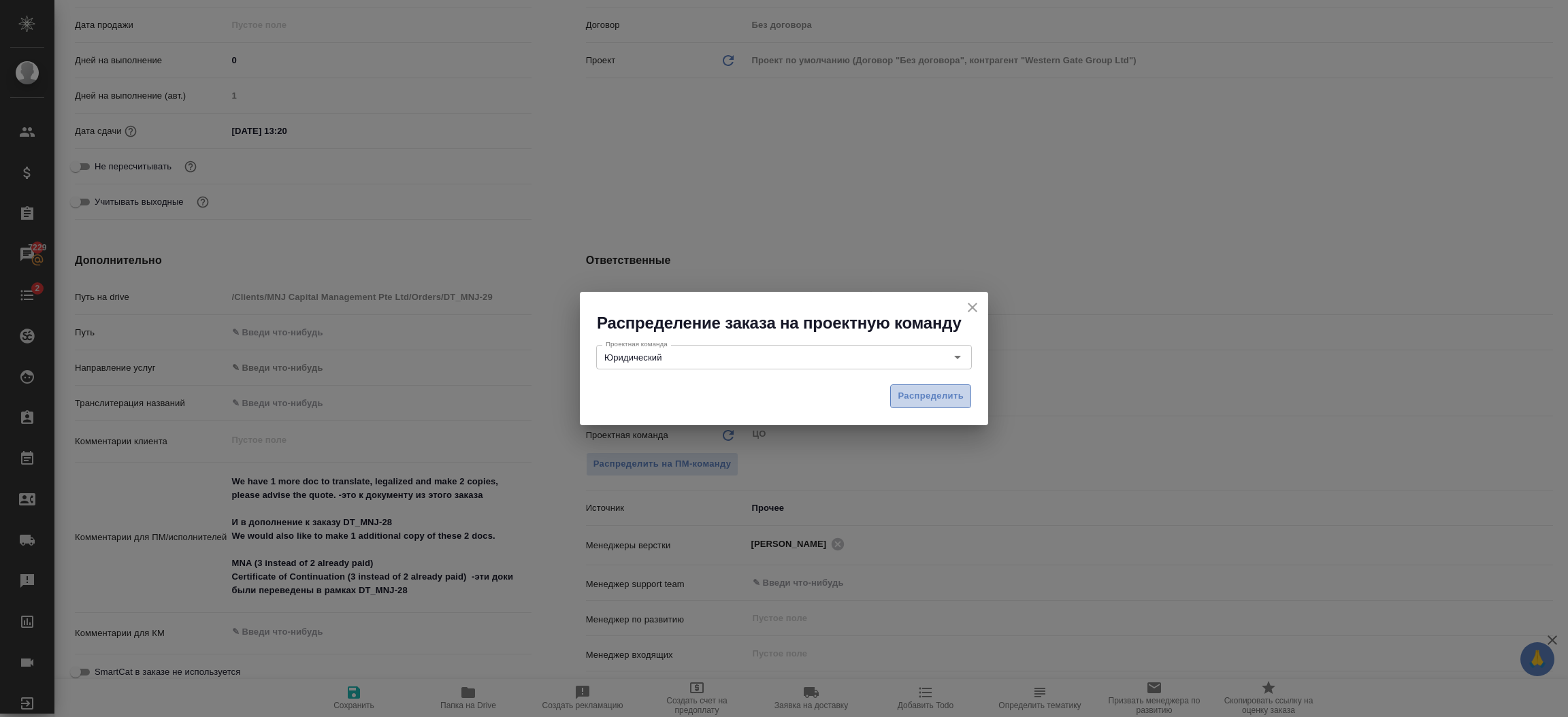
click at [914, 396] on span "Распределить" at bounding box center [931, 396] width 66 height 16
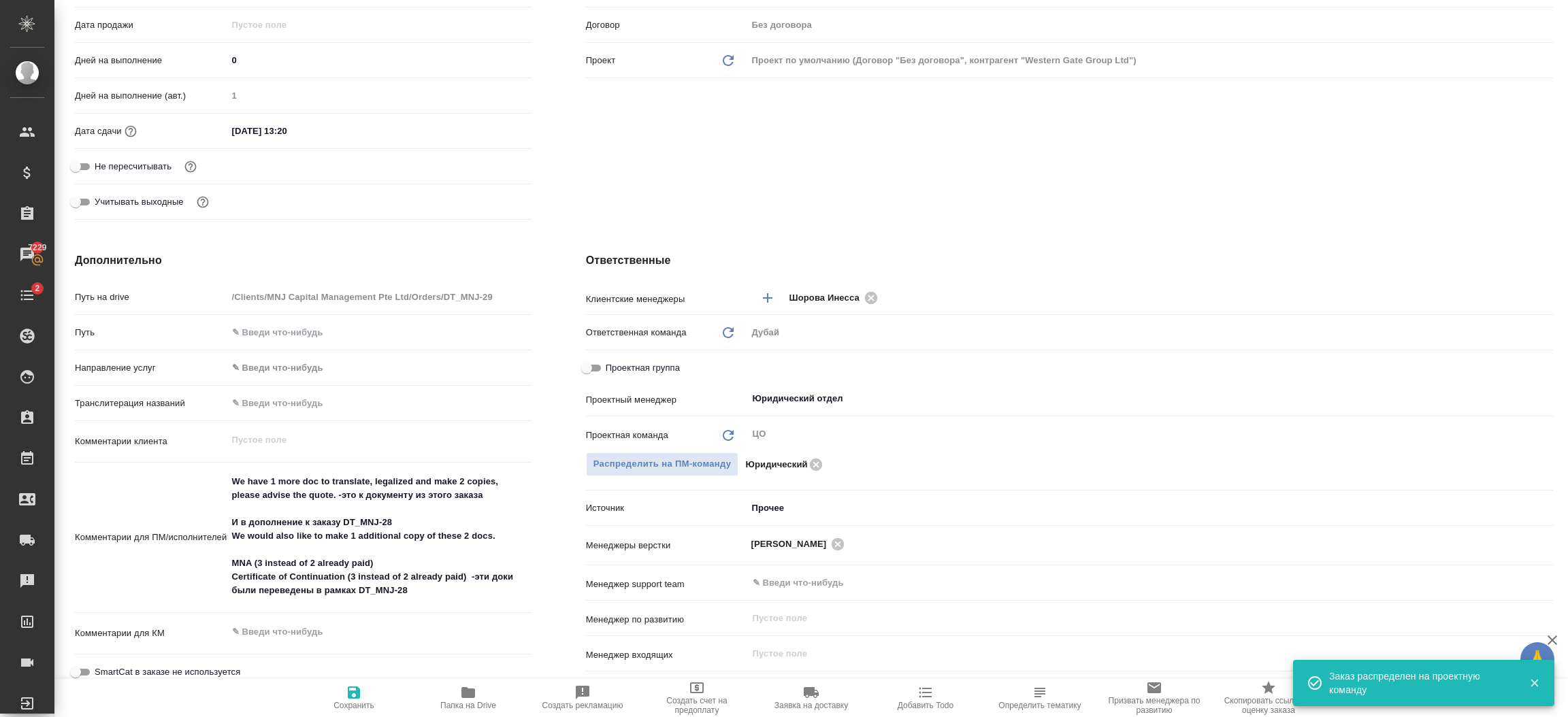
type textarea "x"
click at [1533, 394] on icon "Очистить" at bounding box center [1537, 399] width 13 height 13
type textarea "x"
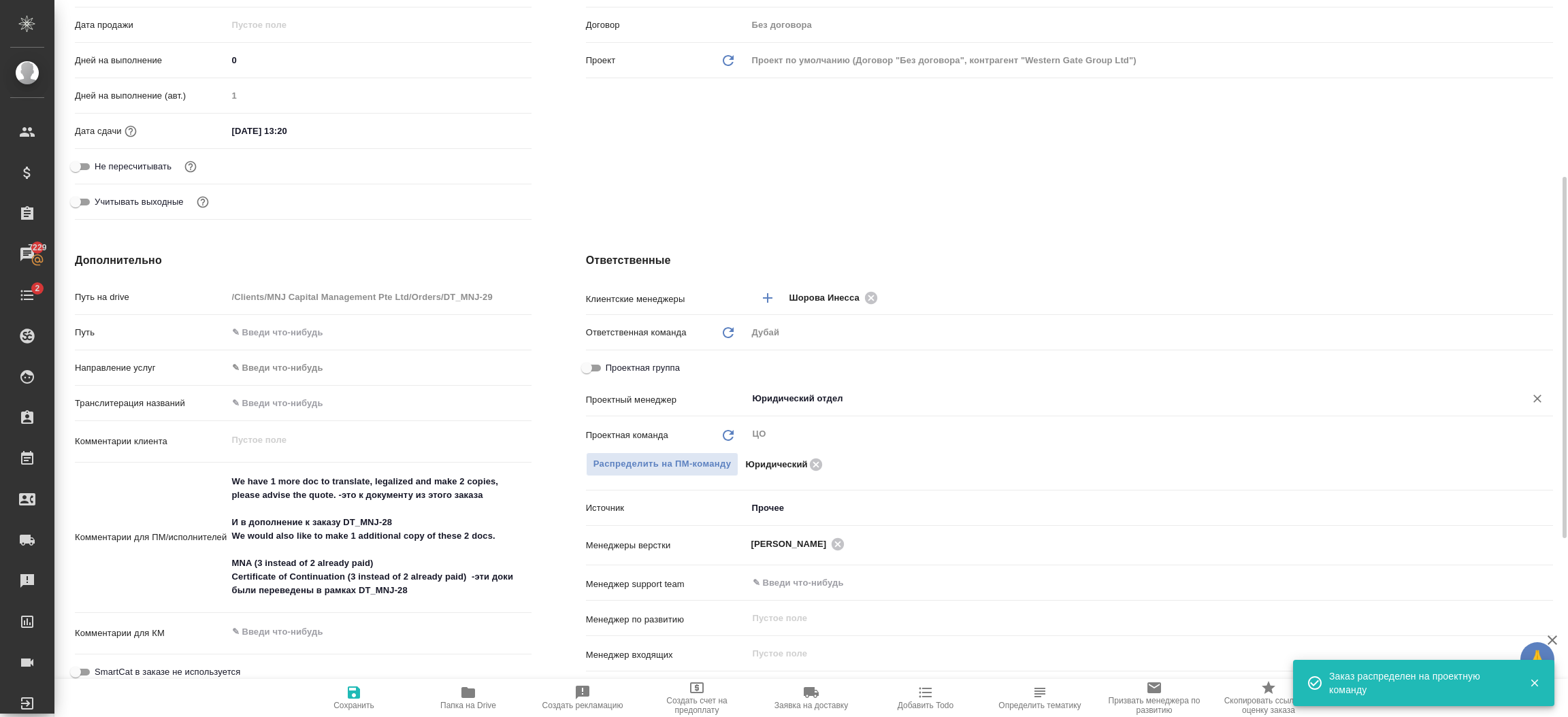
type textarea "x"
click at [361, 685] on icon "button" at bounding box center [354, 693] width 16 height 16
type textarea "x"
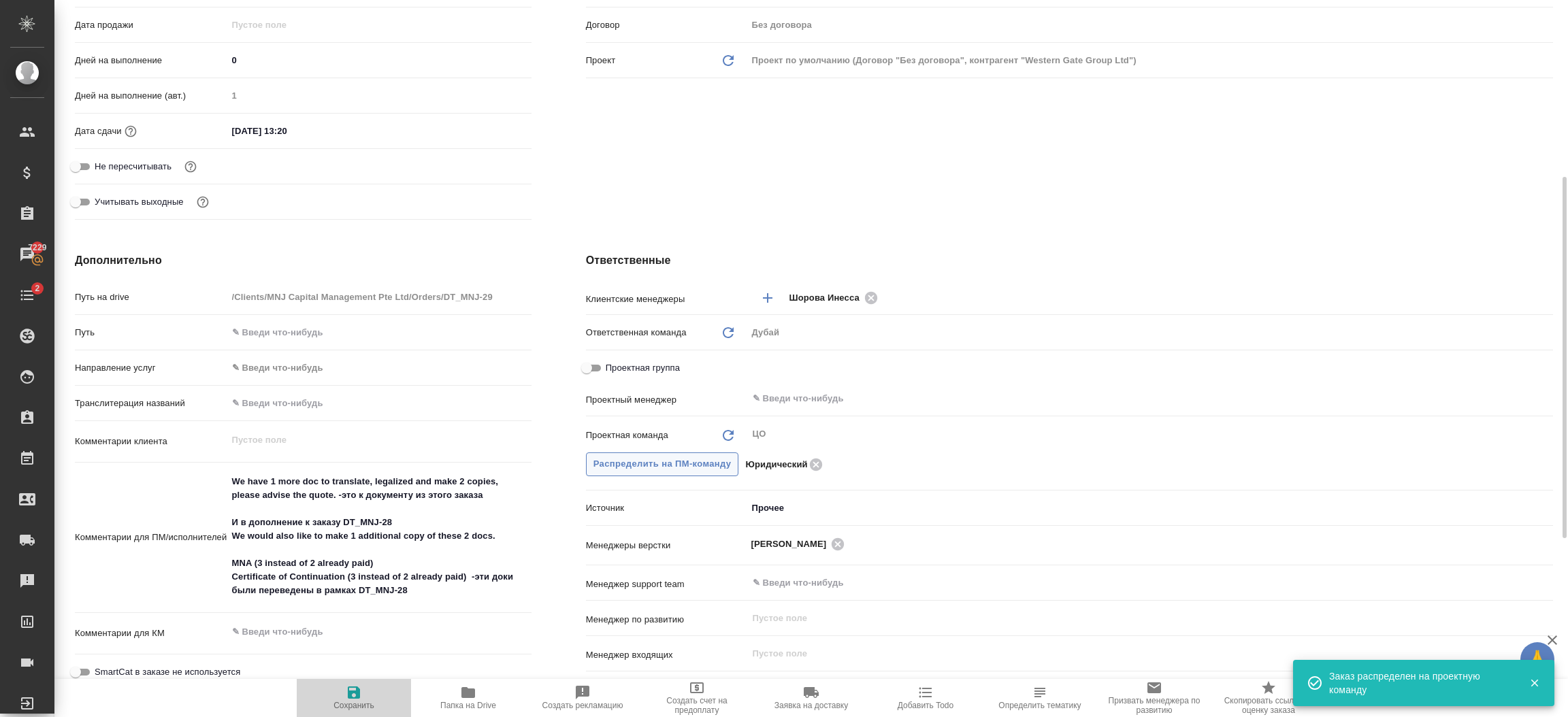
type textarea "x"
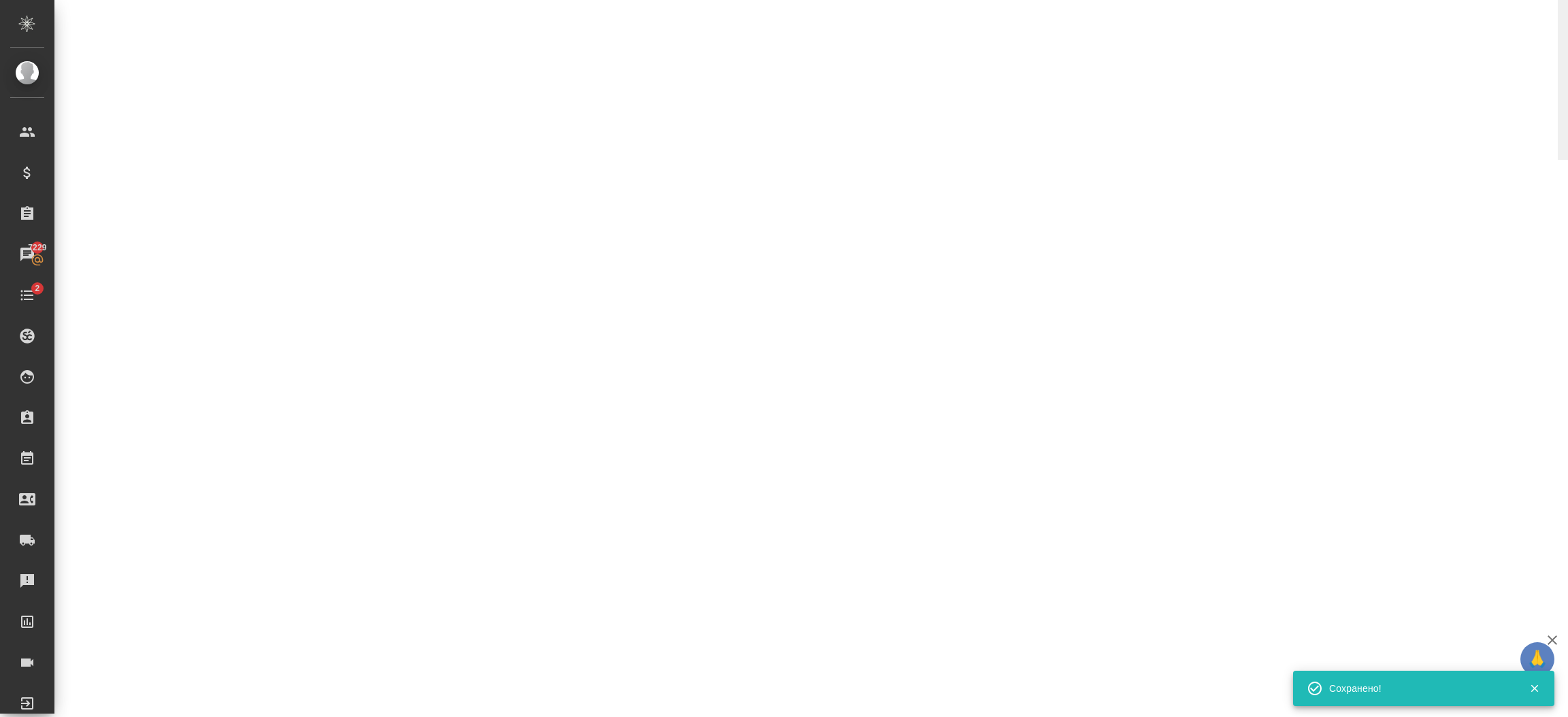
select select "RU"
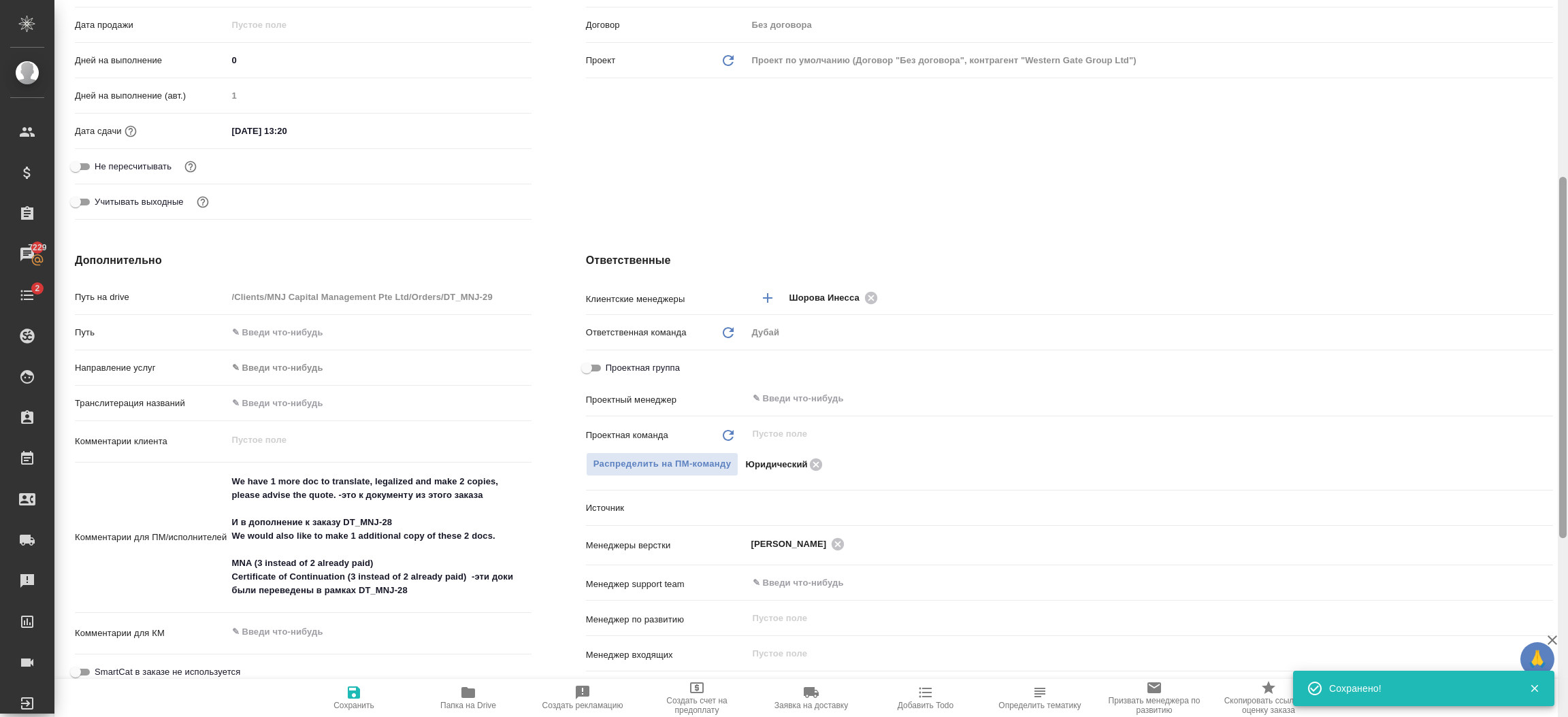
type textarea "x"
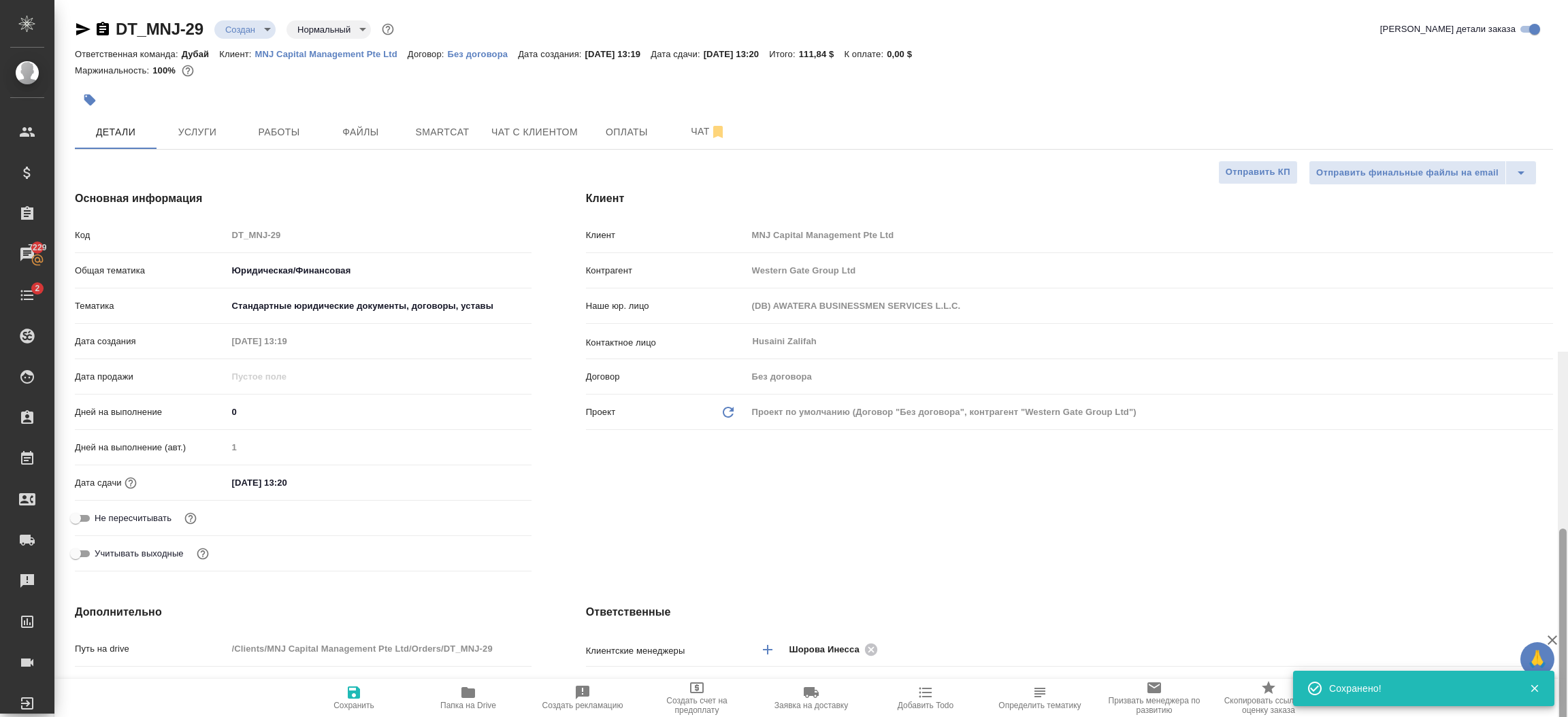
click at [1567, 351] on div at bounding box center [1564, 710] width 10 height 718
type textarea "x"
click at [261, 28] on body "🙏 .cls-1 fill:#fff; AWATERA Шорова Инесса i.shorova_kiev Клиенты Спецификации З…" at bounding box center [784, 358] width 1568 height 717
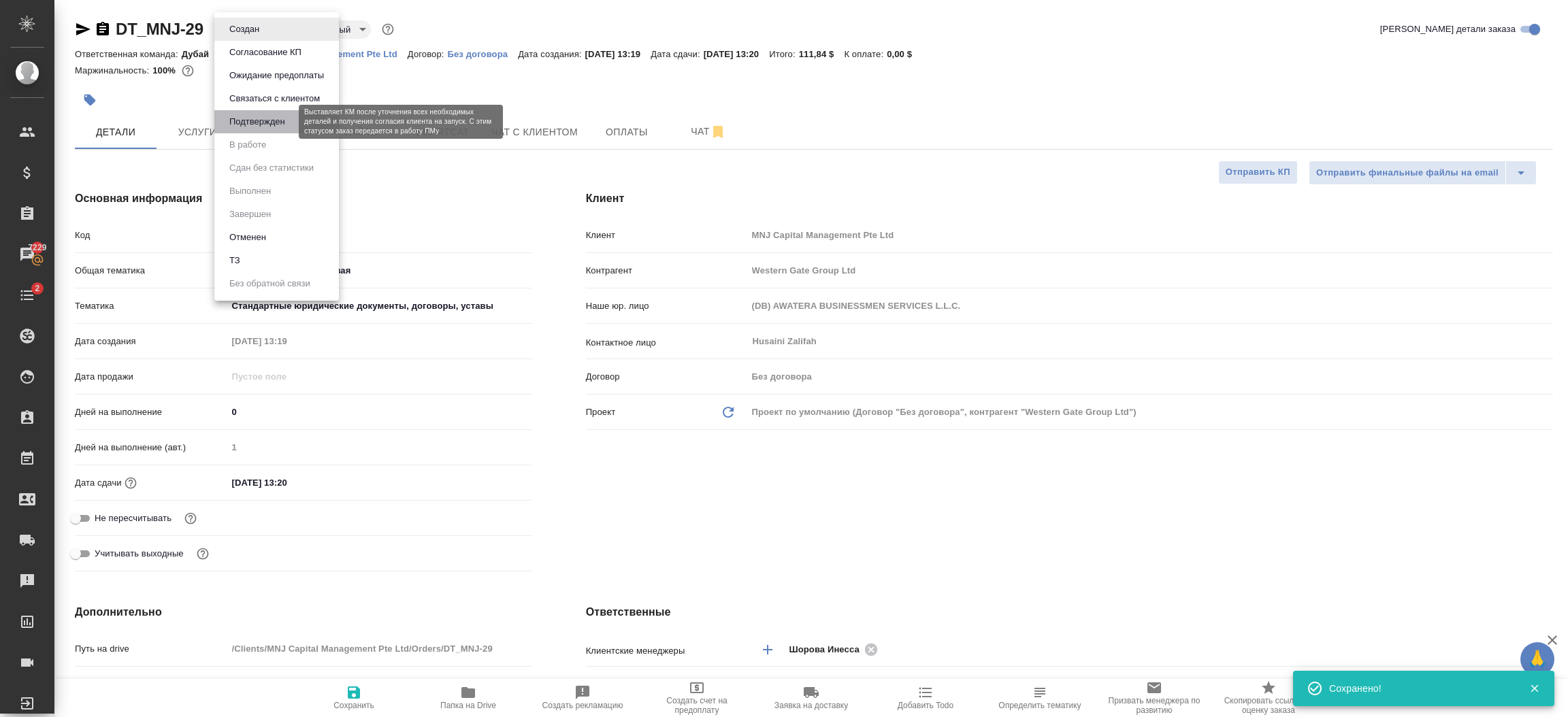
click at [259, 115] on button "Подтвержден" at bounding box center [257, 122] width 64 height 15
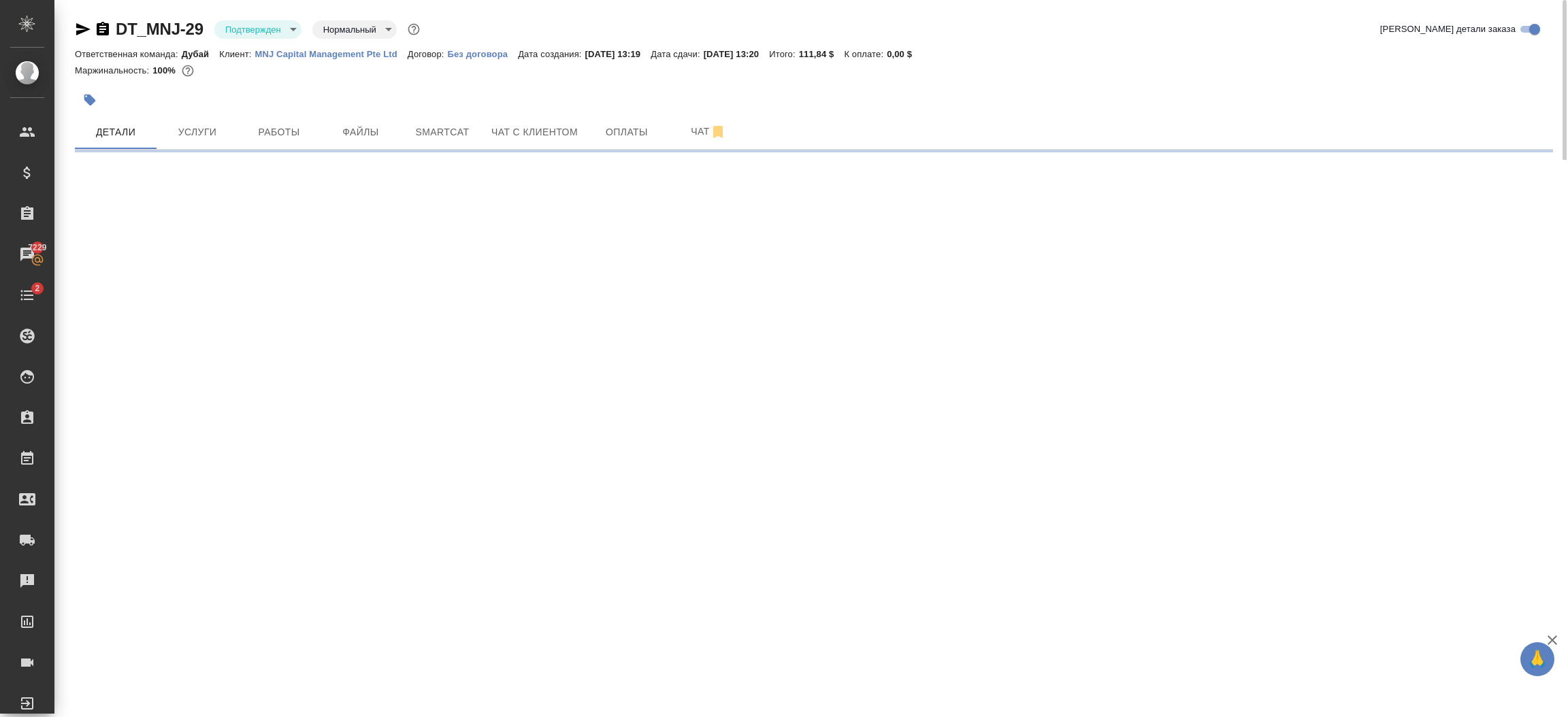
select select "RU"
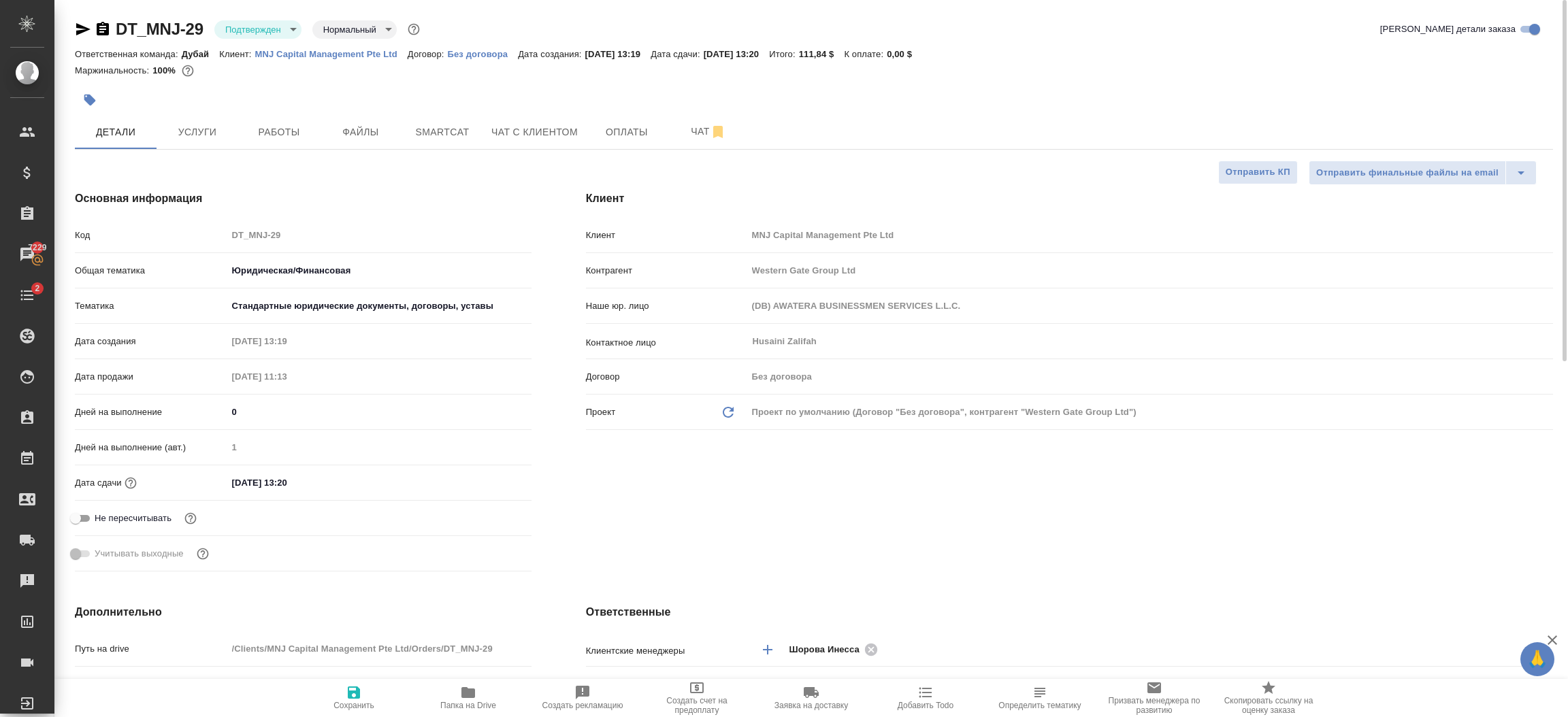
type textarea "x"
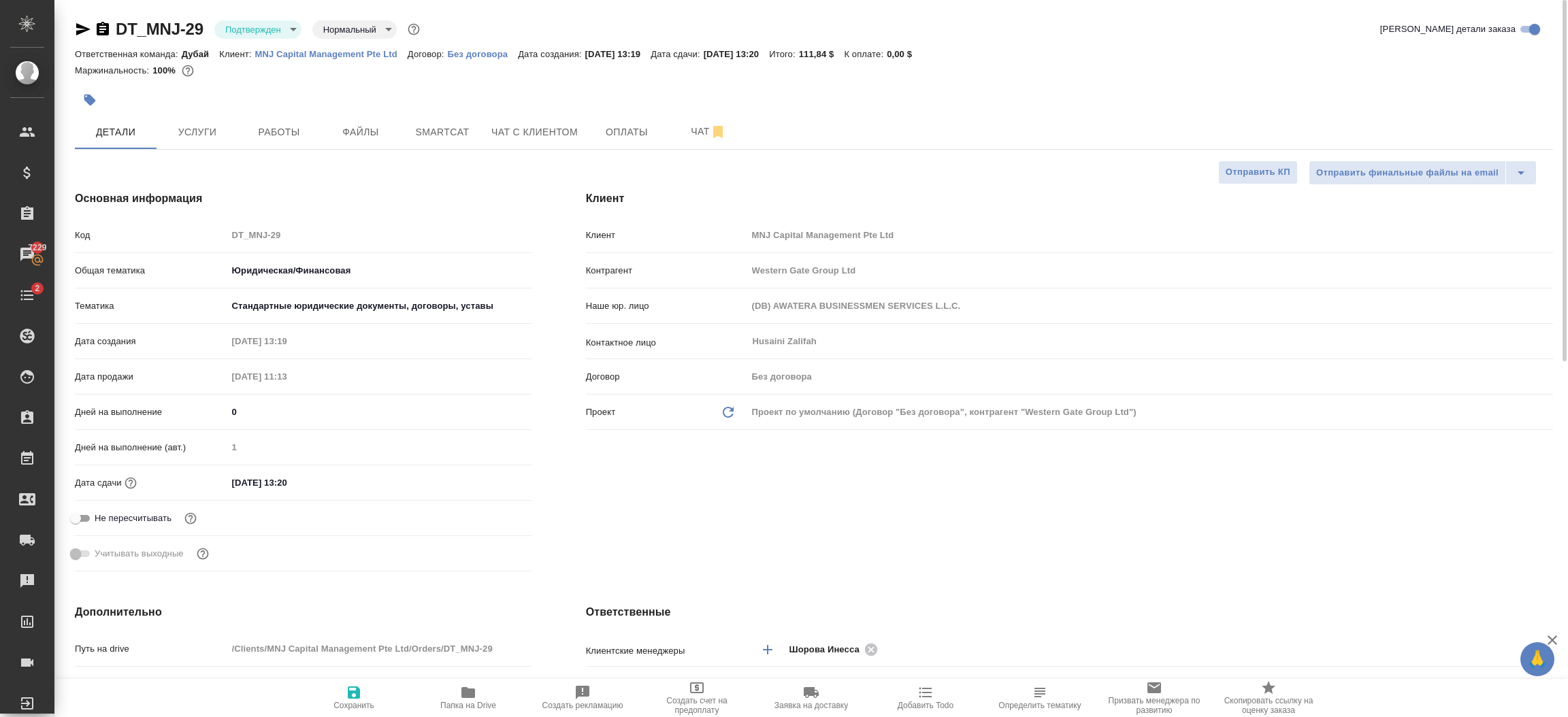
type textarea "x"
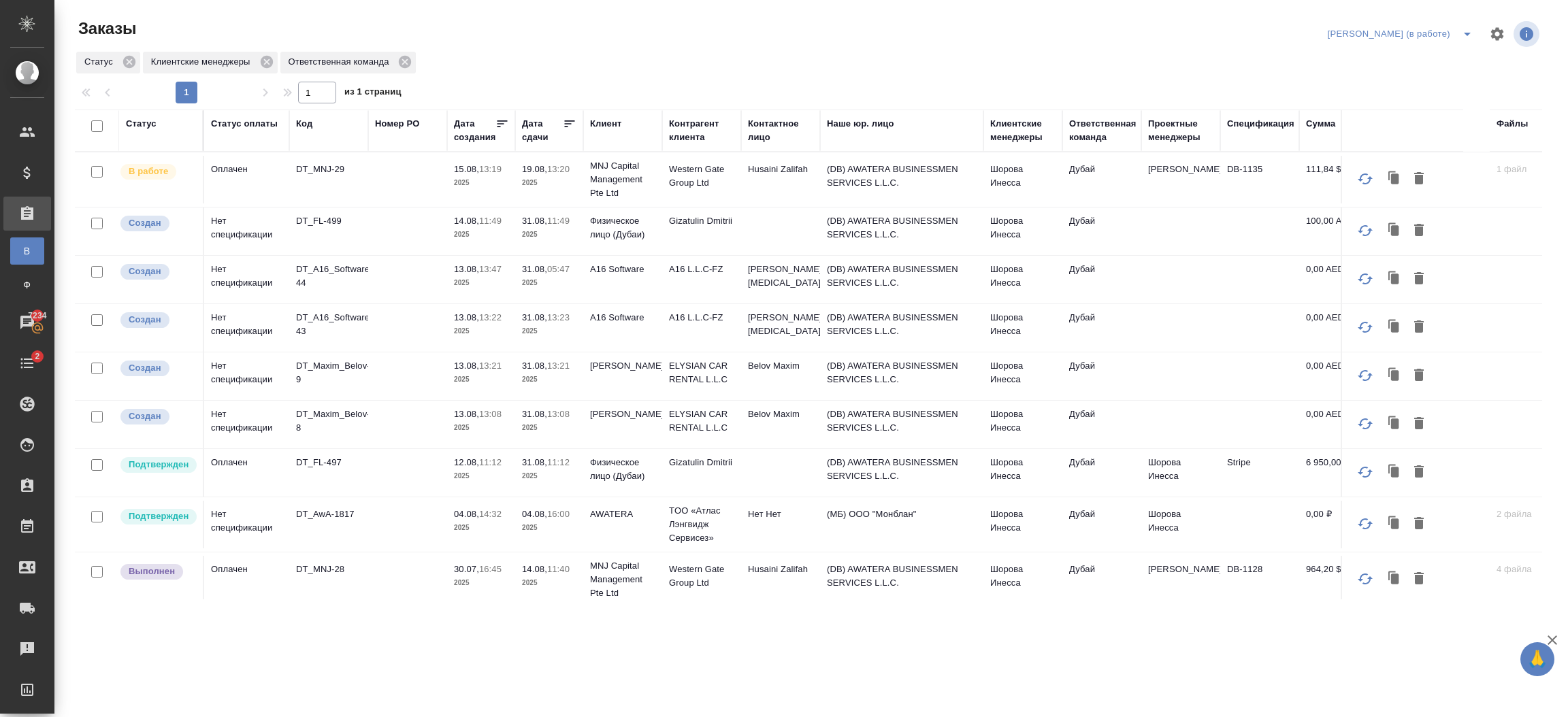
click at [1248, 204] on td at bounding box center [1259, 180] width 79 height 48
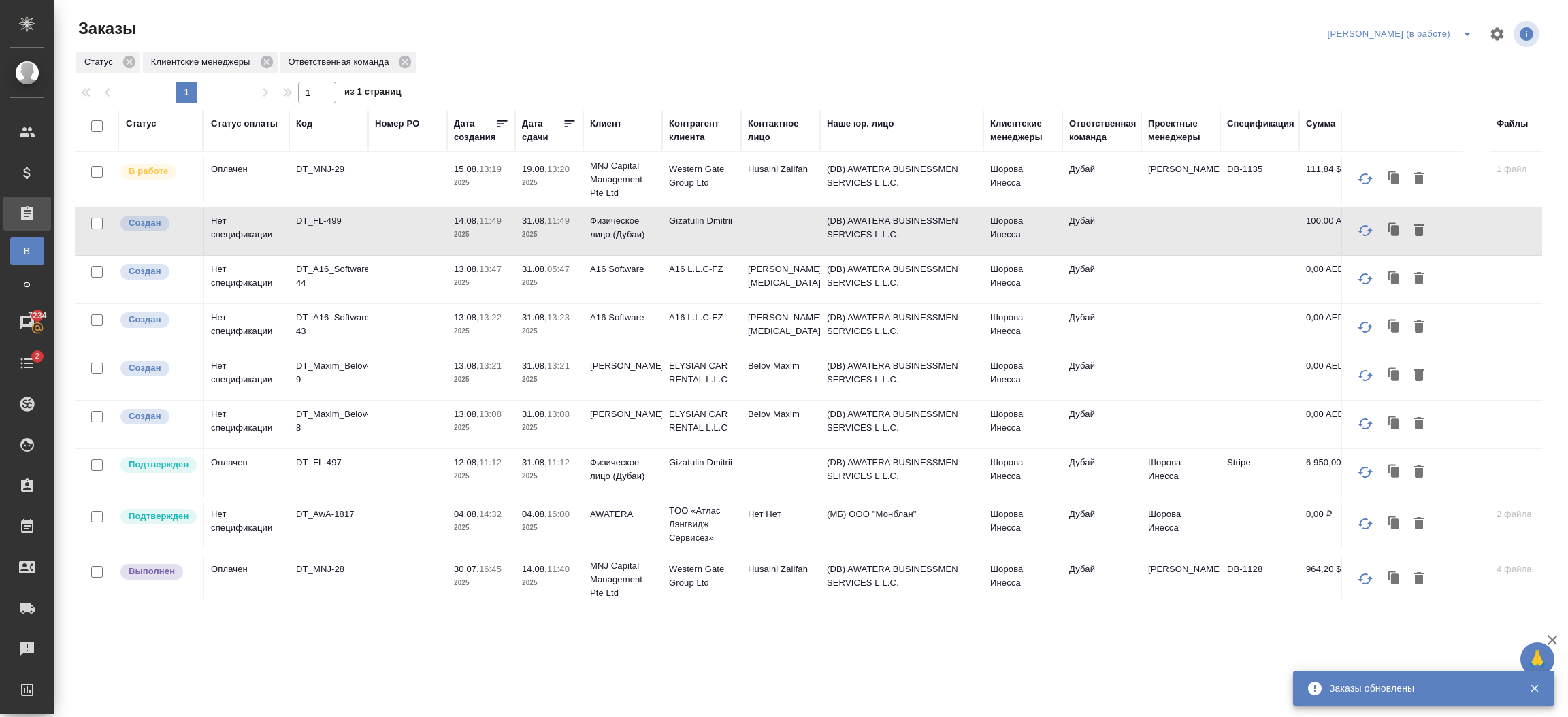
click at [573, 374] on p "2025" at bounding box center [549, 380] width 55 height 13
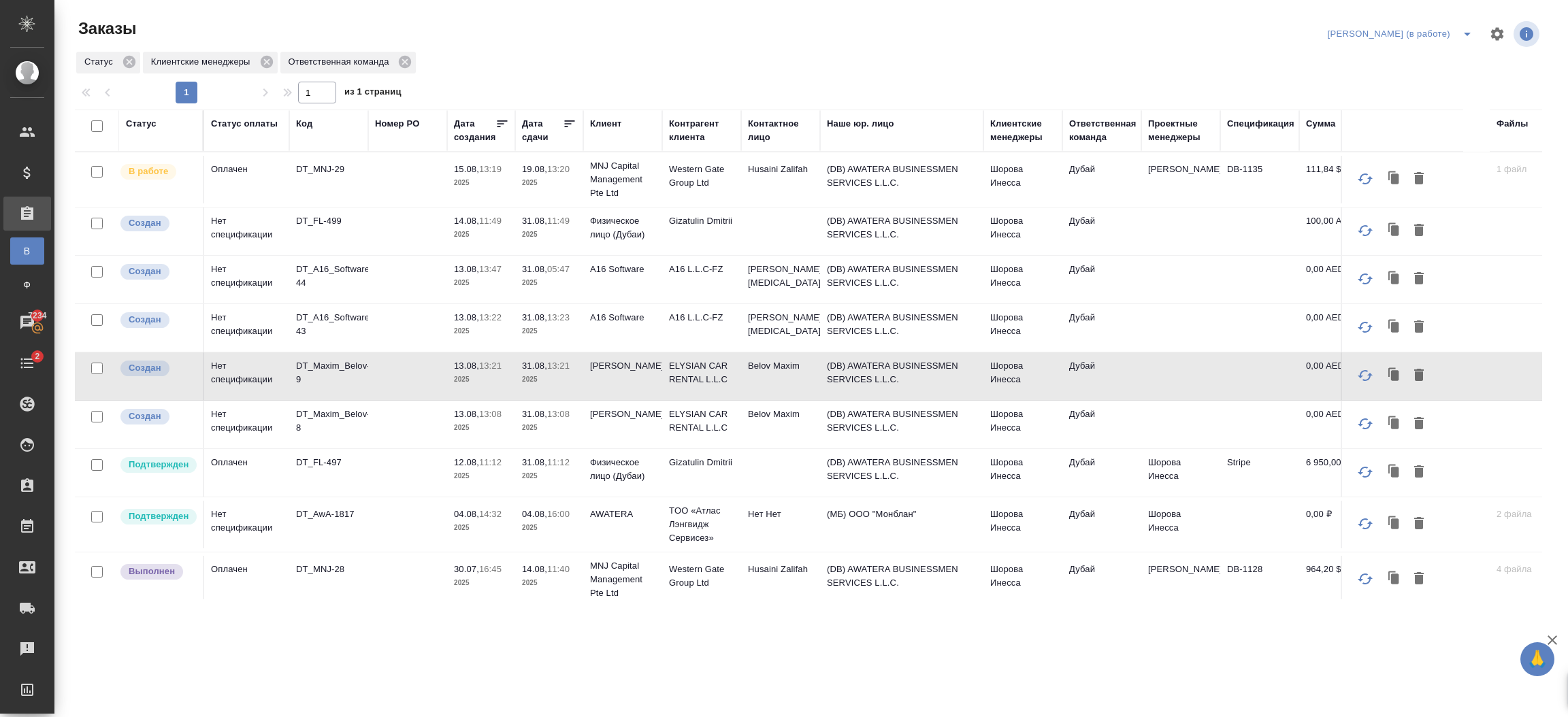
click at [391, 204] on td at bounding box center [407, 180] width 79 height 48
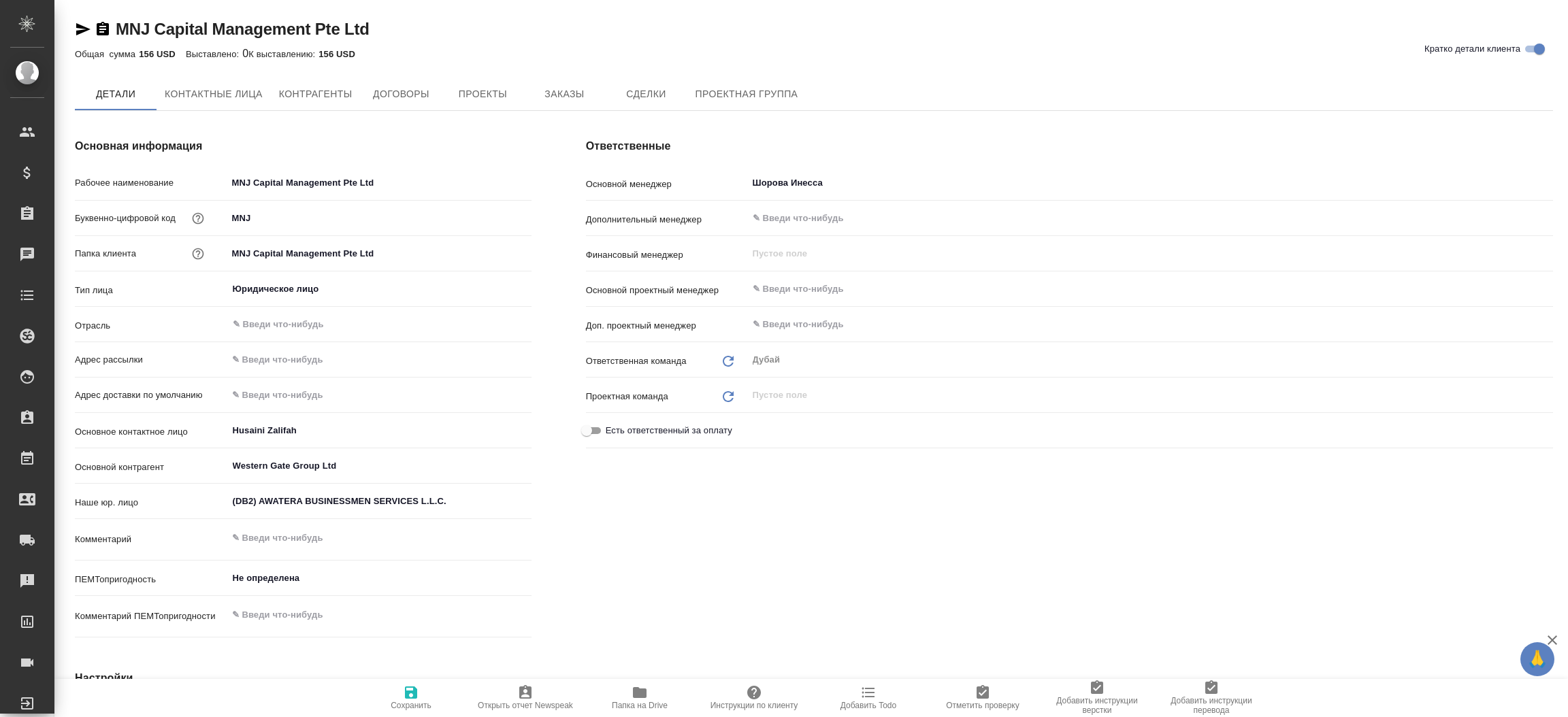
type textarea "x"
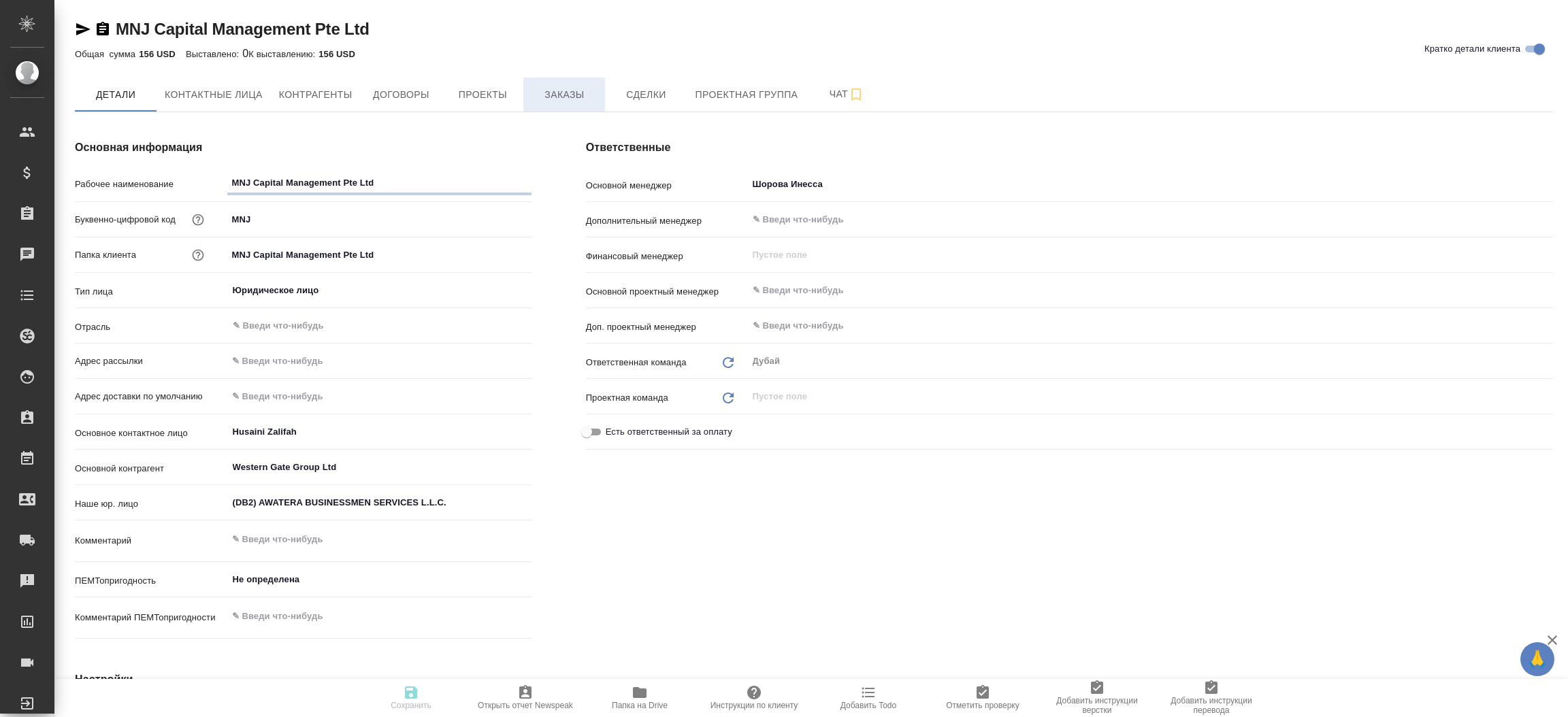
type textarea "x"
click at [573, 100] on span "Заказы" at bounding box center [564, 94] width 65 height 17
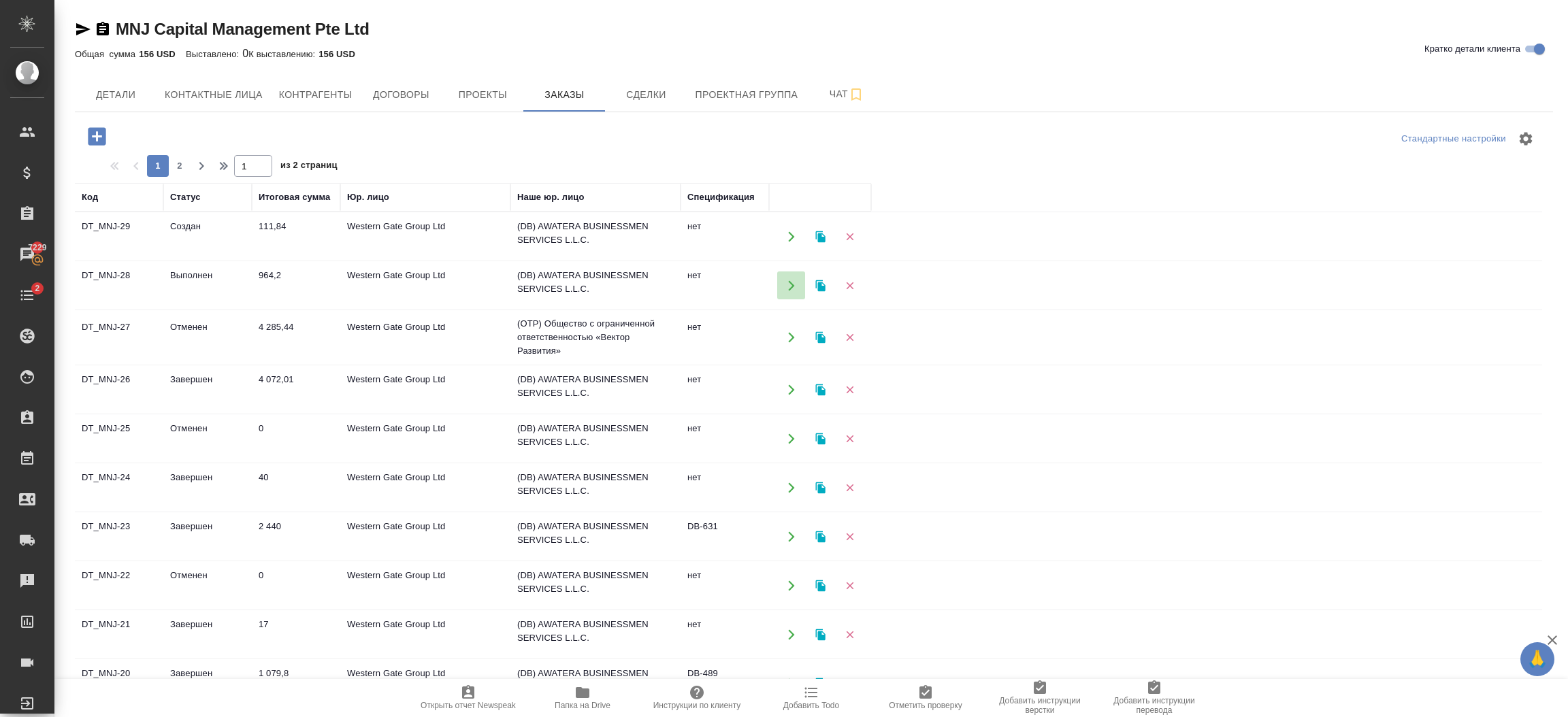
click at [788, 285] on icon "button" at bounding box center [791, 285] width 12 height 12
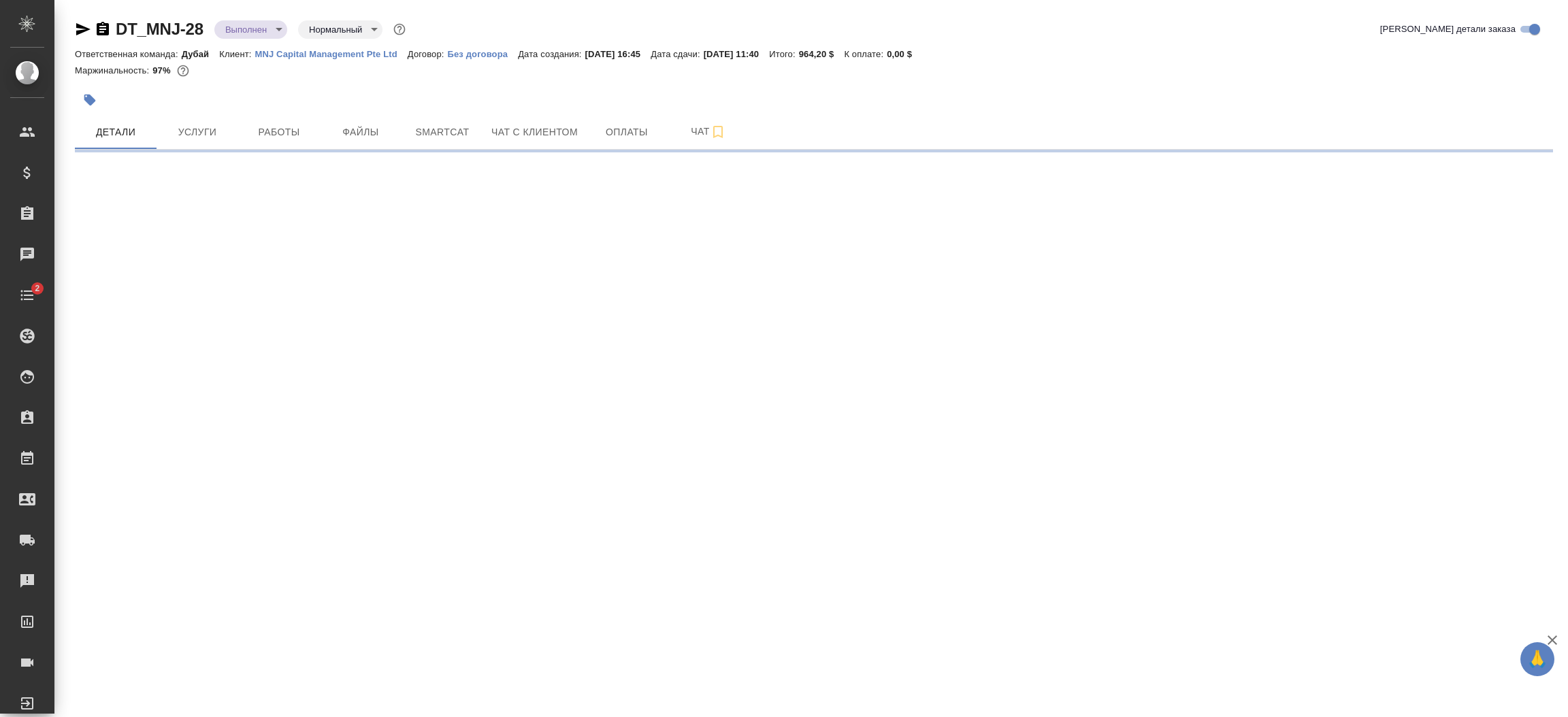
click at [78, 34] on icon "button" at bounding box center [83, 29] width 14 height 12
select select "RU"
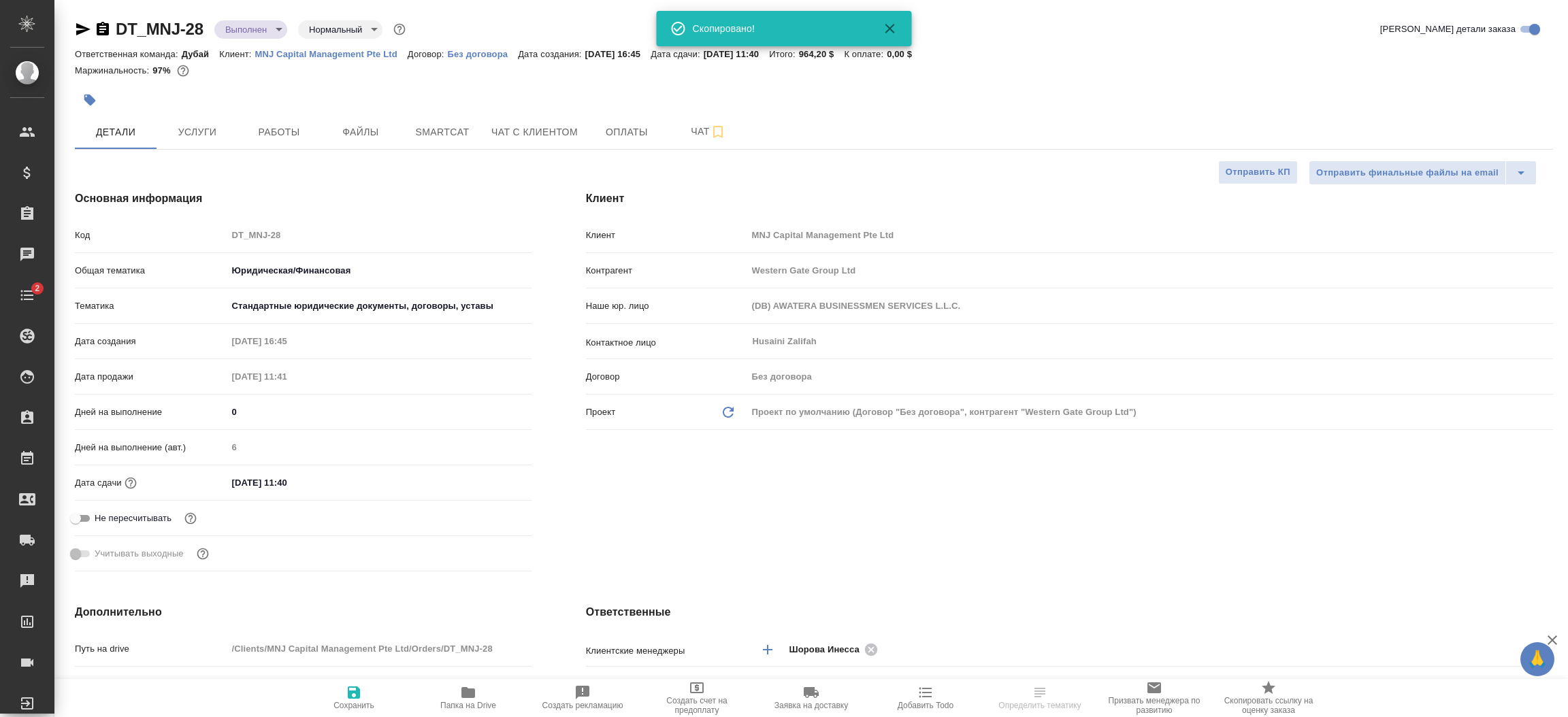
type textarea "x"
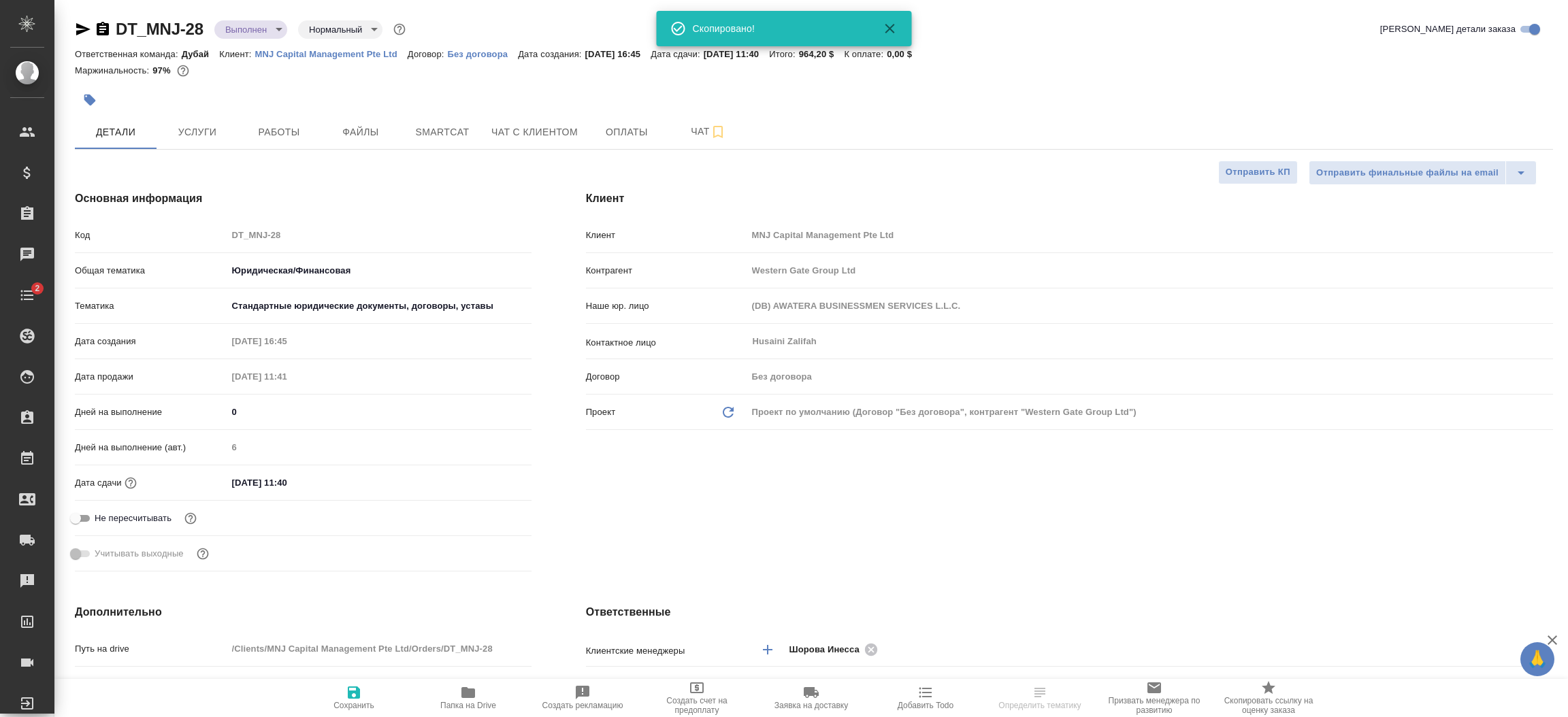
type textarea "x"
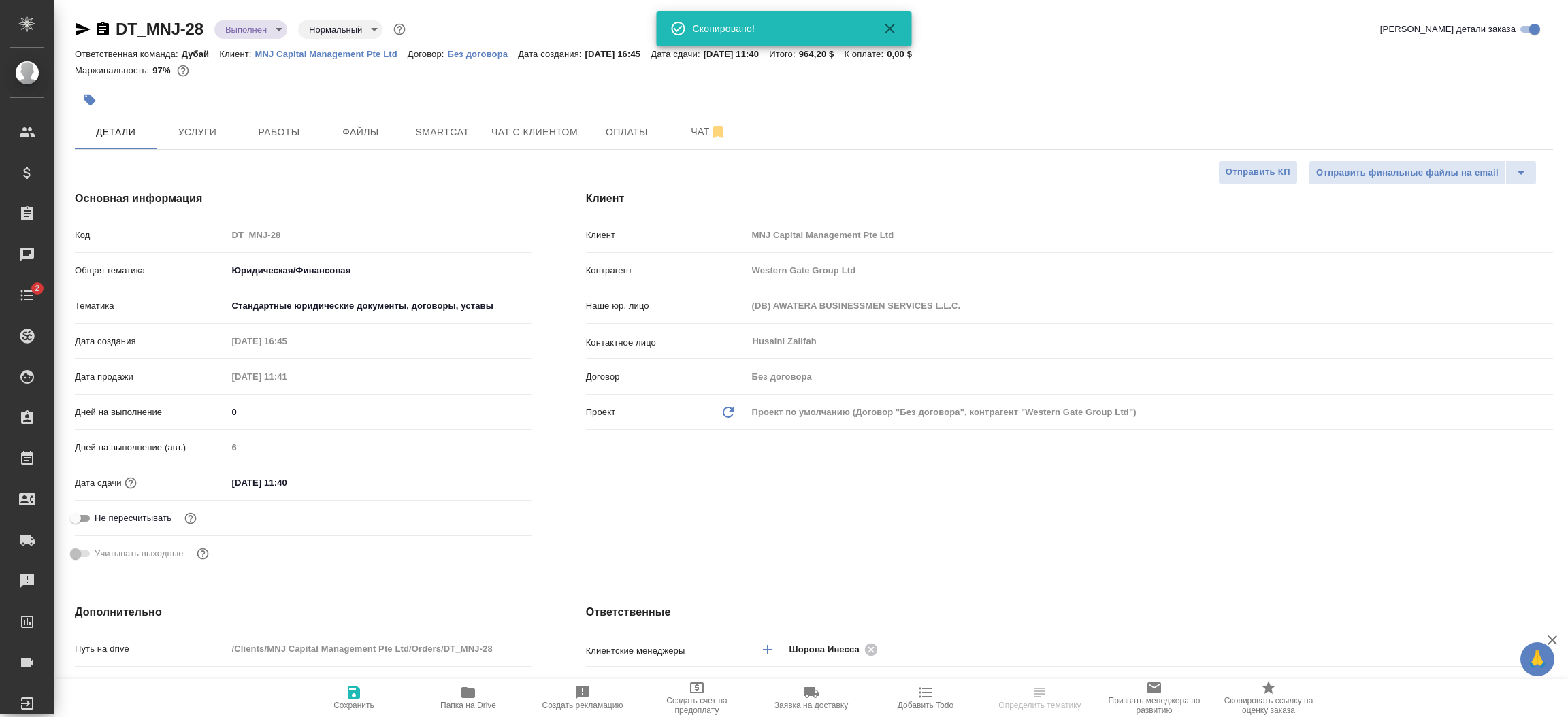
type textarea "x"
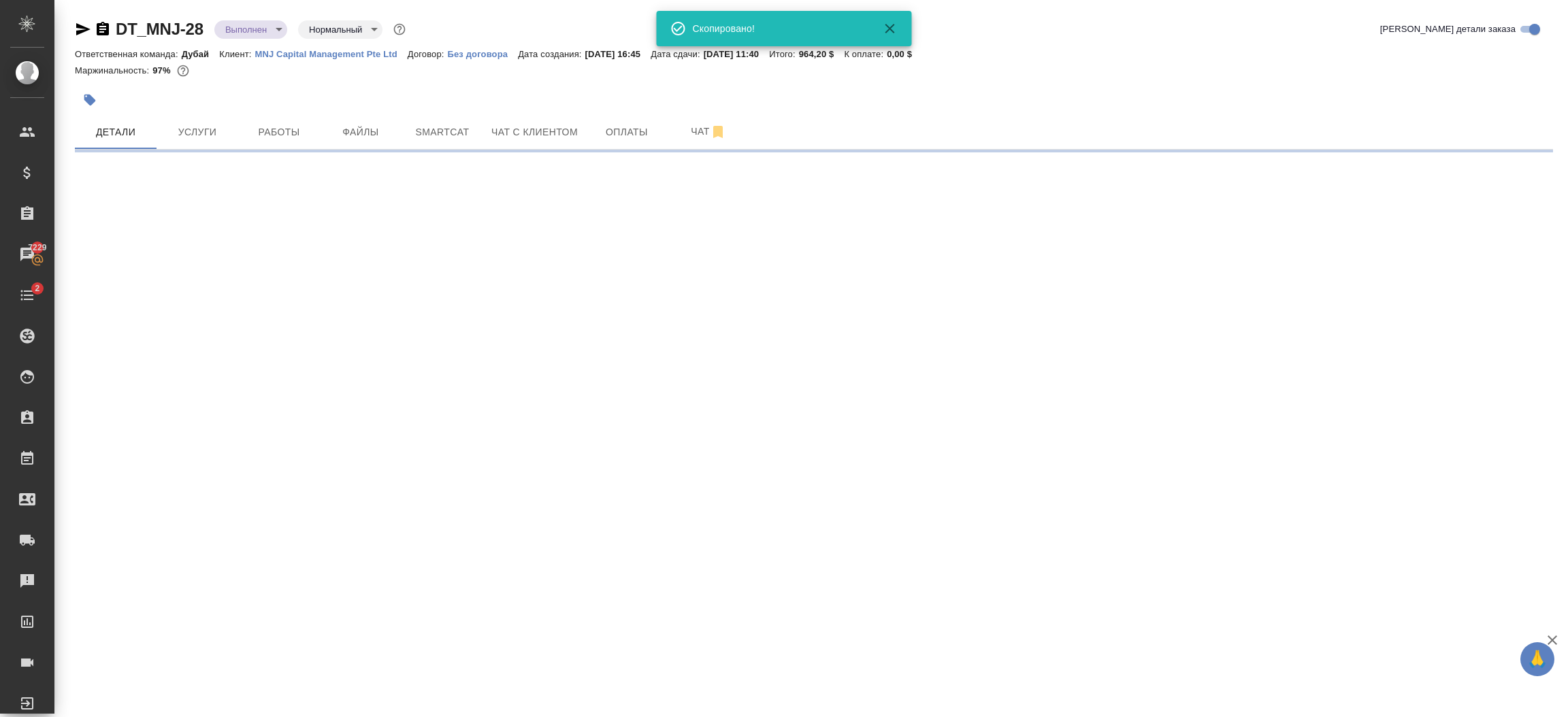
select select "RU"
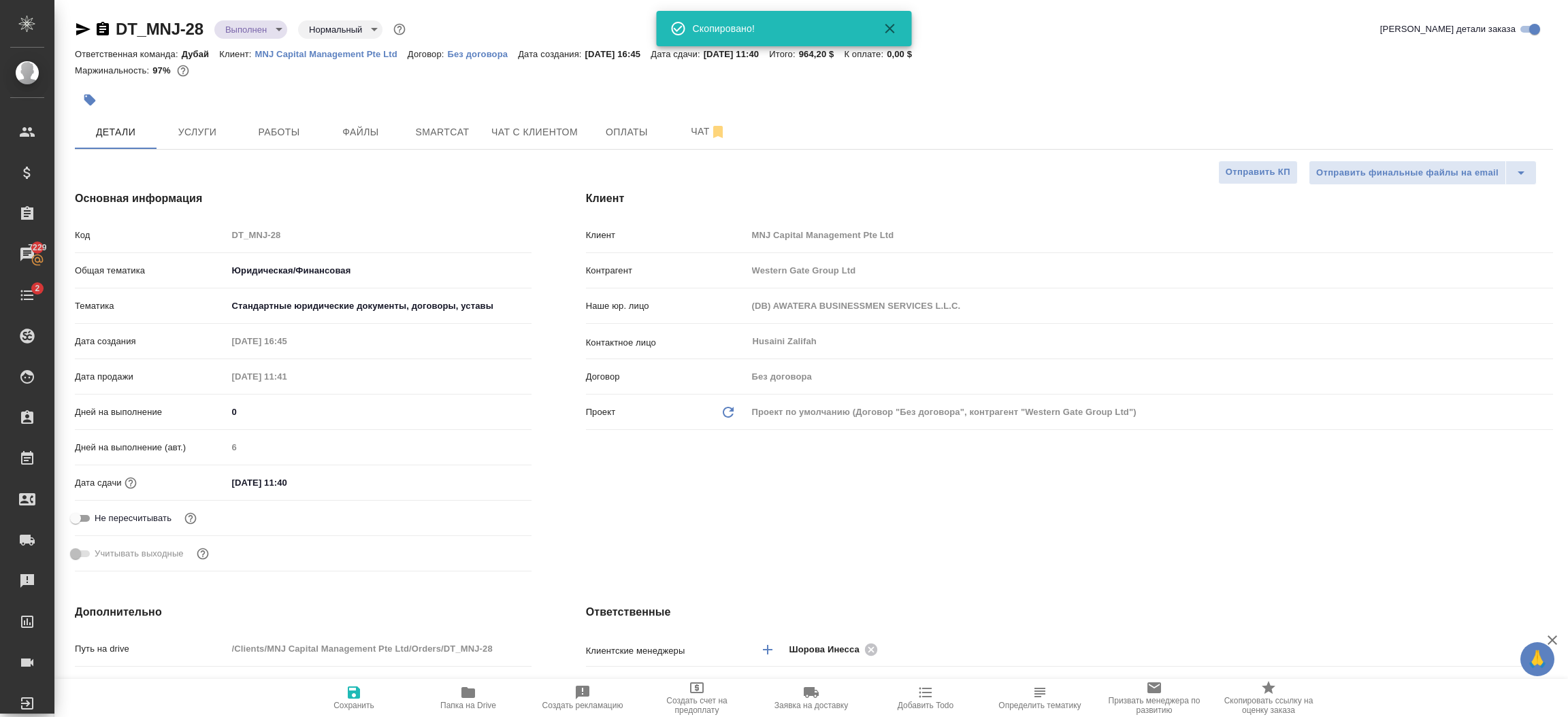
type textarea "x"
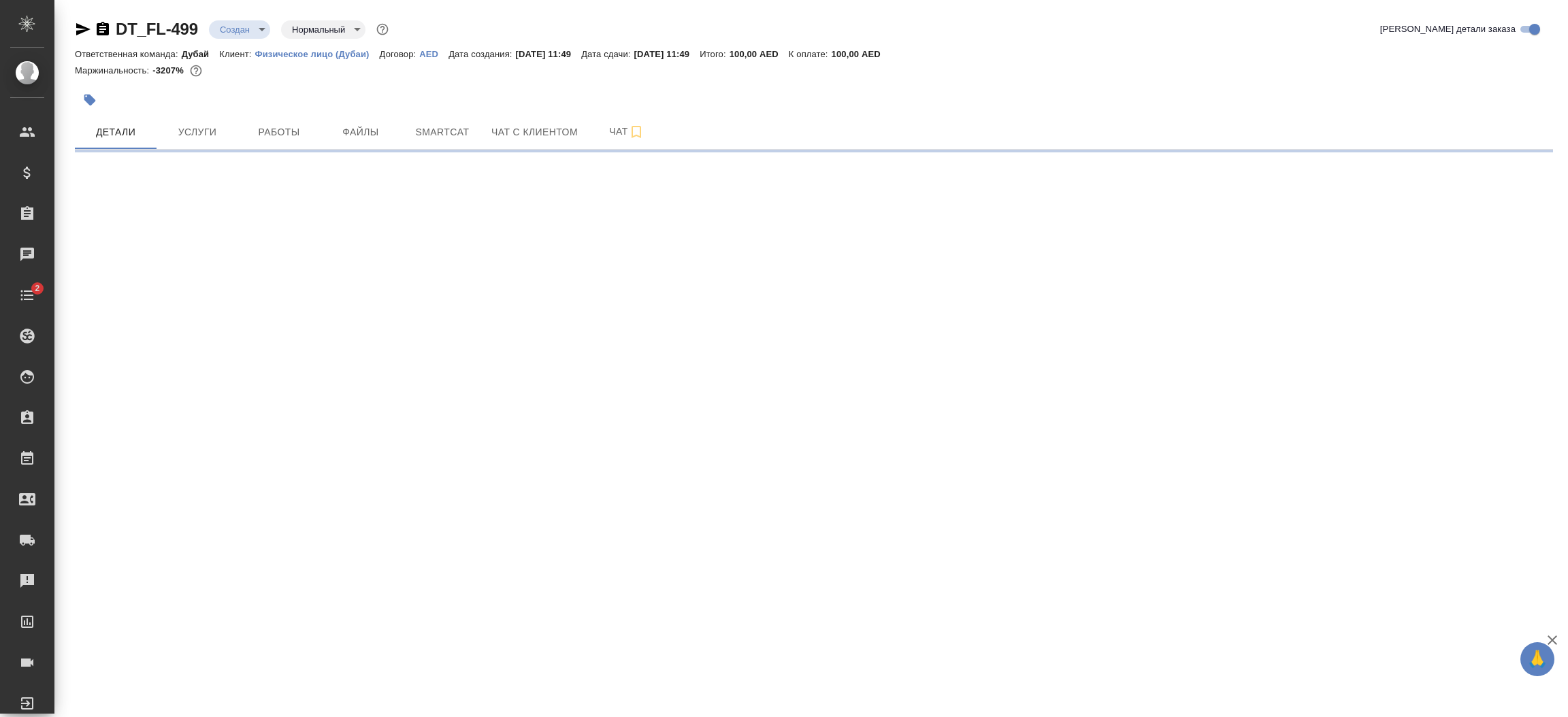
select select "RU"
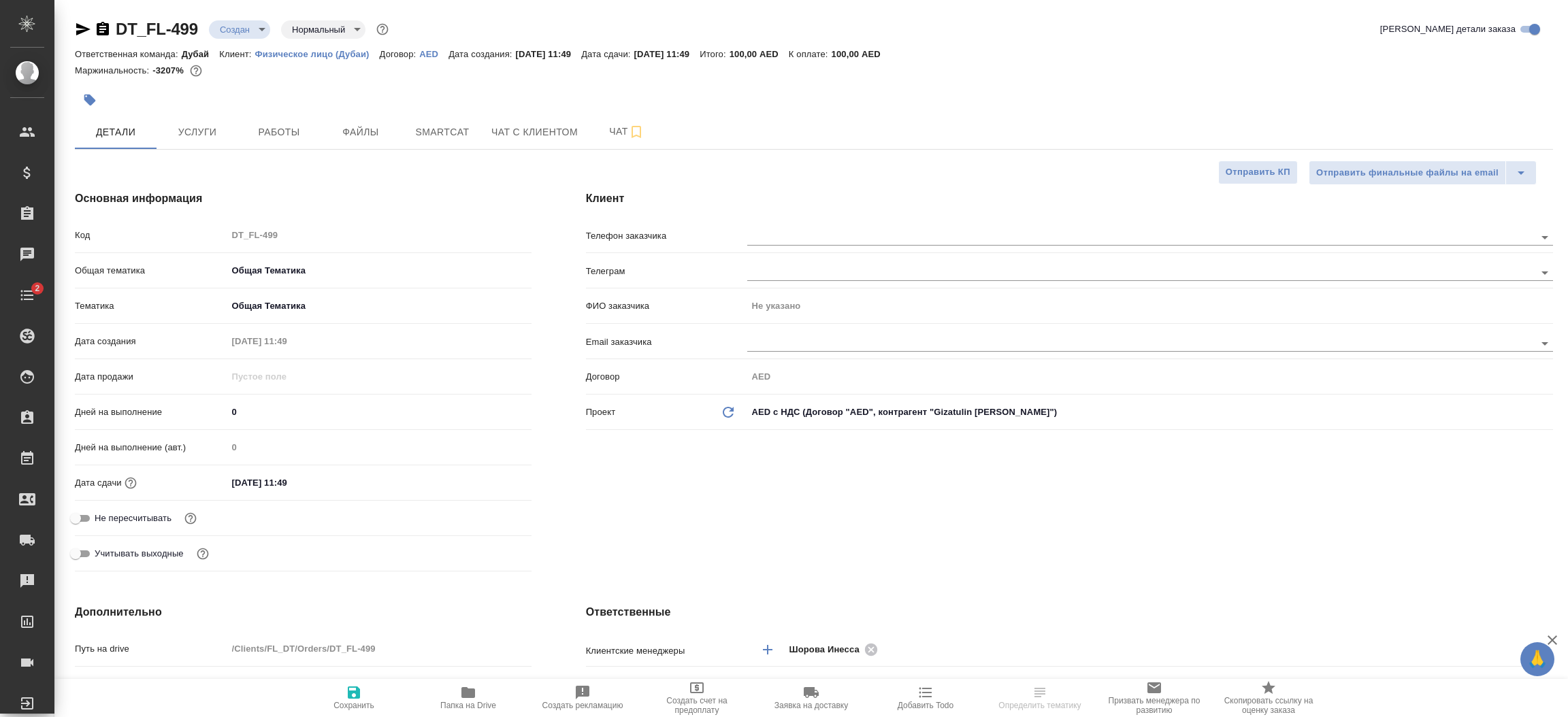
type textarea "x"
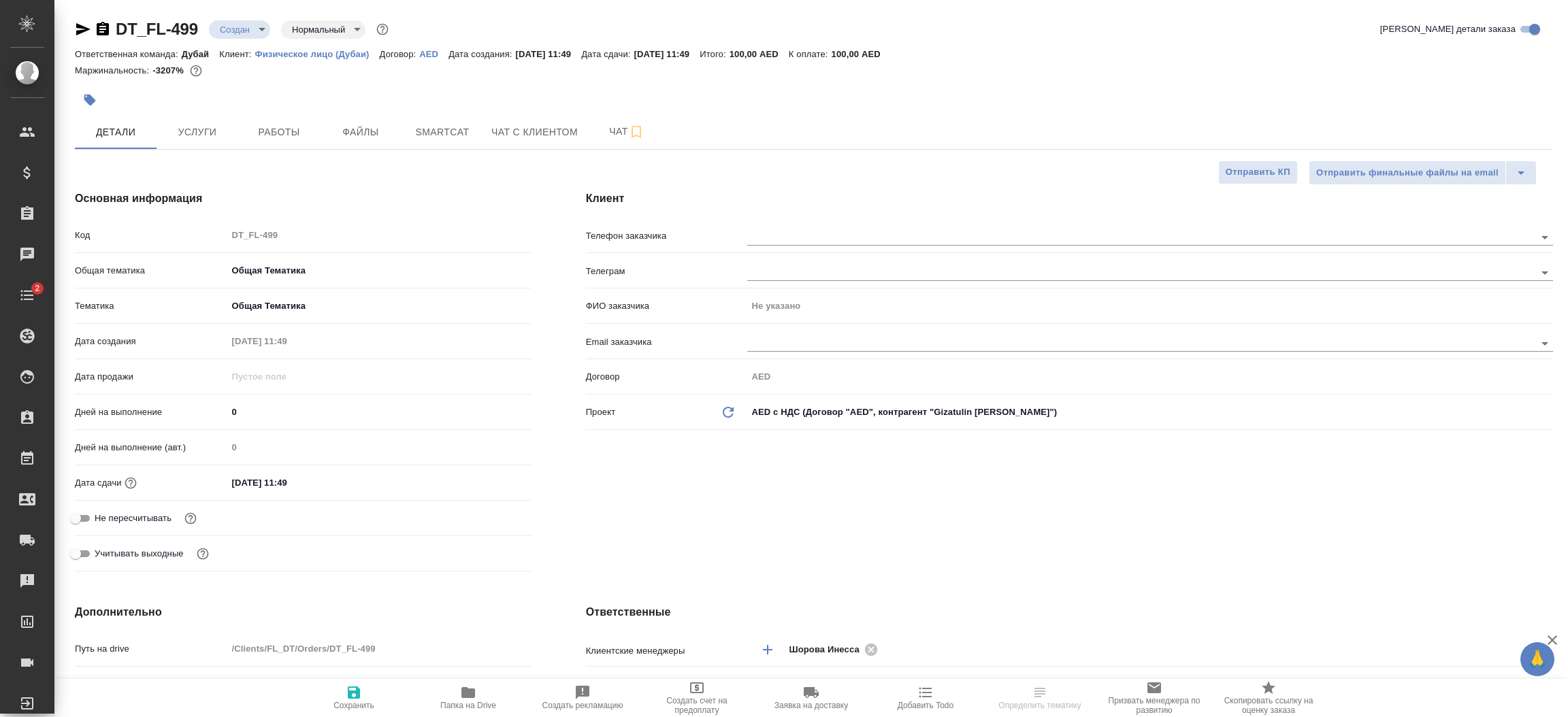
type textarea "x"
click at [812, 521] on div "Клиент Телефон заказчика Телеграм ФИО заказчика Не указано Email заказчика Дого…" at bounding box center [1070, 384] width 1022 height 441
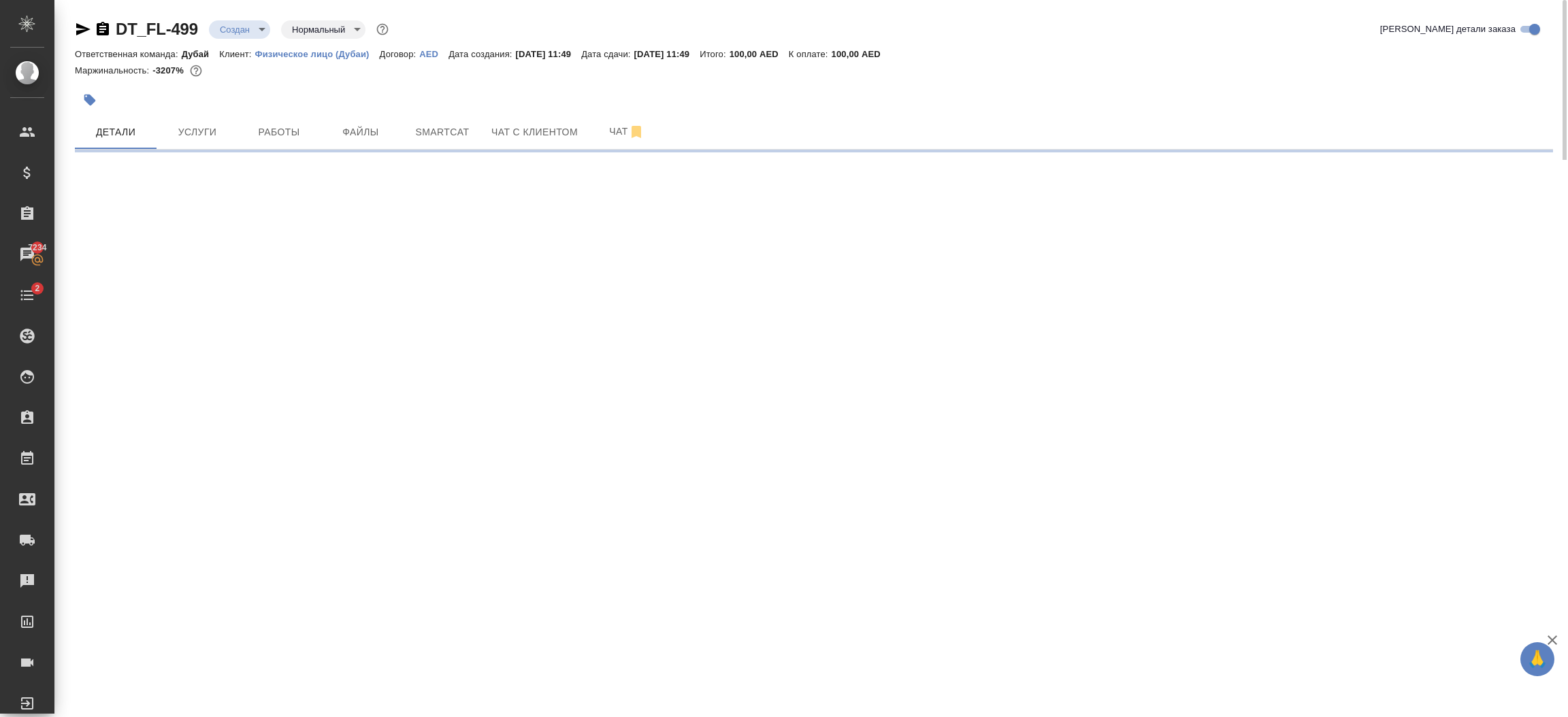
select select "RU"
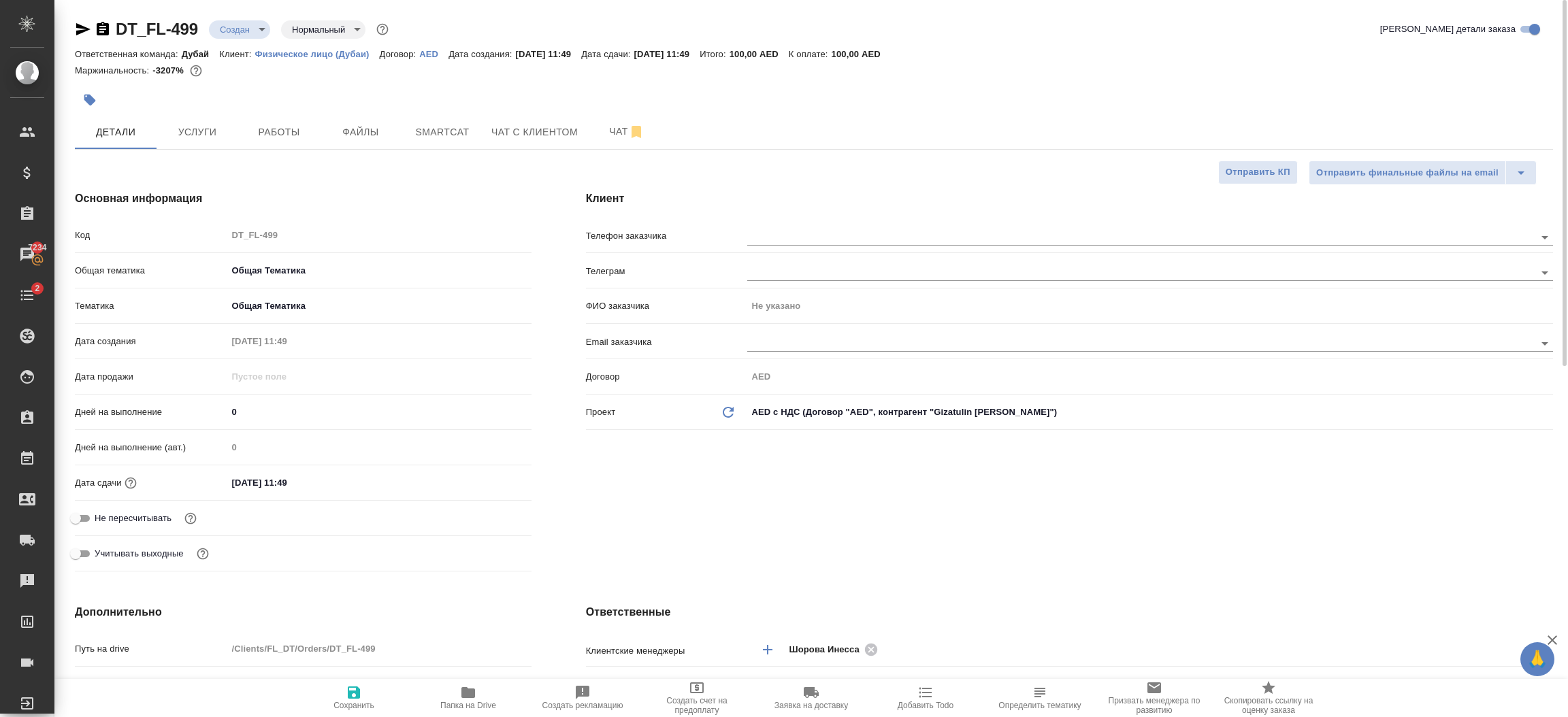
type textarea "x"
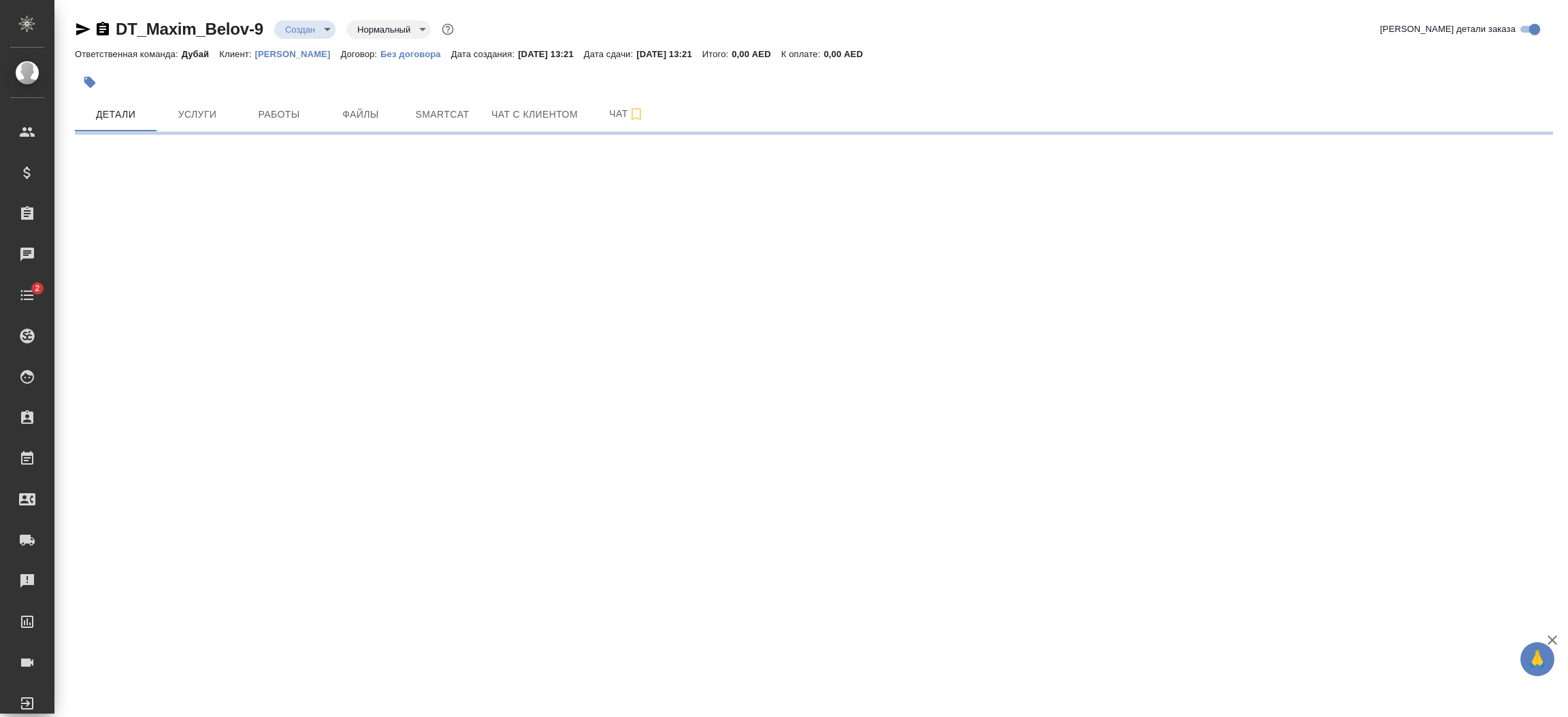
select select "RU"
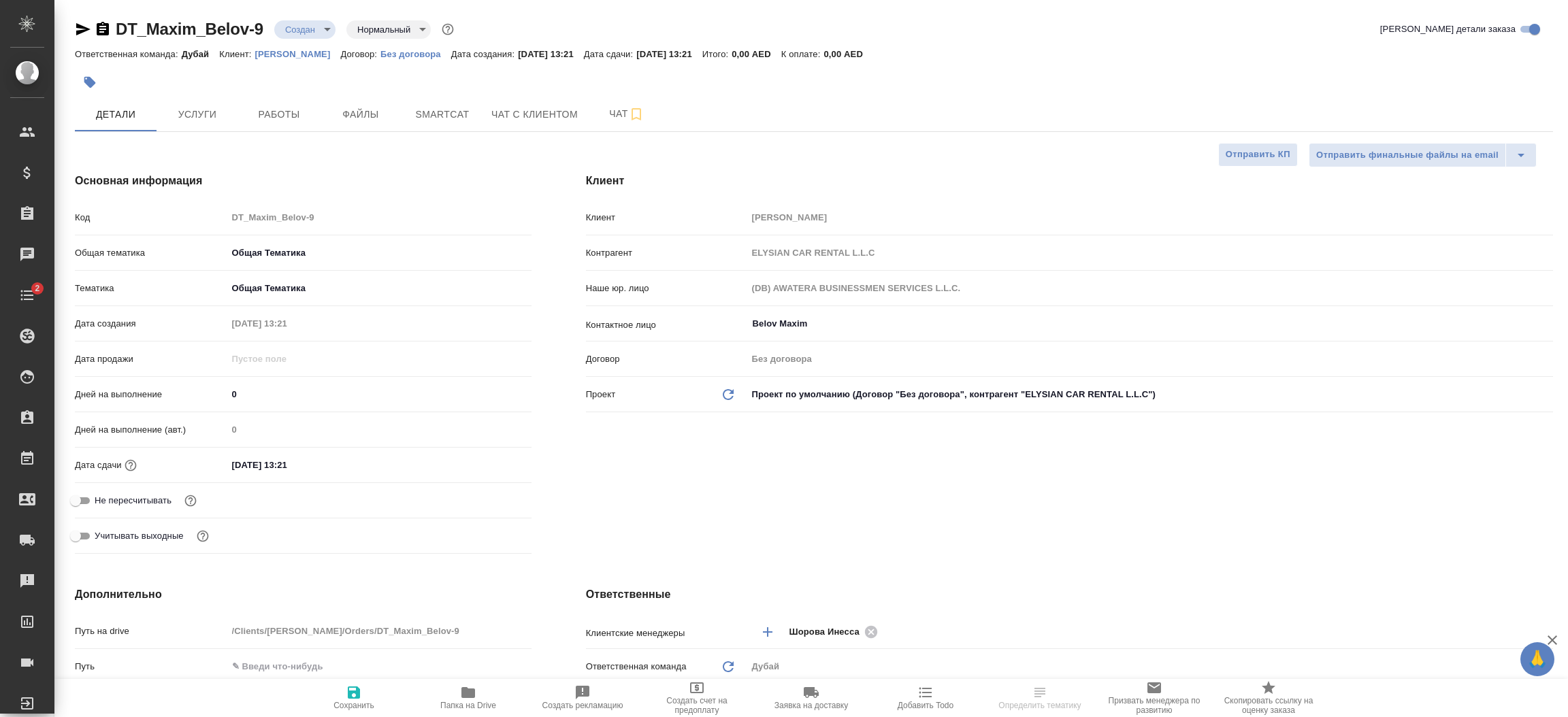
type textarea "x"
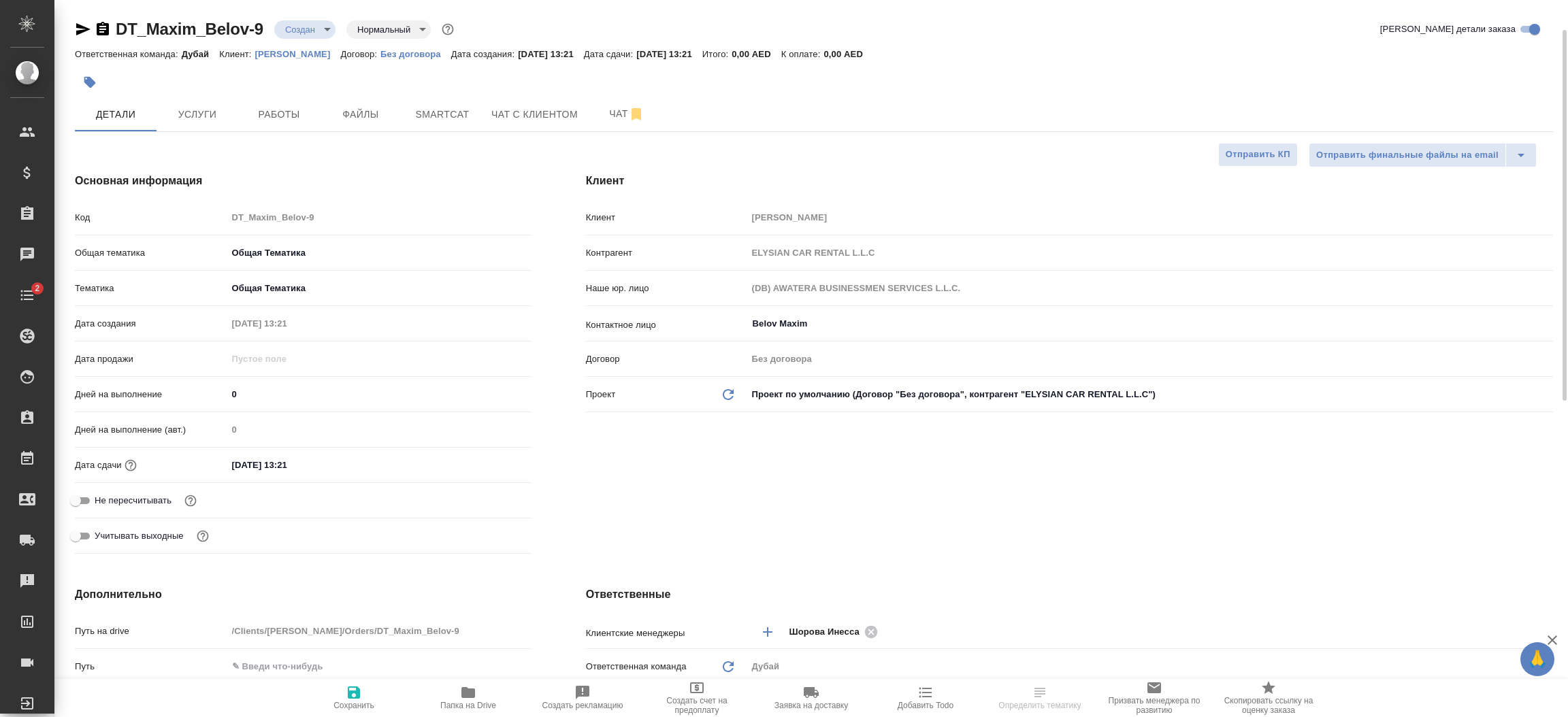
type textarea "x"
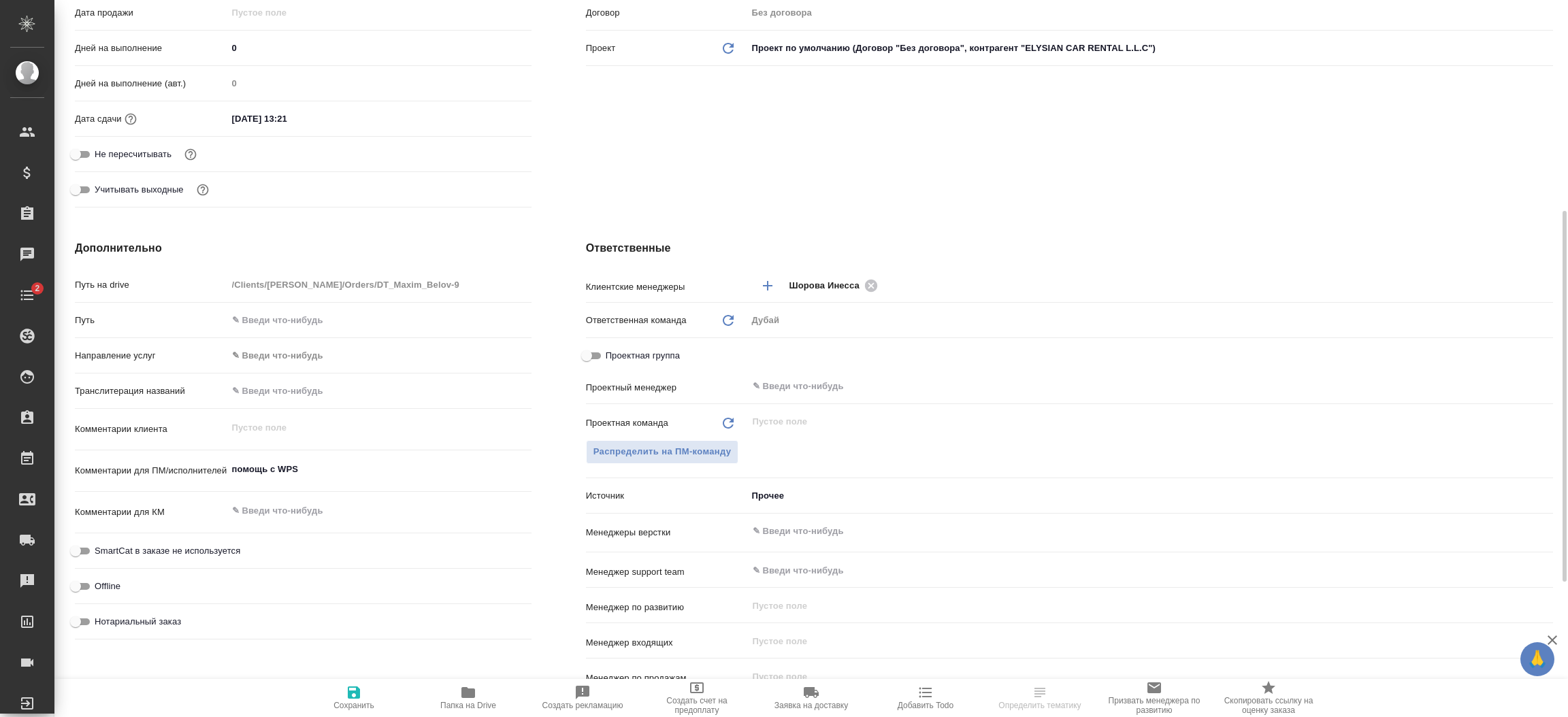
scroll to position [367, 0]
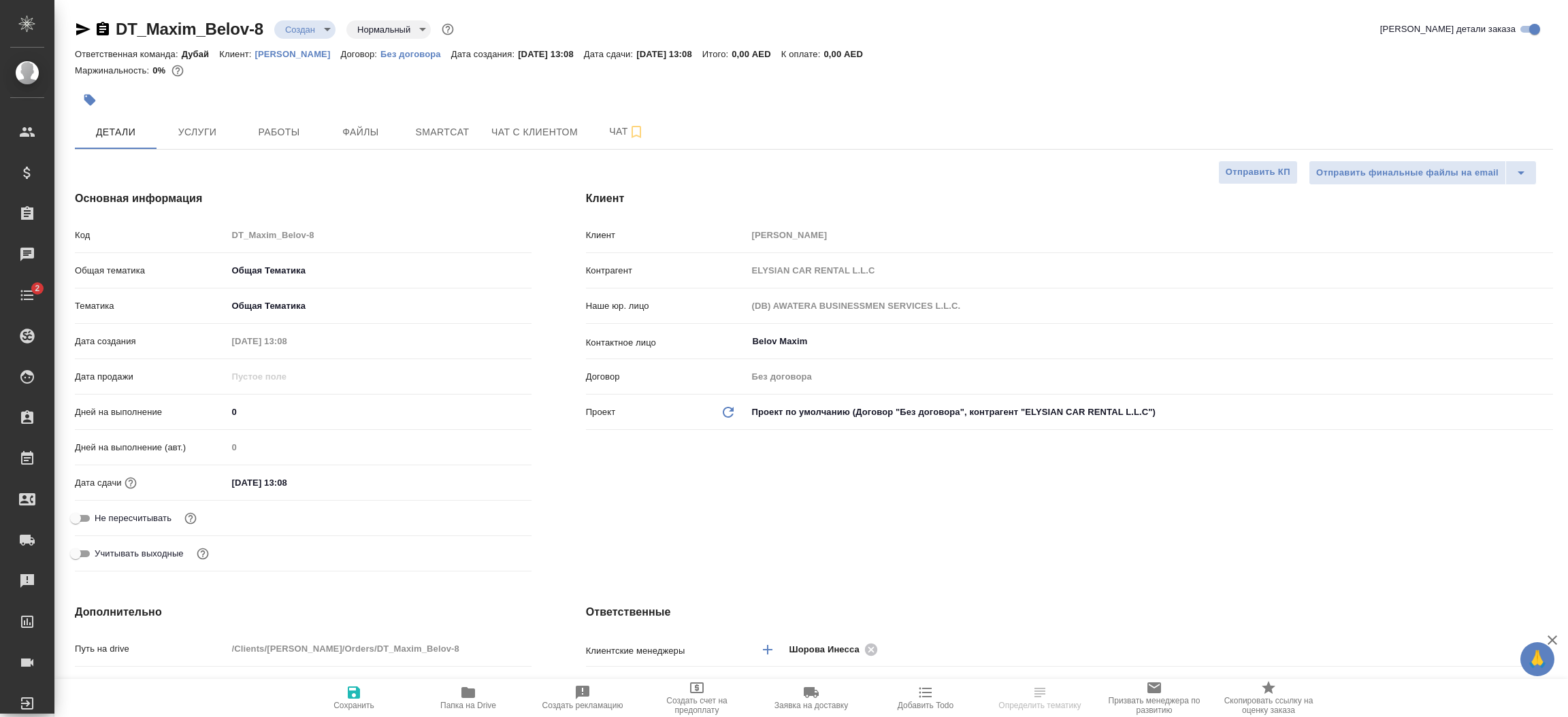
select select "RU"
click at [780, 509] on div "[PERSON_NAME] [PERSON_NAME] Контрагент ELYSIAN CAR RENTAL L.L.C Наше юр. лицо (…" at bounding box center [1070, 384] width 1022 height 441
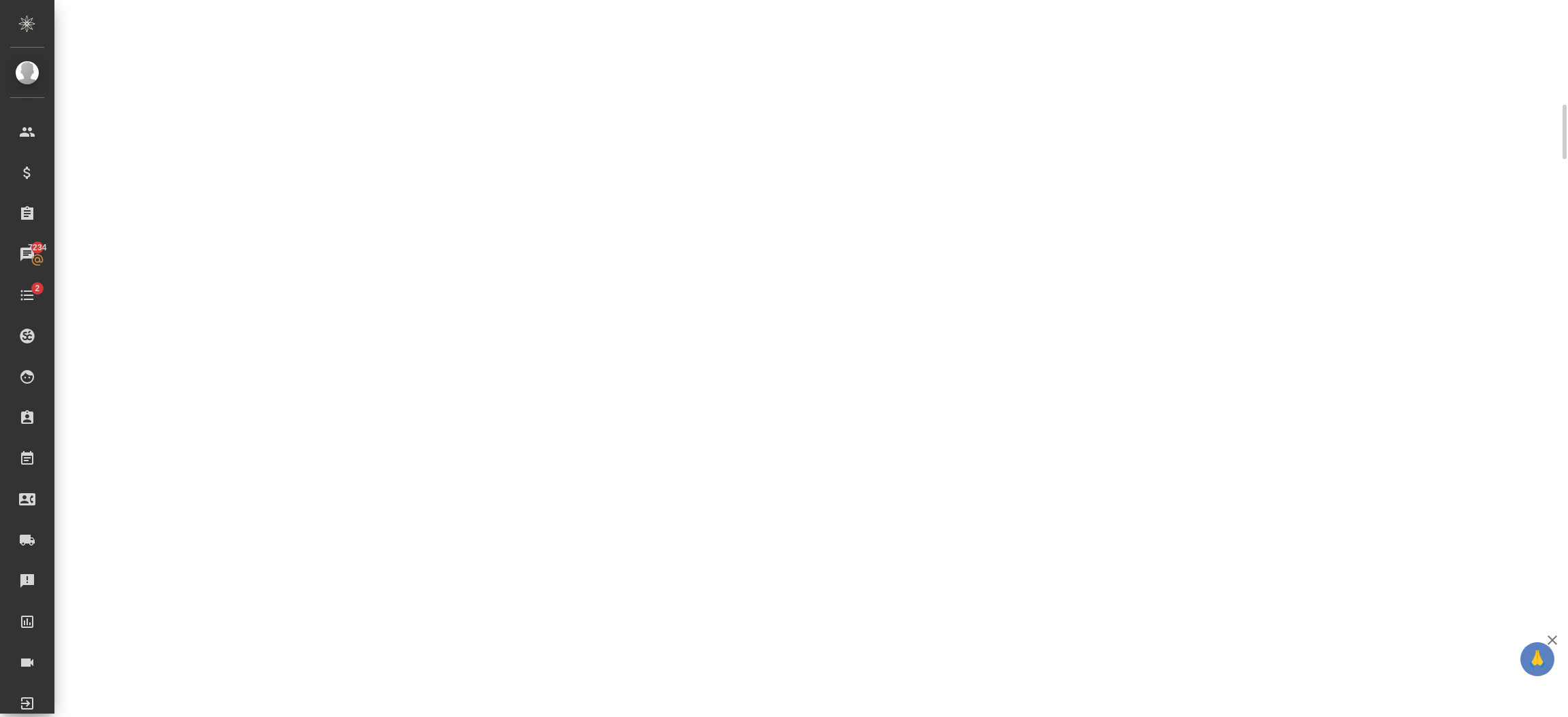
scroll to position [303, 0]
select select "RU"
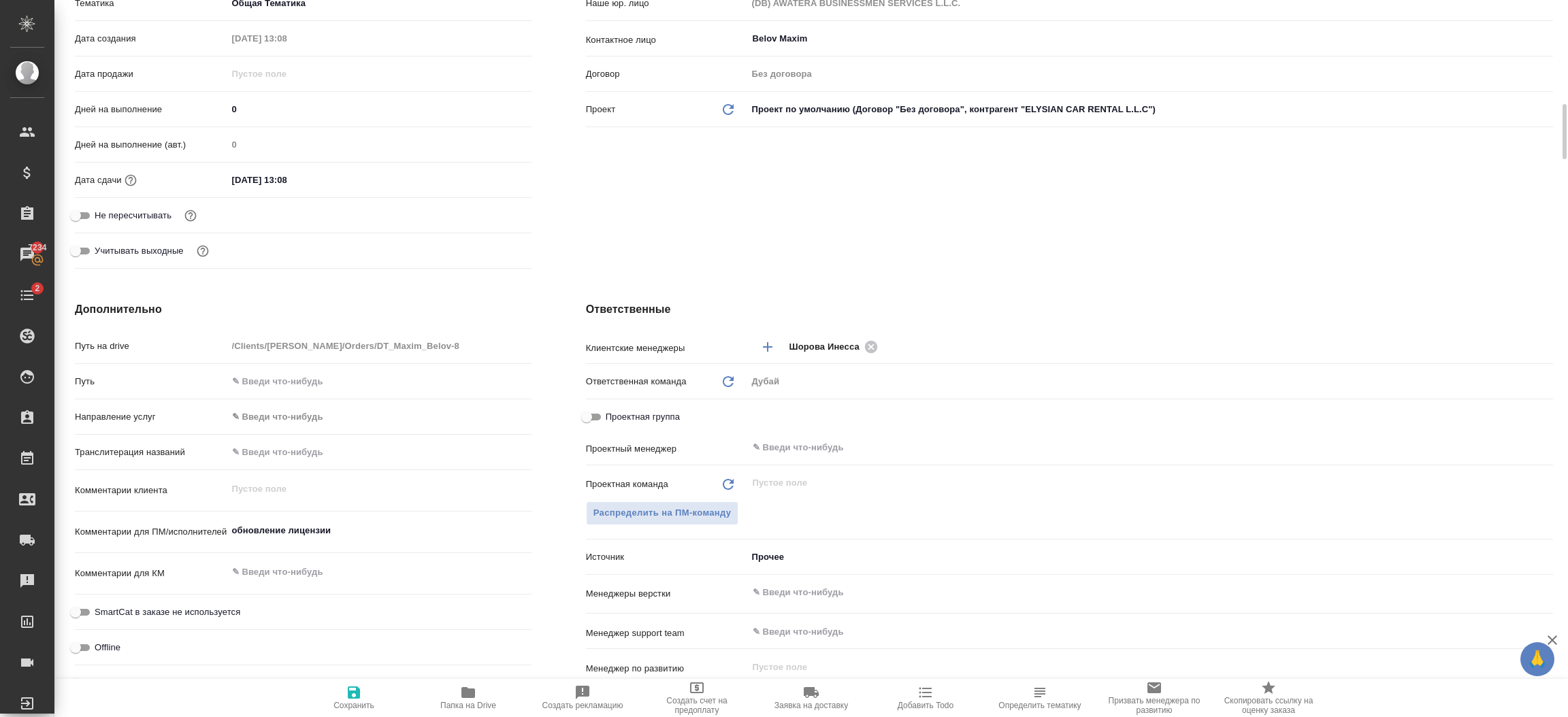
type textarea "x"
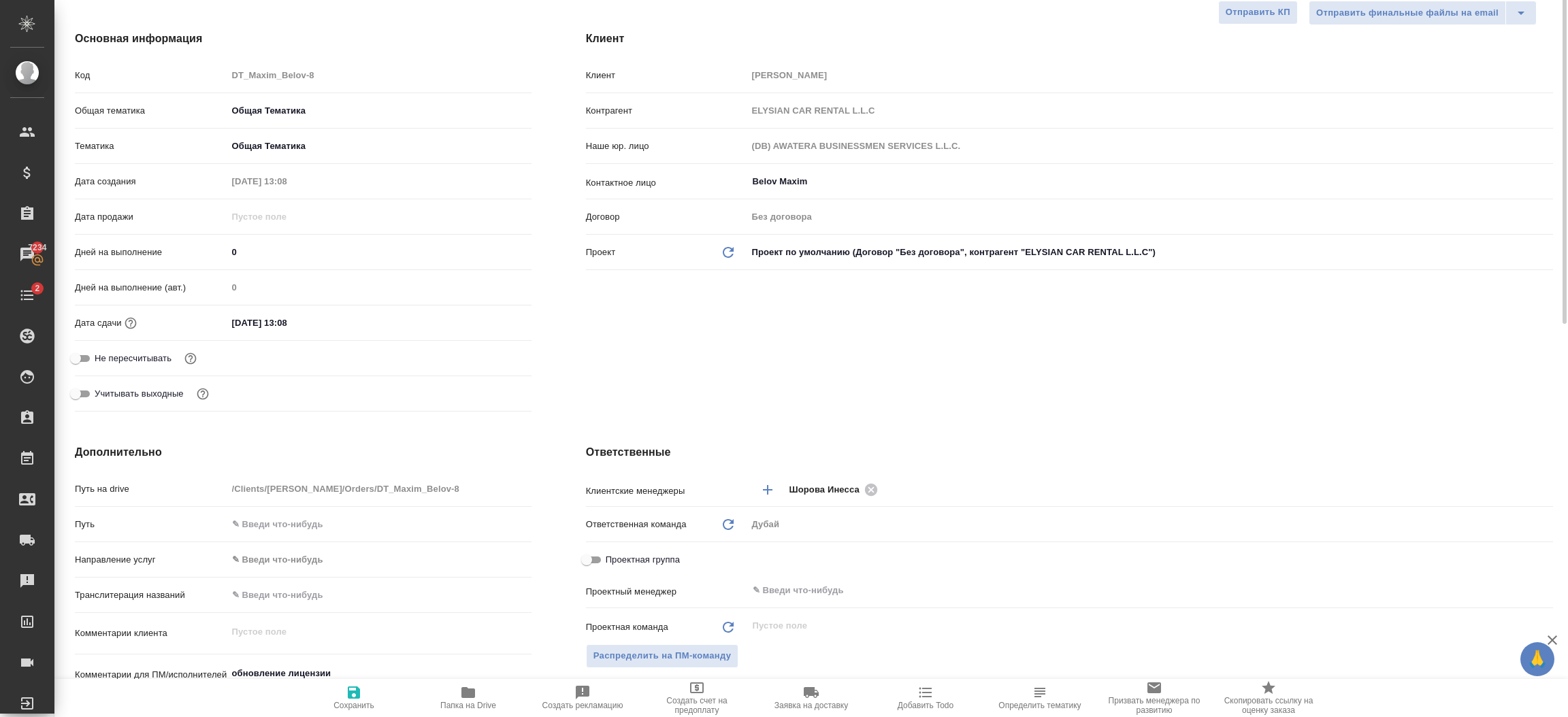
scroll to position [0, 0]
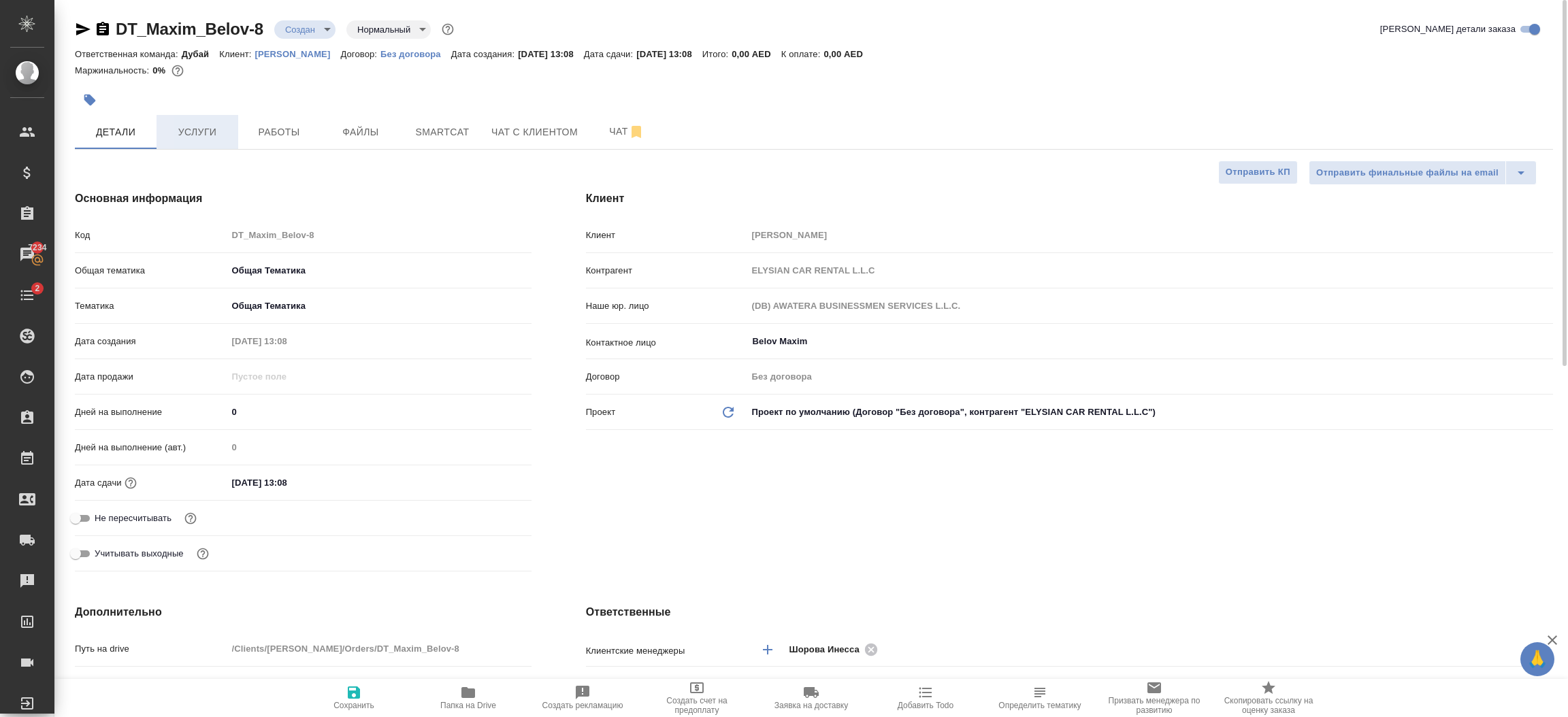
click at [187, 132] on span "Услуги" at bounding box center [197, 132] width 65 height 17
